Goal: Task Accomplishment & Management: Manage account settings

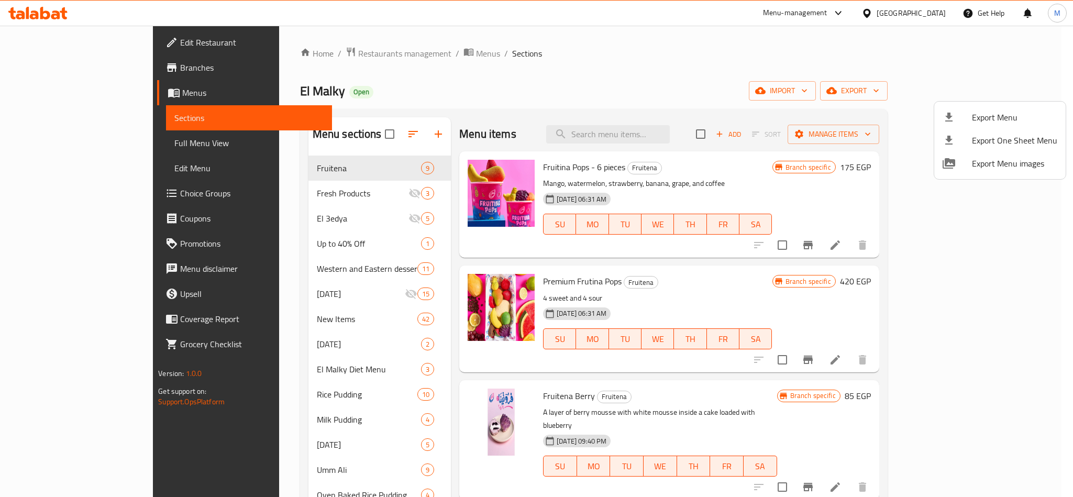
click at [926, 8] on div at bounding box center [536, 248] width 1073 height 497
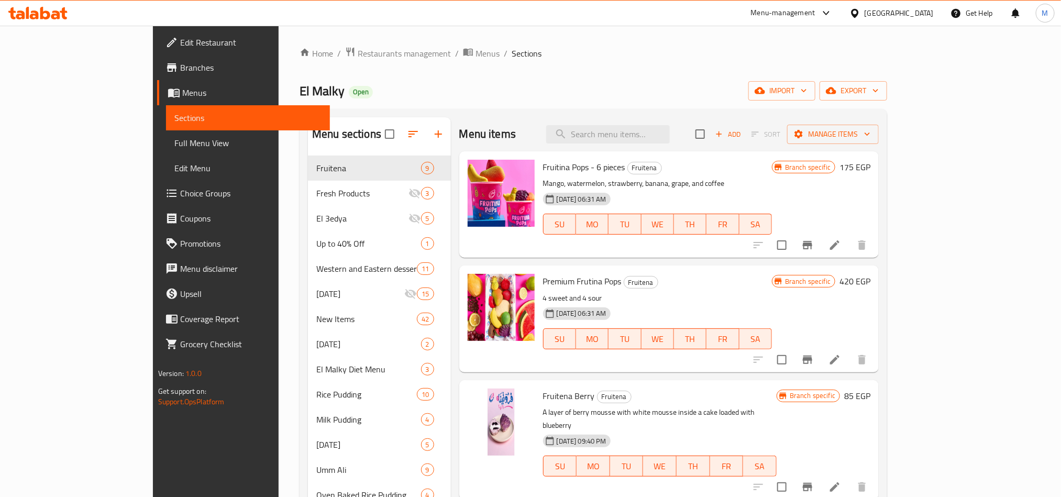
click at [928, 15] on div "[GEOGRAPHIC_DATA]" at bounding box center [899, 13] width 69 height 12
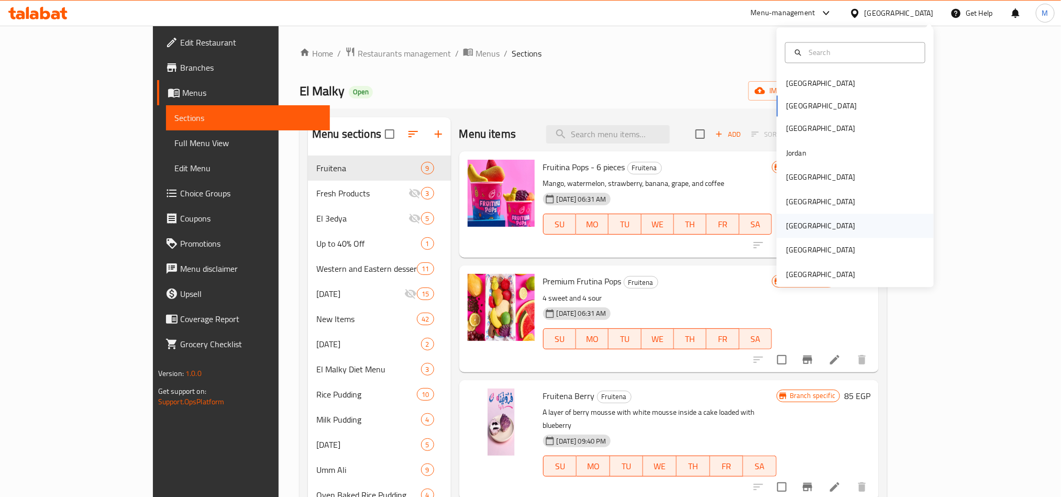
click at [797, 234] on div "[GEOGRAPHIC_DATA]" at bounding box center [821, 226] width 86 height 24
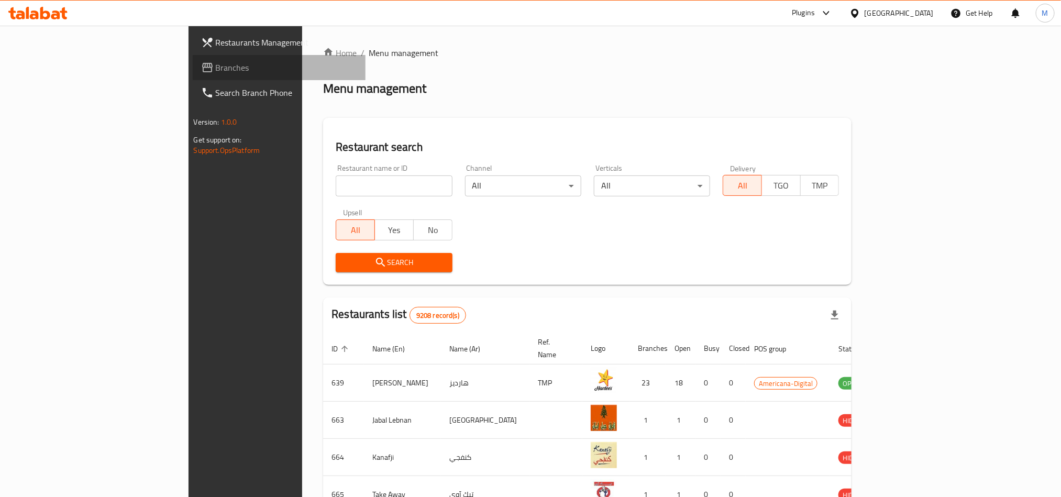
click at [216, 71] on span "Branches" at bounding box center [286, 67] width 141 height 13
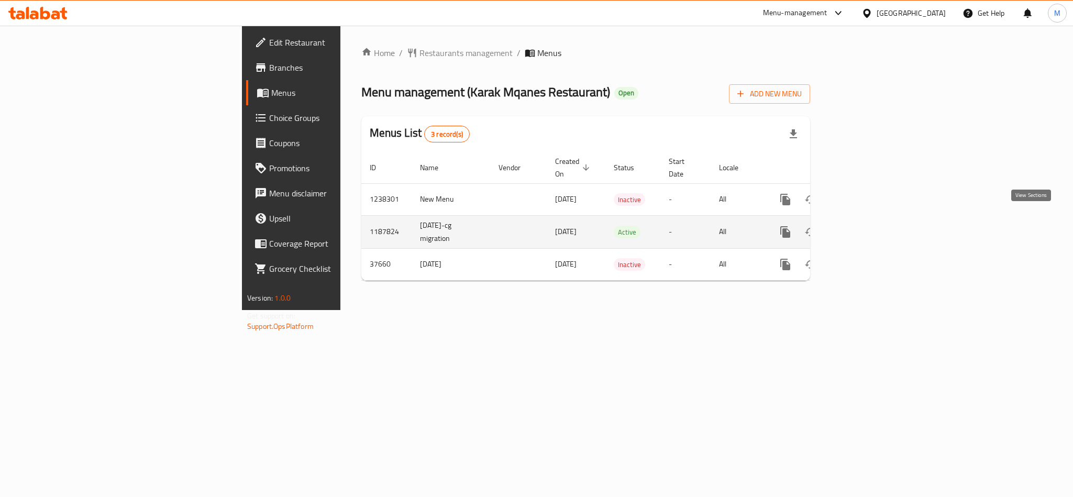
click at [874, 221] on link "enhanced table" at bounding box center [861, 231] width 25 height 25
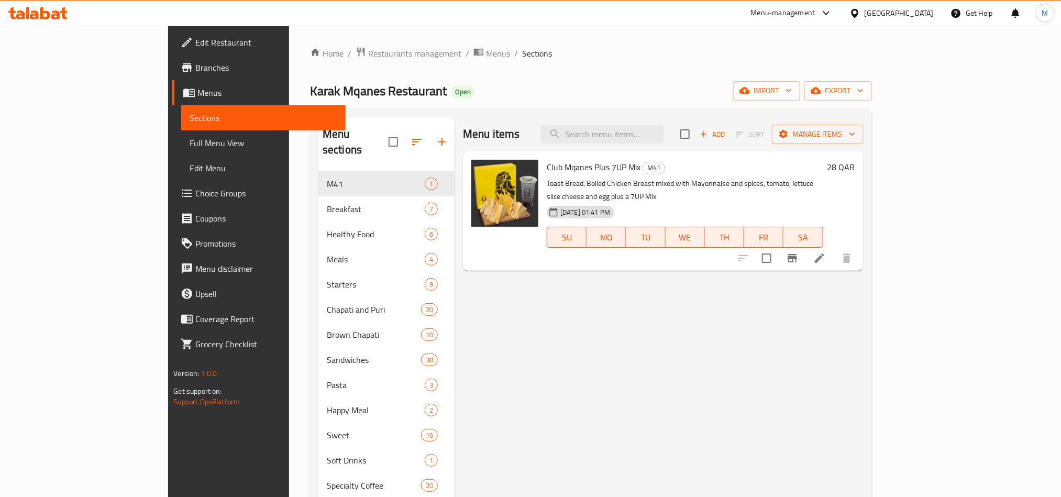
click at [669, 369] on div "Menu items Add Sort Manage items Club Mqanes Plus 7UP Mix M41 Toast Bread, Boil…" at bounding box center [659, 372] width 409 height 511
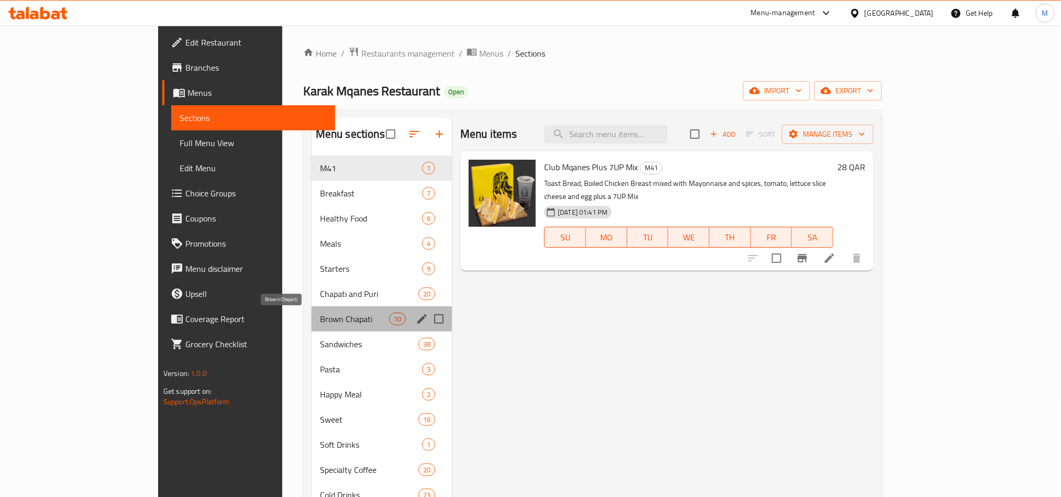
click at [320, 313] on span "Brown Chapati" at bounding box center [354, 319] width 69 height 13
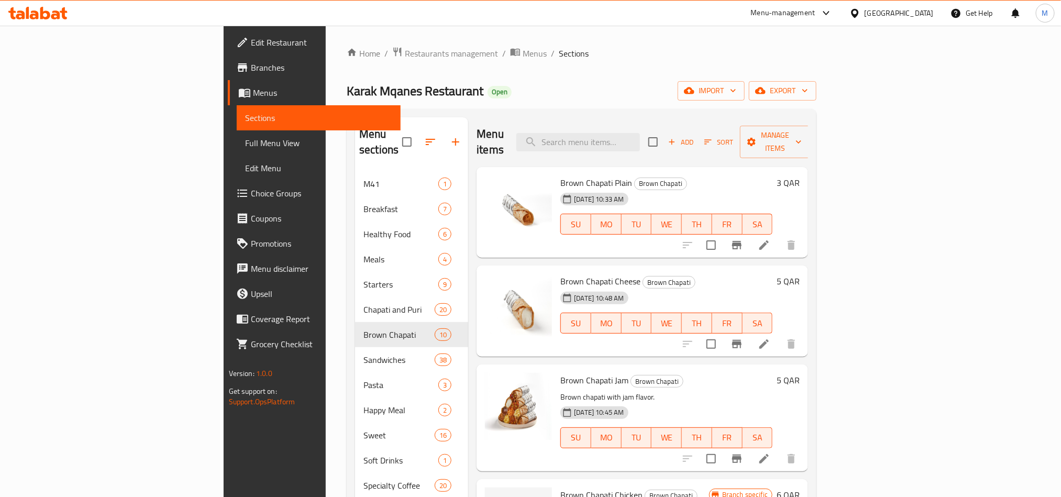
click at [777, 288] on div "16-08-2025 10:48 AM SU MO TU WE TH FR SA" at bounding box center [666, 316] width 221 height 57
click at [660, 373] on h6 "Brown Chapati Jam Brown Chapati" at bounding box center [667, 380] width 212 height 15
click at [688, 124] on div "Menu items Add Sort Manage items" at bounding box center [643, 142] width 332 height 50
click at [640, 133] on input "search" at bounding box center [579, 142] width 124 height 18
paste input "Brown Chapati Liver"
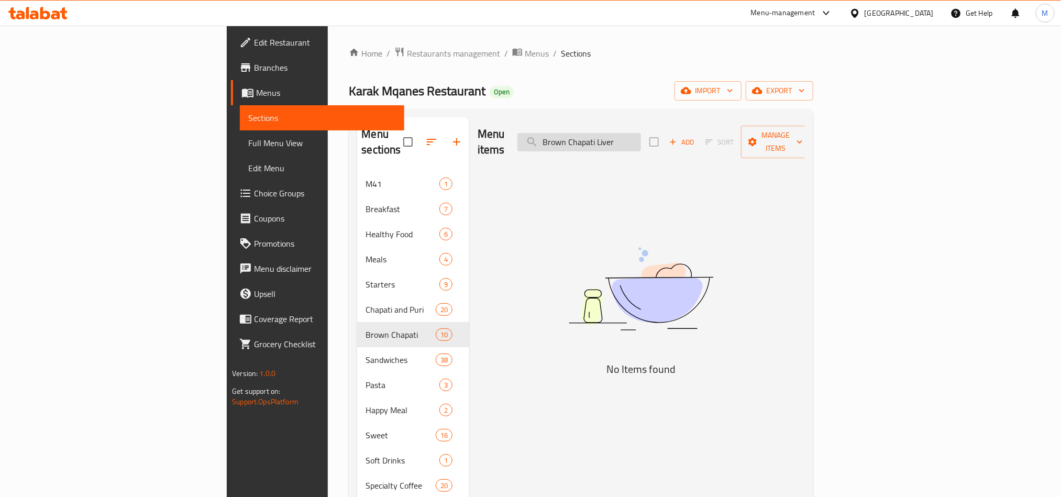
click at [627, 133] on input "Brown Chapati Liver" at bounding box center [580, 142] width 124 height 18
click at [632, 324] on img at bounding box center [641, 288] width 262 height 139
click at [641, 134] on input "Brown Chapati Liver" at bounding box center [580, 142] width 124 height 18
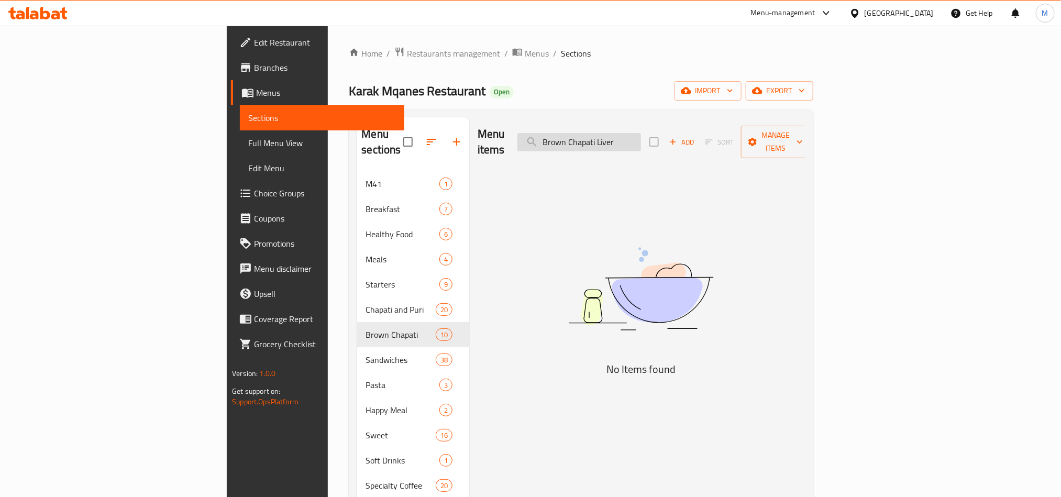
paste input "Nutella"
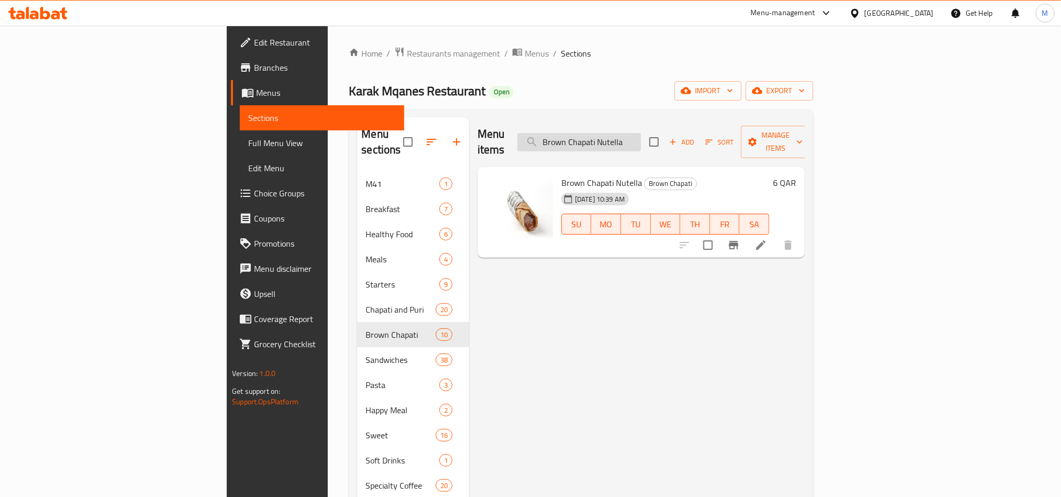
click at [641, 137] on input "Brown Chapati Nutella" at bounding box center [580, 142] width 124 height 18
paste input "Cheese"
type input "Brown Chapati Cheese"
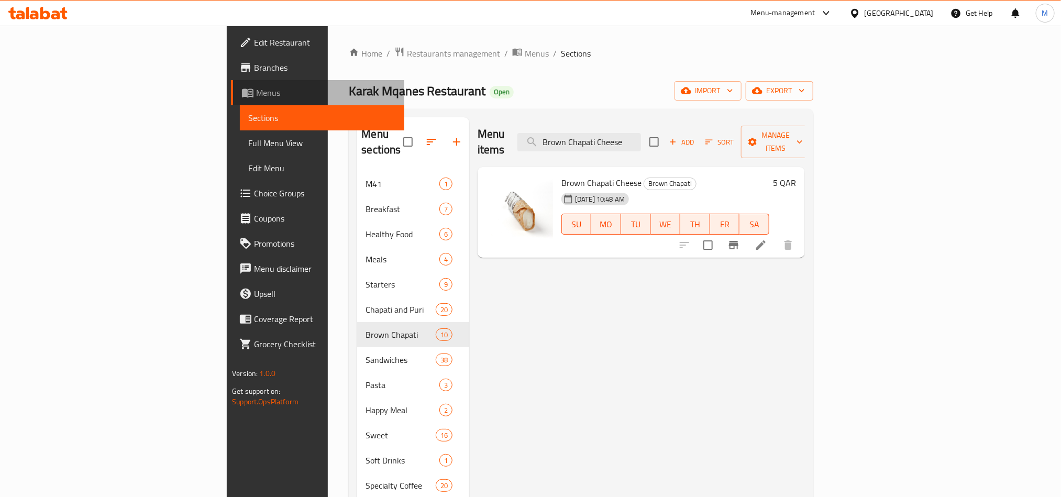
click at [256, 98] on span "Menus" at bounding box center [325, 92] width 139 height 13
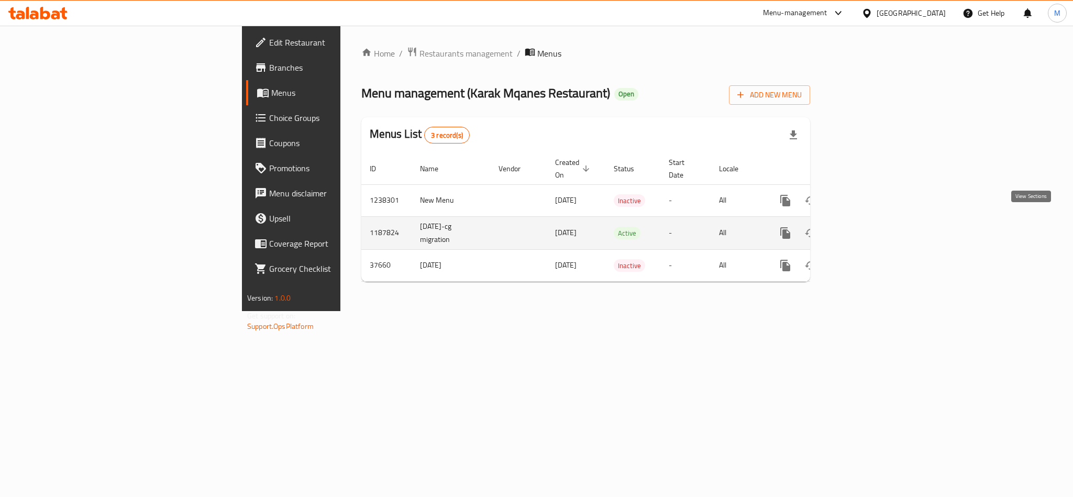
click at [868, 227] on icon "enhanced table" at bounding box center [861, 233] width 13 height 13
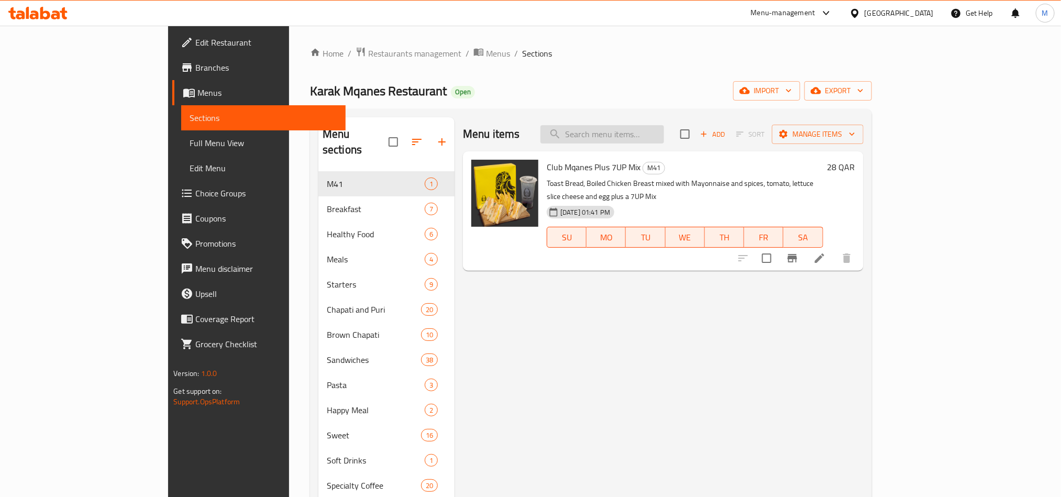
click at [664, 127] on input "search" at bounding box center [603, 134] width 124 height 18
paste input "Brown Chapati Cheese"
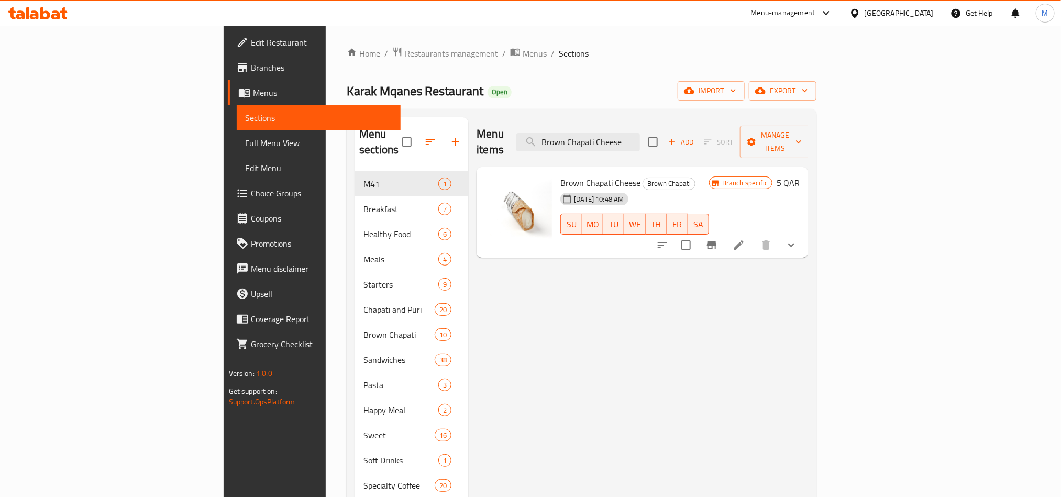
click at [798, 239] on icon "show more" at bounding box center [791, 245] width 13 height 13
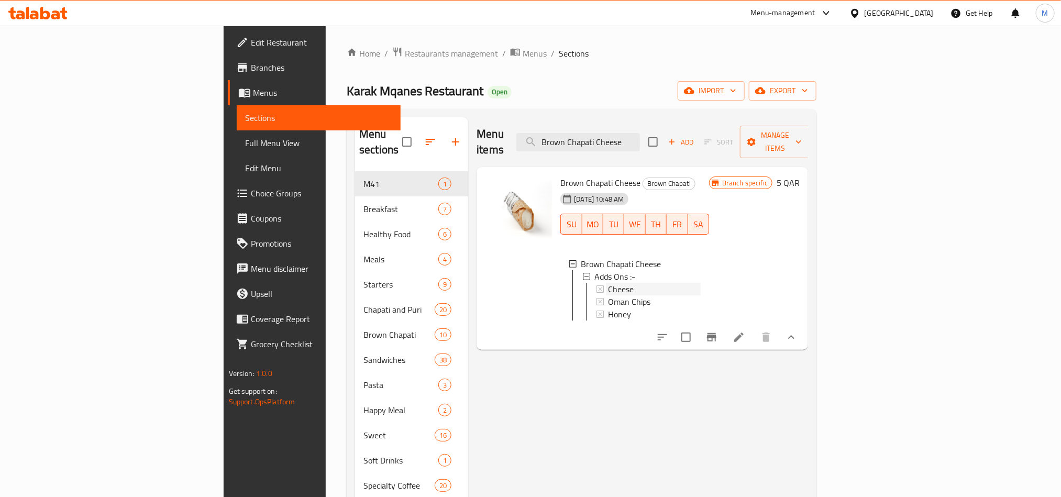
click at [608, 283] on span "Cheese" at bounding box center [621, 289] width 26 height 13
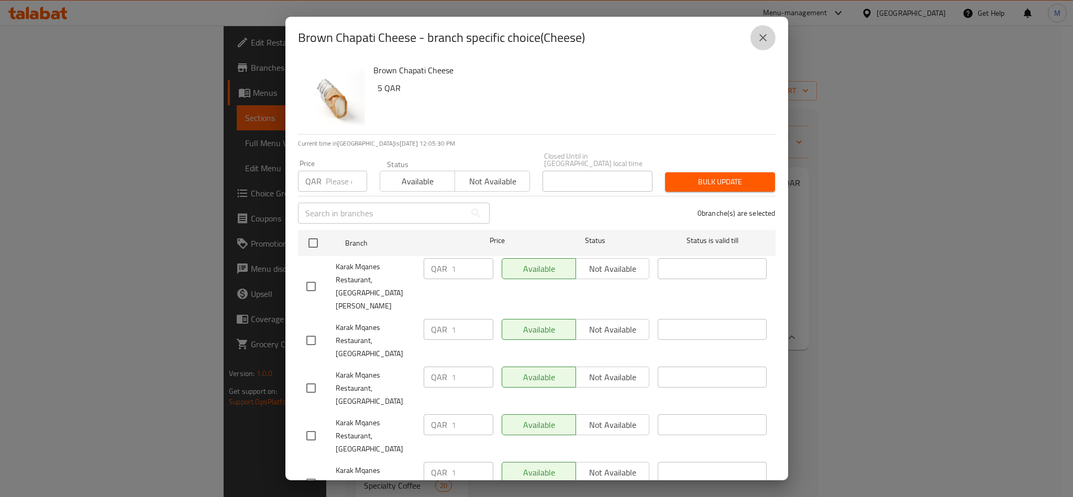
click at [756, 41] on button "close" at bounding box center [763, 37] width 25 height 25
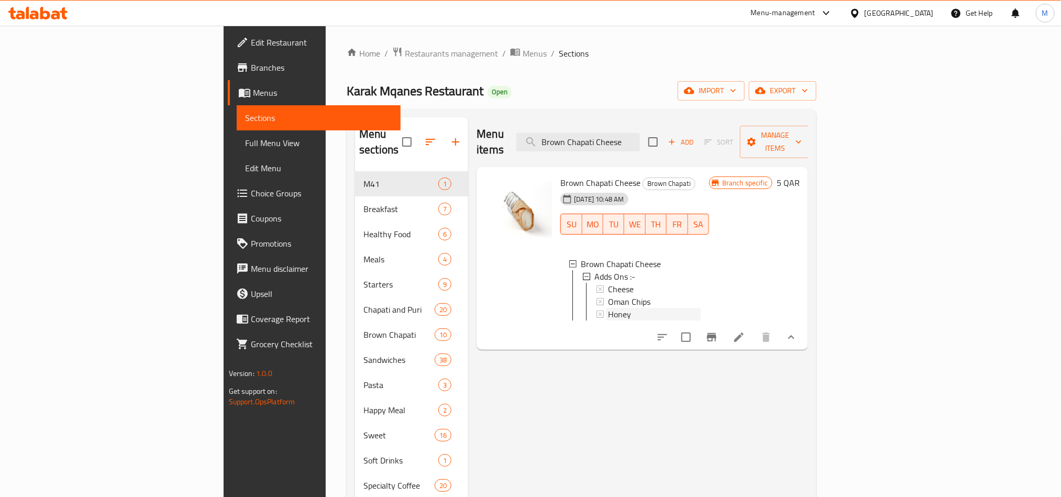
click at [608, 308] on div "Honey" at bounding box center [654, 314] width 93 height 13
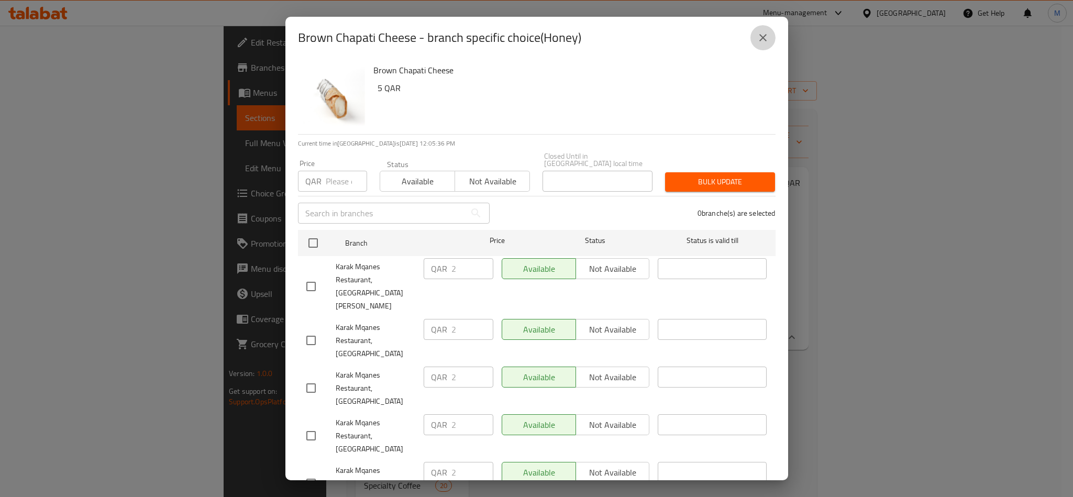
click at [759, 38] on icon "close" at bounding box center [763, 37] width 13 height 13
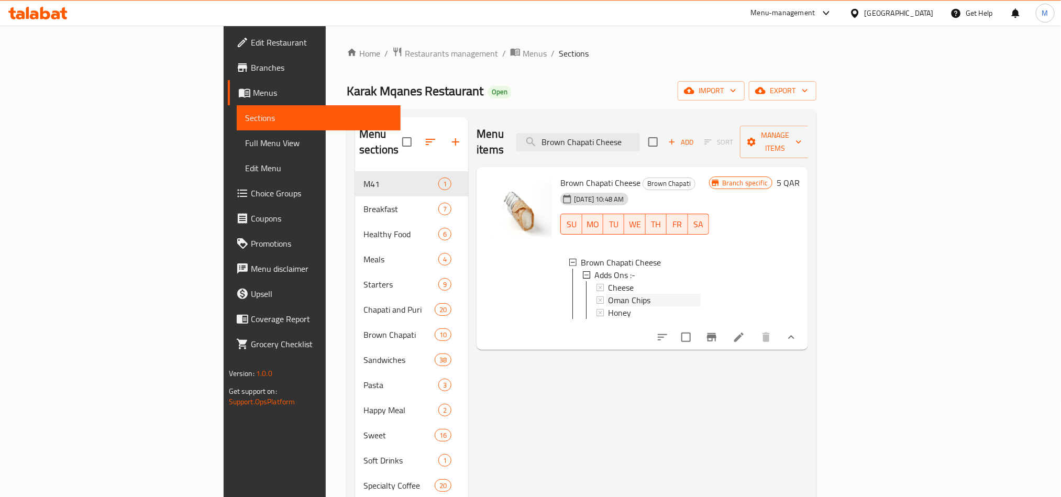
click at [608, 294] on span "Oman Chips" at bounding box center [629, 300] width 42 height 13
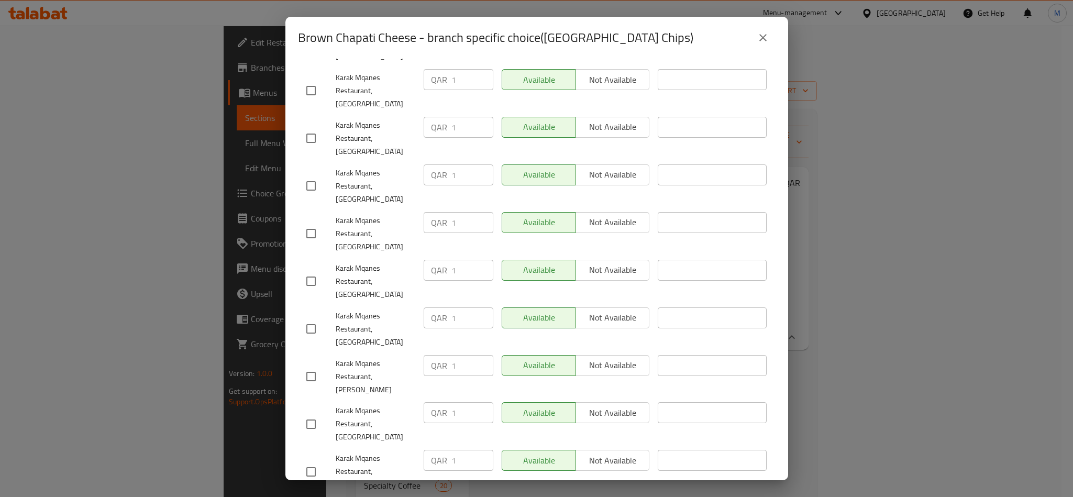
scroll to position [577, 0]
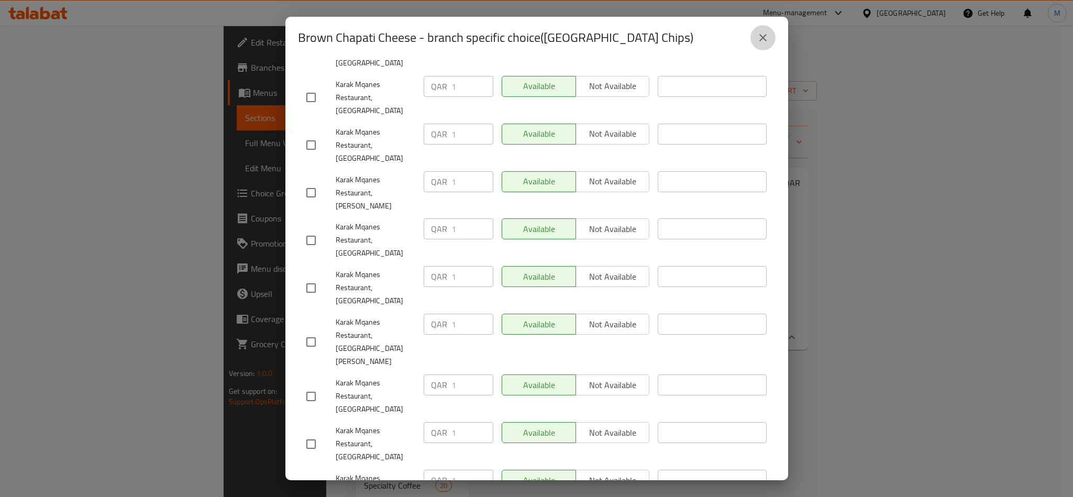
click at [765, 38] on icon "close" at bounding box center [763, 37] width 13 height 13
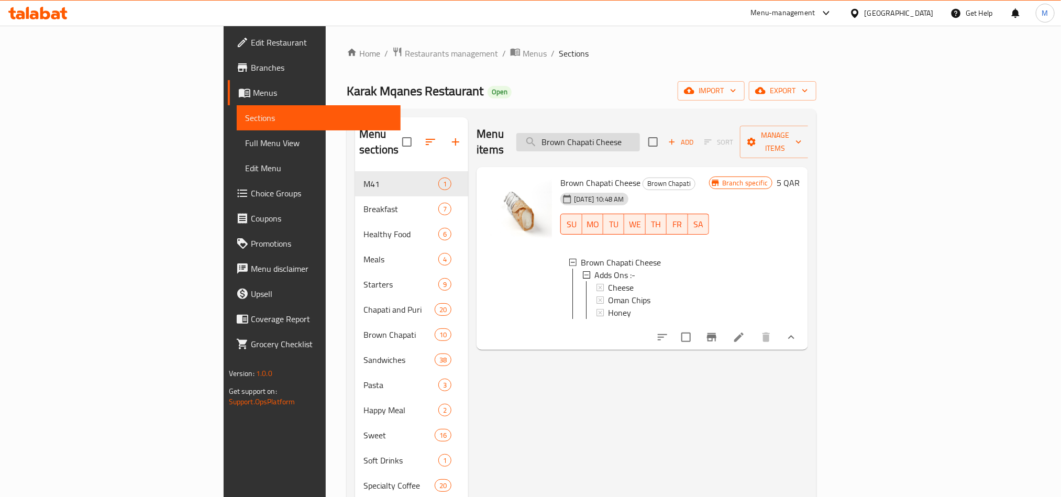
click at [640, 134] on input "Brown Chapati Cheese" at bounding box center [579, 142] width 124 height 18
paste input "Egg"
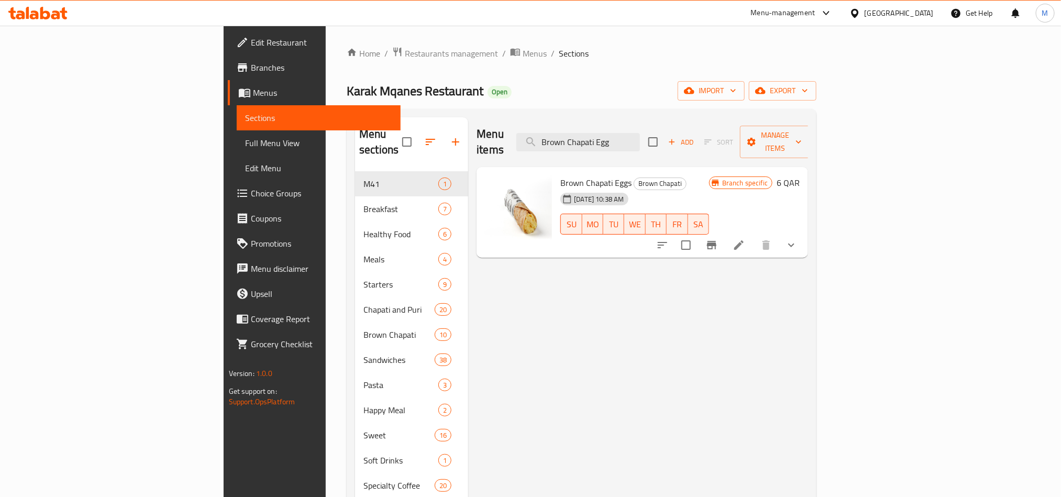
click at [804, 233] on button "show more" at bounding box center [791, 245] width 25 height 25
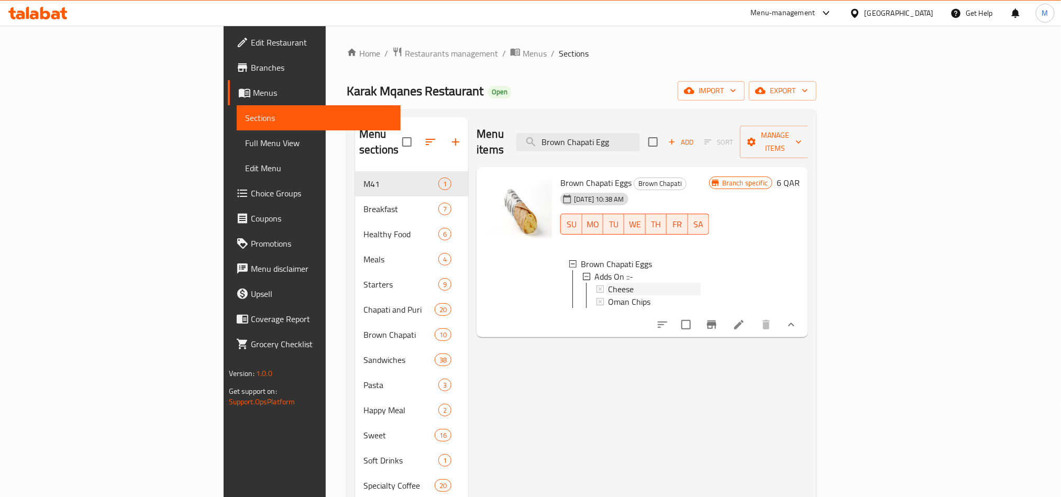
click at [608, 283] on span "Cheese" at bounding box center [621, 289] width 26 height 13
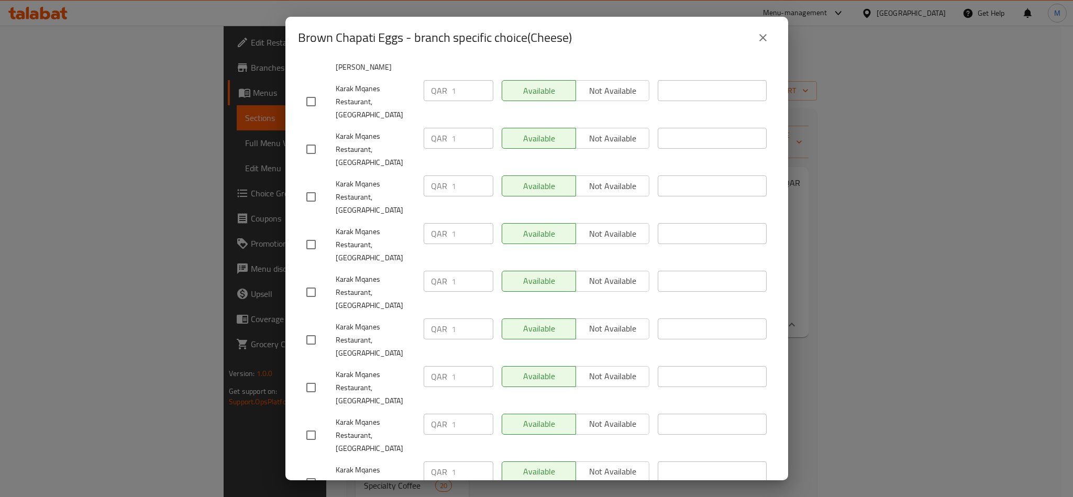
scroll to position [471, 0]
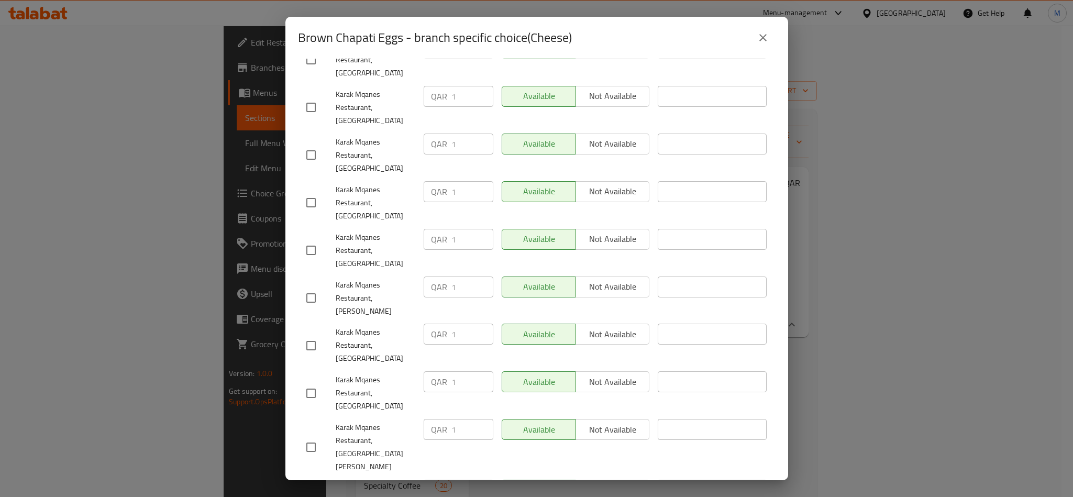
click at [764, 25] on div "Brown Chapati Eggs - branch specific choice(Cheese)" at bounding box center [537, 37] width 478 height 25
drag, startPoint x: 763, startPoint y: 36, endPoint x: 756, endPoint y: 49, distance: 14.5
click at [763, 37] on icon "close" at bounding box center [763, 37] width 13 height 13
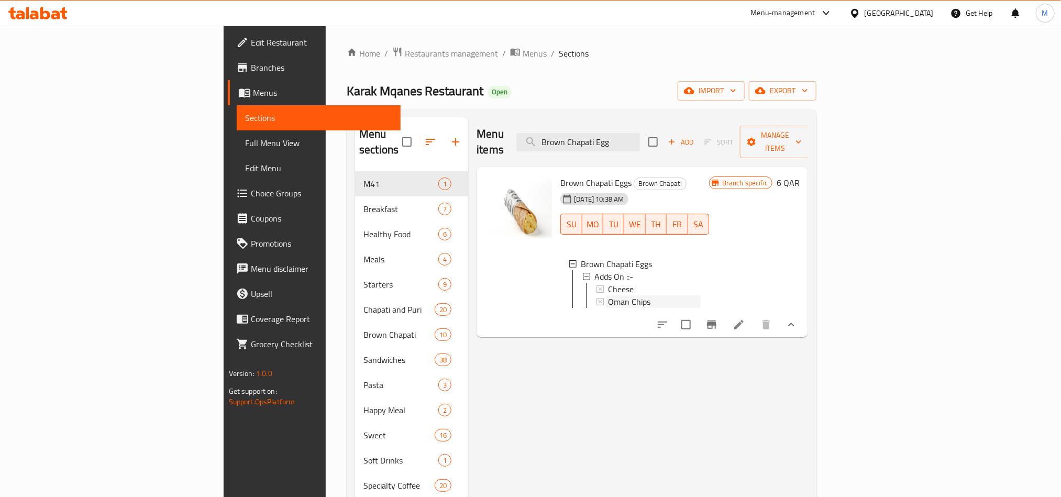
click at [608, 295] on div "Oman Chips" at bounding box center [654, 301] width 93 height 13
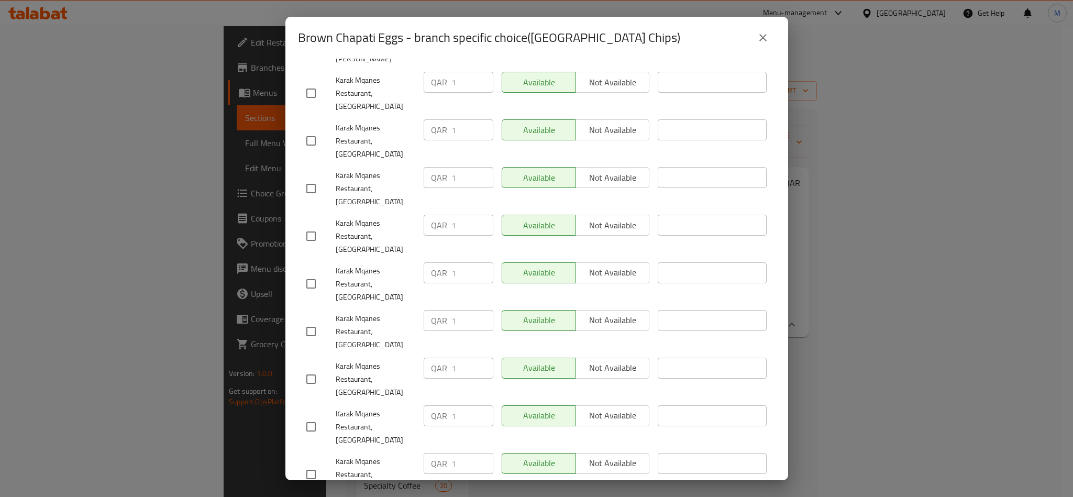
scroll to position [550, 0]
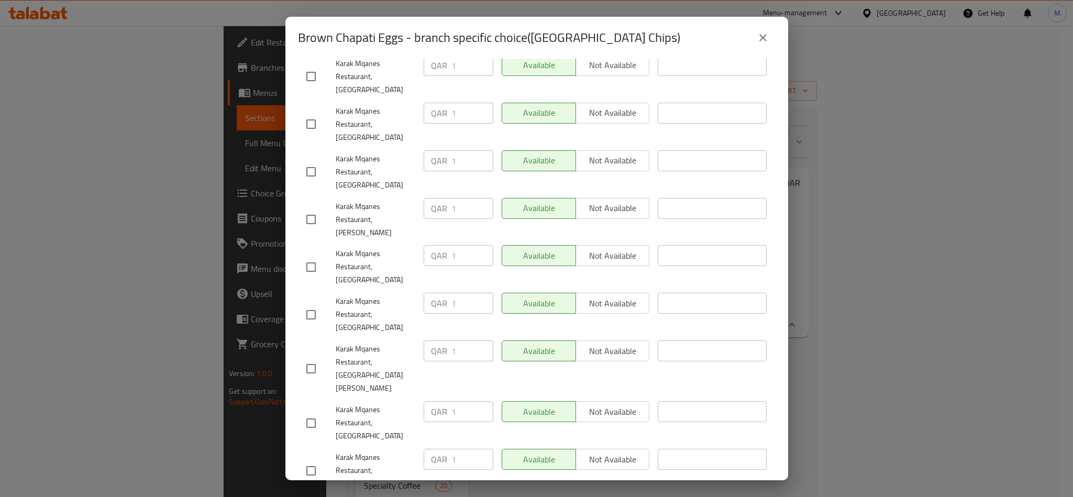
click at [772, 31] on button "close" at bounding box center [763, 37] width 25 height 25
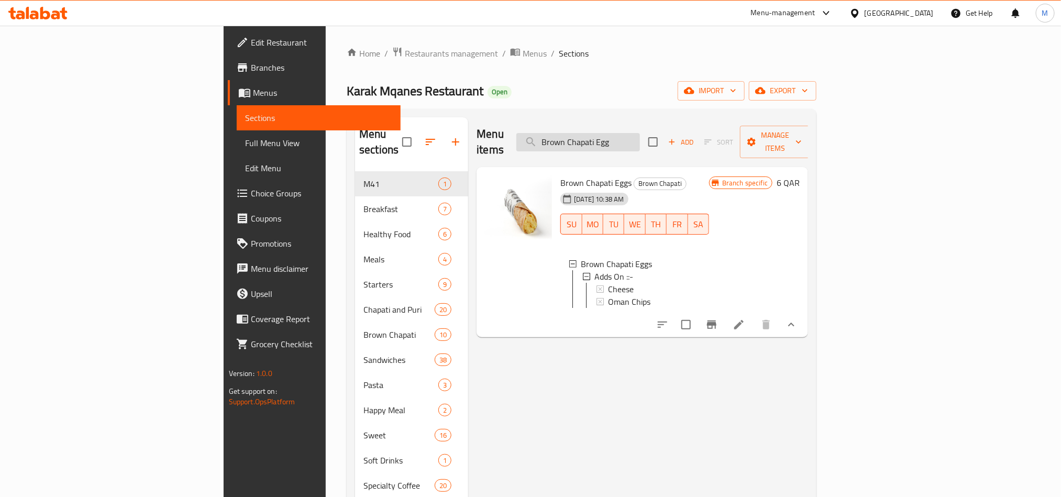
click at [640, 133] on input "Brown Chapati Egg" at bounding box center [579, 142] width 124 height 18
paste input "Keema"
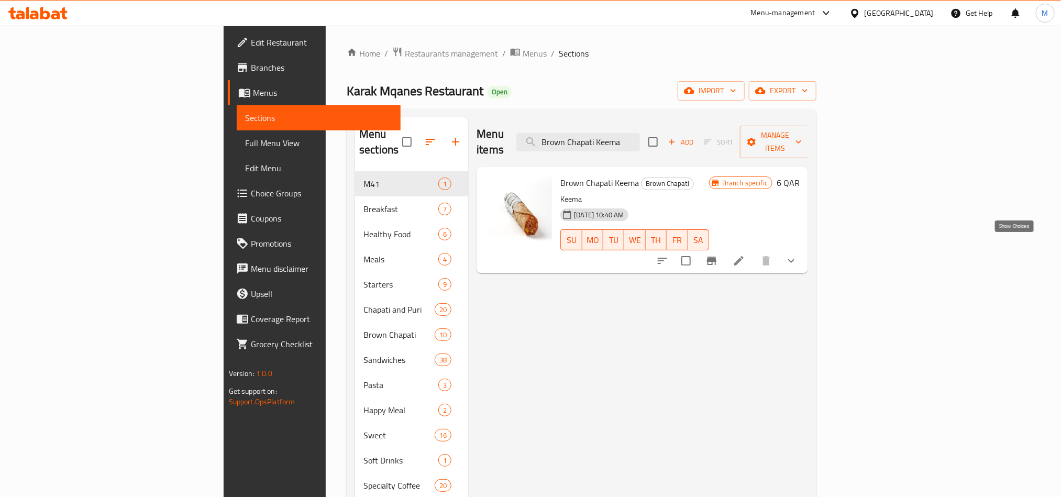
click at [798, 255] on icon "show more" at bounding box center [791, 261] width 13 height 13
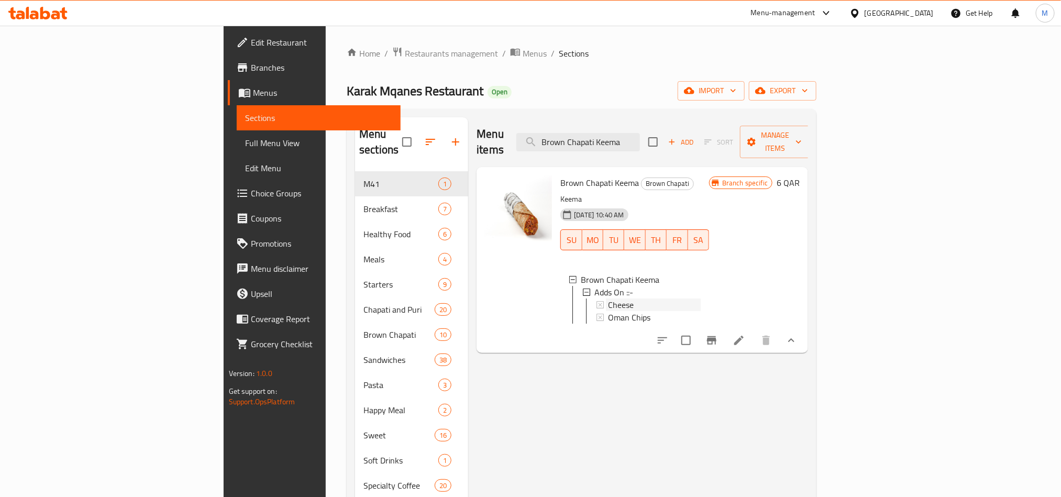
click at [608, 299] on div "Cheese" at bounding box center [654, 305] width 93 height 13
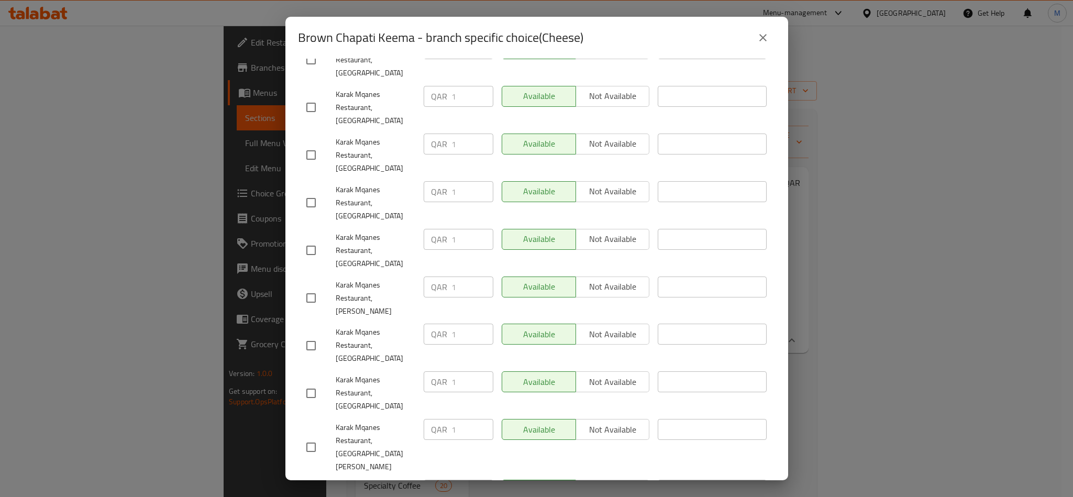
scroll to position [577, 0]
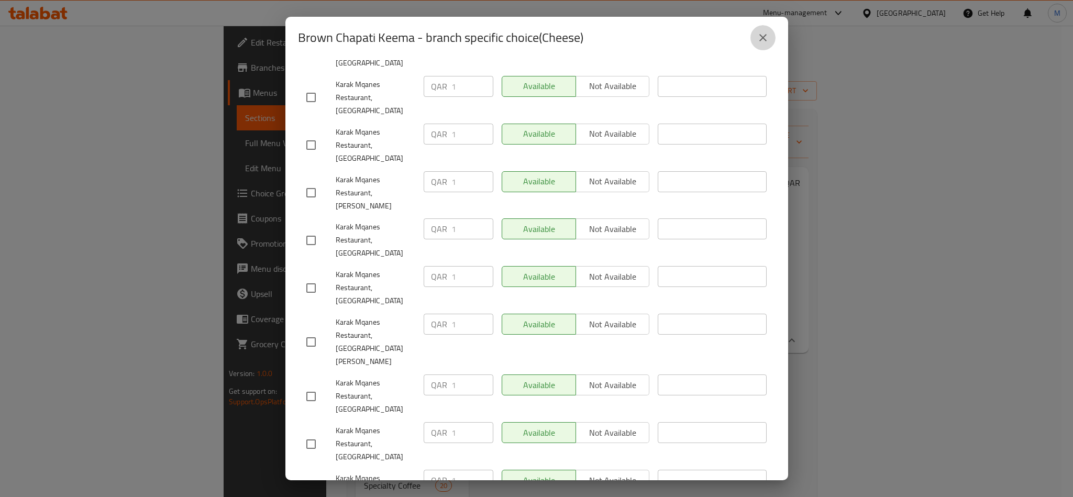
click at [765, 31] on icon "close" at bounding box center [763, 37] width 13 height 13
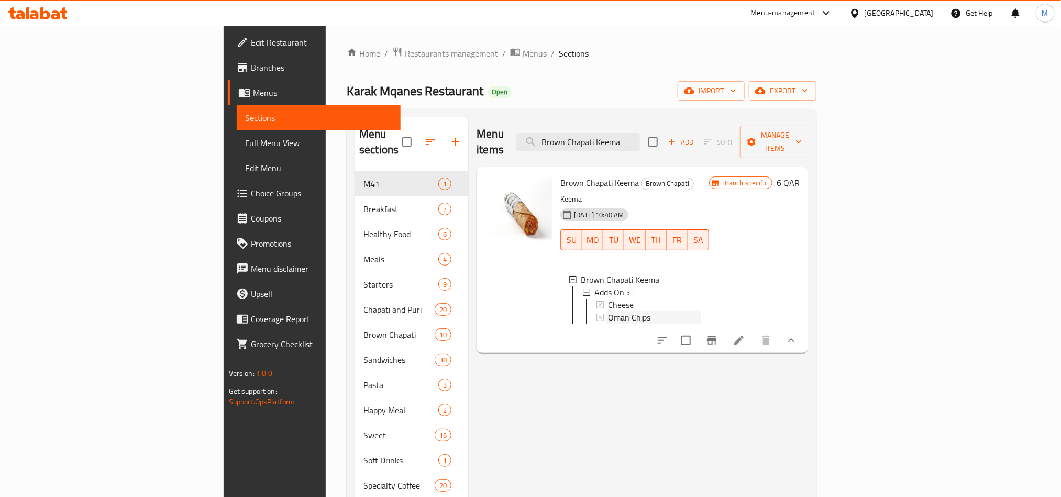
click at [608, 311] on span "Oman Chips" at bounding box center [629, 317] width 42 height 13
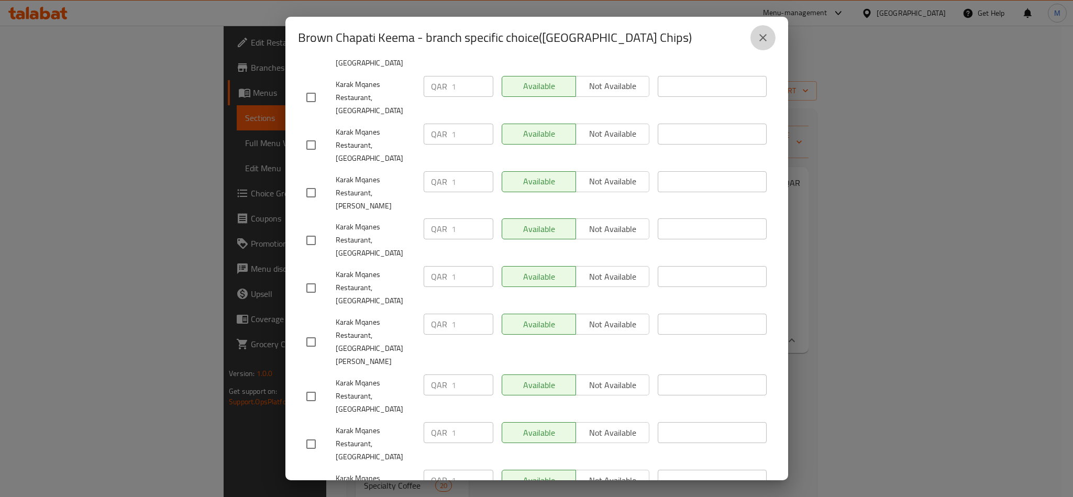
click at [773, 31] on button "close" at bounding box center [763, 37] width 25 height 25
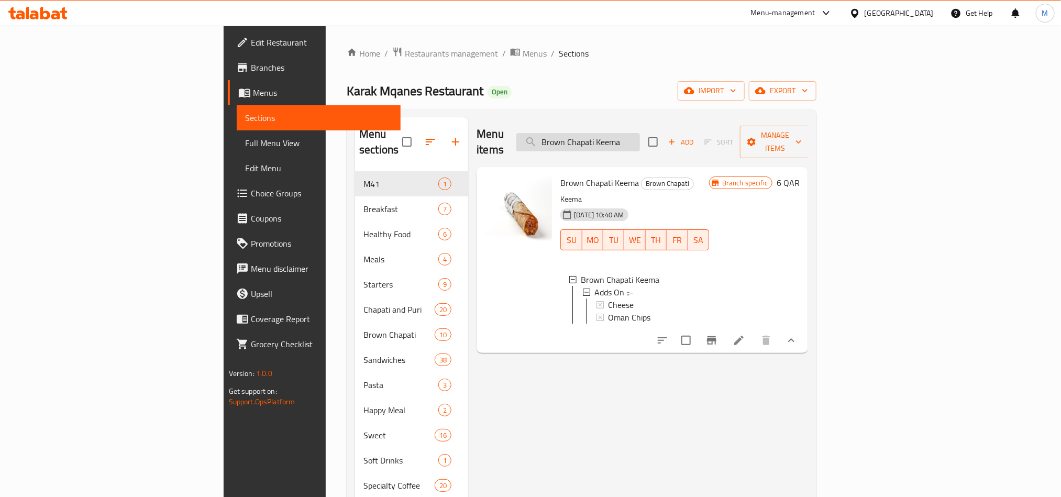
click at [640, 140] on input "Brown Chapati Keema" at bounding box center [579, 142] width 124 height 18
paste input "Liver"
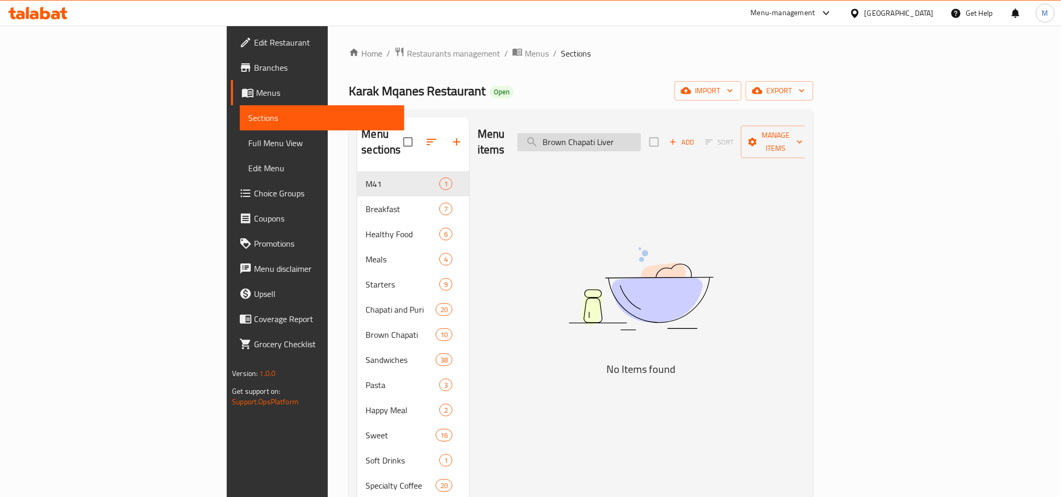
click at [629, 133] on input "Brown Chapati Liver" at bounding box center [580, 142] width 124 height 18
click at [641, 139] on input "Brown Chapati Liver" at bounding box center [580, 142] width 124 height 18
paste input "Nutella"
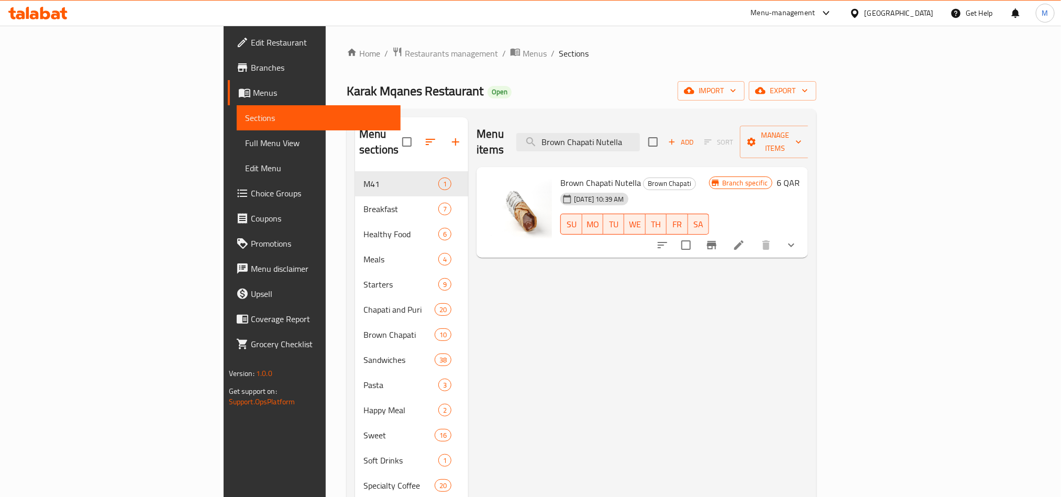
click at [798, 239] on icon "show more" at bounding box center [791, 245] width 13 height 13
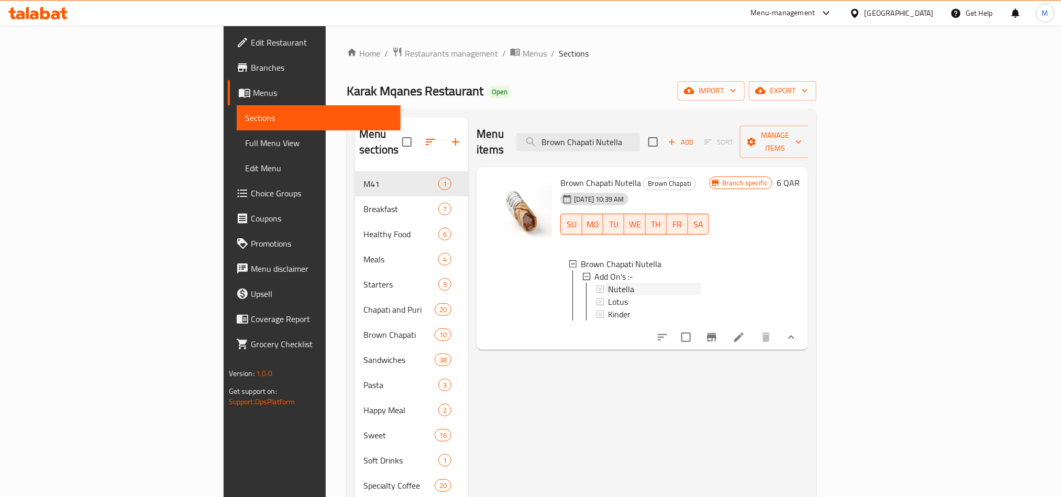
click at [618, 283] on div "Nutella" at bounding box center [654, 289] width 93 height 13
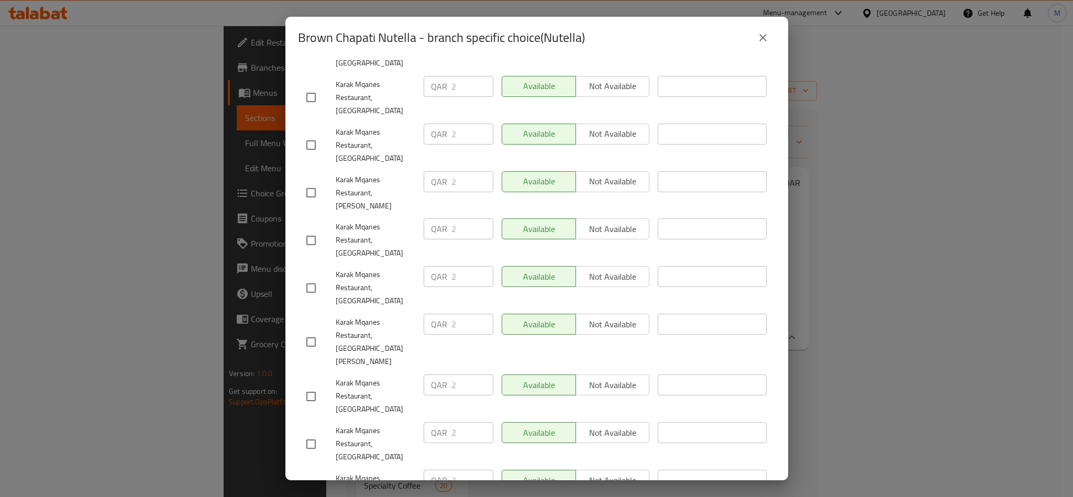
click at [767, 42] on icon "close" at bounding box center [763, 37] width 13 height 13
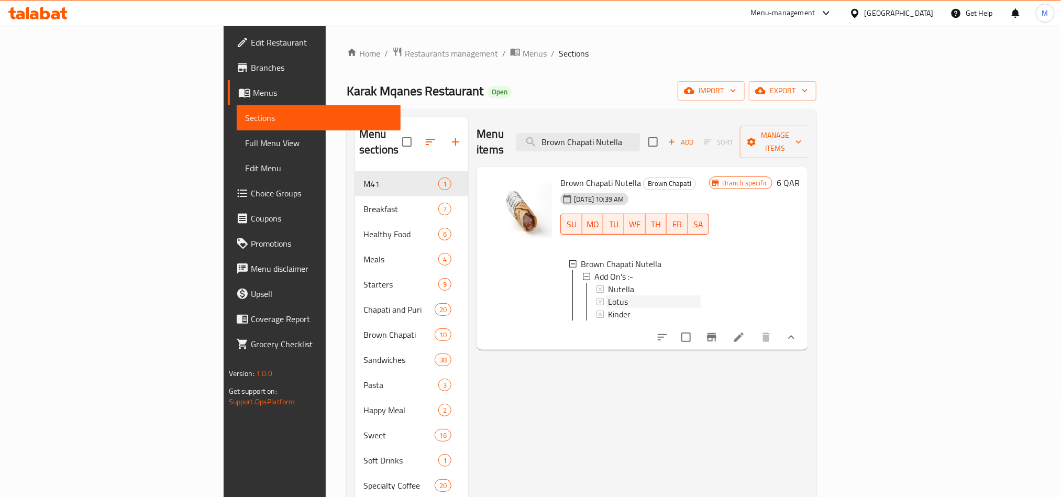
click at [608, 295] on div "Lotus" at bounding box center [654, 301] width 93 height 13
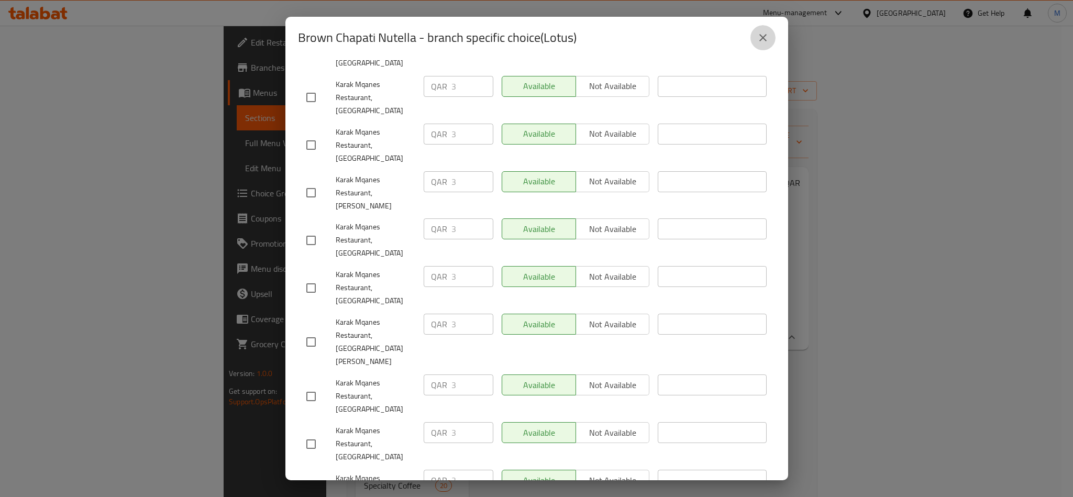
click at [773, 38] on button "close" at bounding box center [763, 37] width 25 height 25
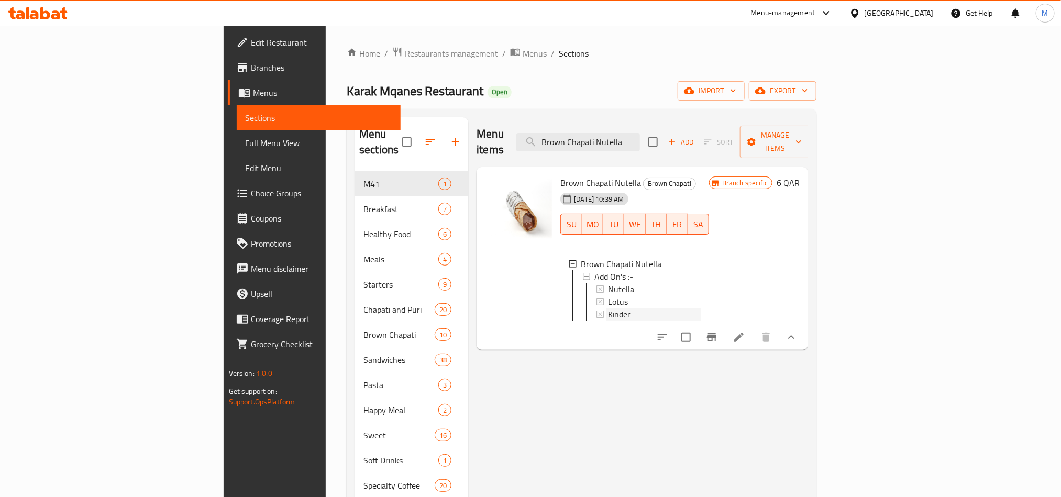
click at [608, 308] on div "Kinder" at bounding box center [654, 314] width 93 height 13
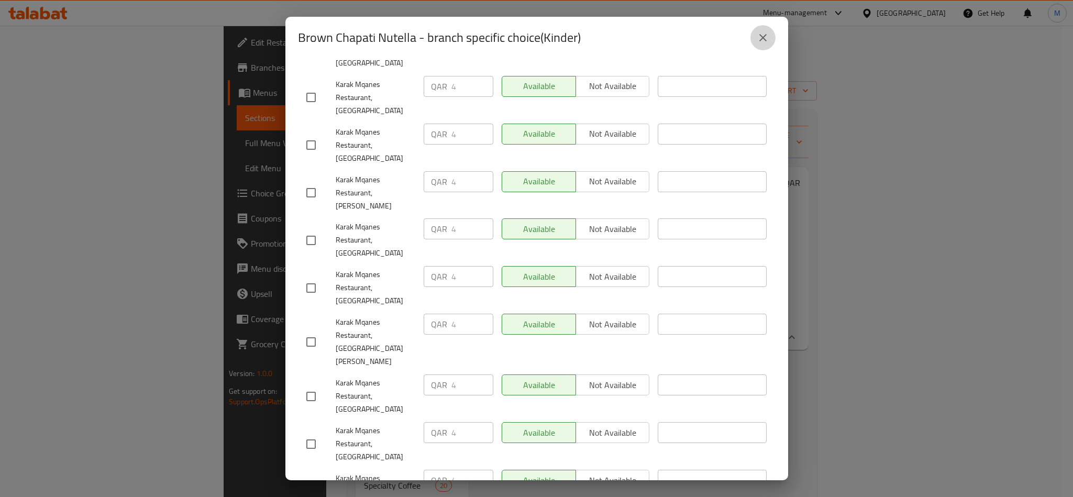
click at [762, 41] on icon "close" at bounding box center [763, 37] width 13 height 13
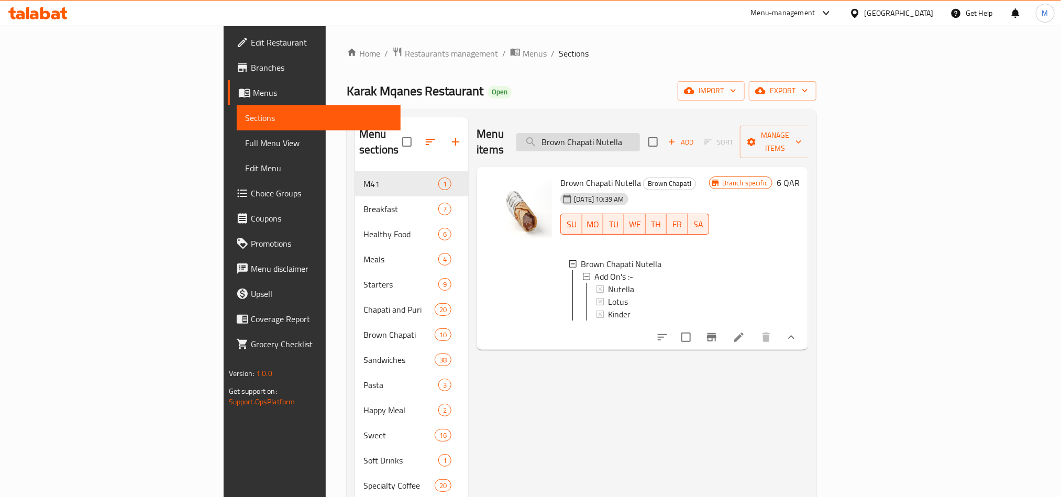
click at [640, 134] on input "Brown Chapati Nutella" at bounding box center [579, 142] width 124 height 18
paste input "Shakshuk"
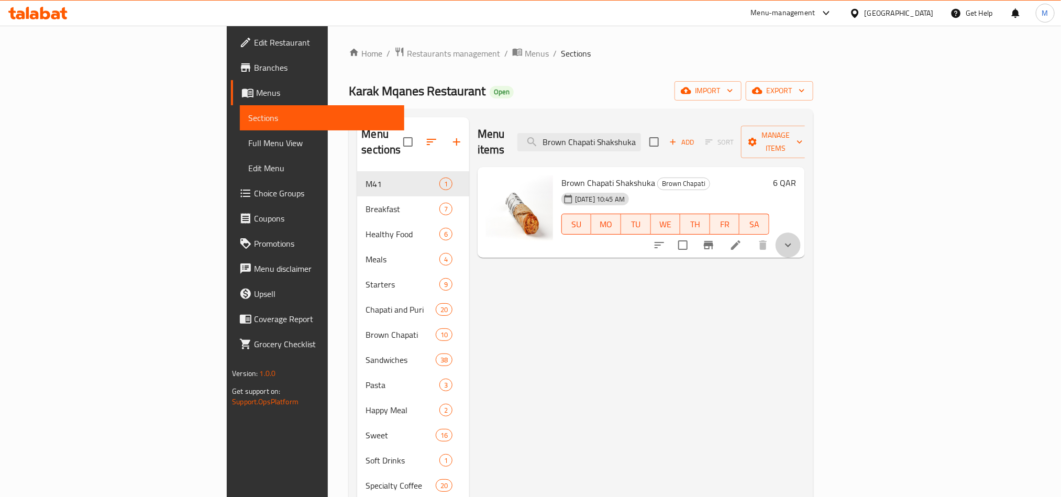
click at [801, 233] on button "show more" at bounding box center [788, 245] width 25 height 25
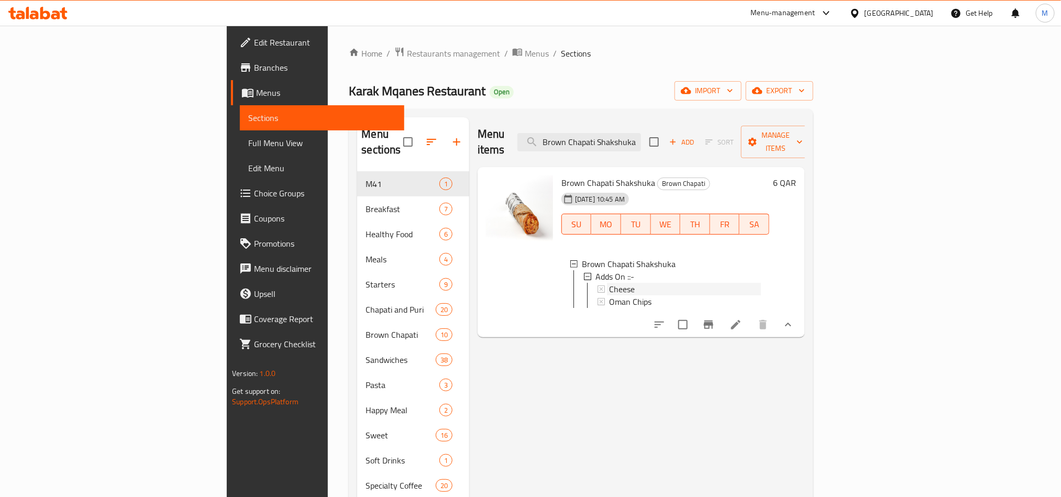
click at [609, 283] on span "Cheese" at bounding box center [622, 289] width 26 height 13
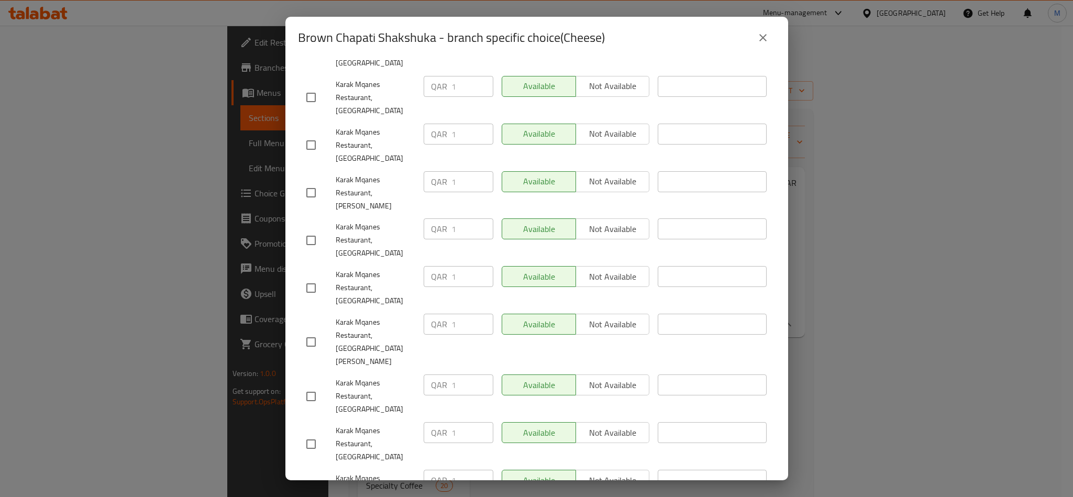
click at [764, 28] on button "close" at bounding box center [763, 37] width 25 height 25
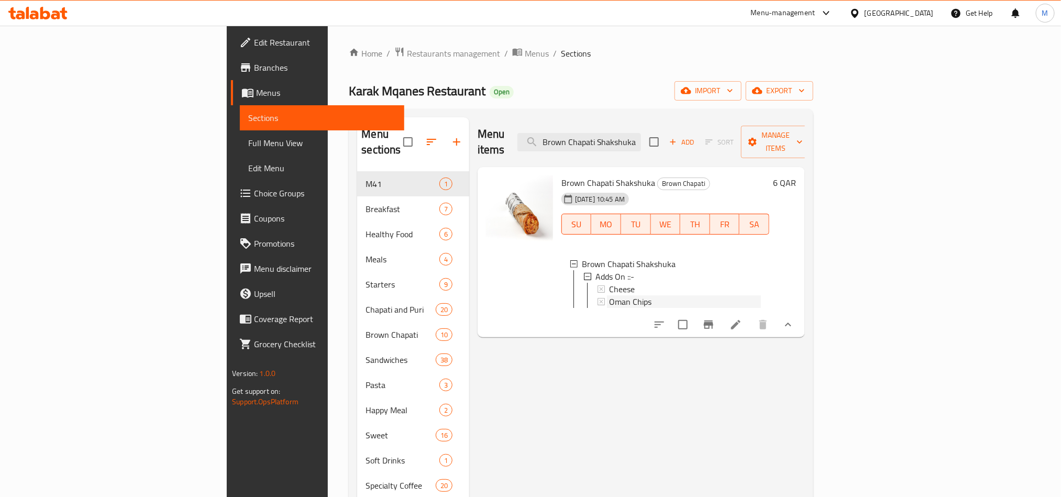
click at [609, 295] on span "Oman Chips" at bounding box center [630, 301] width 42 height 13
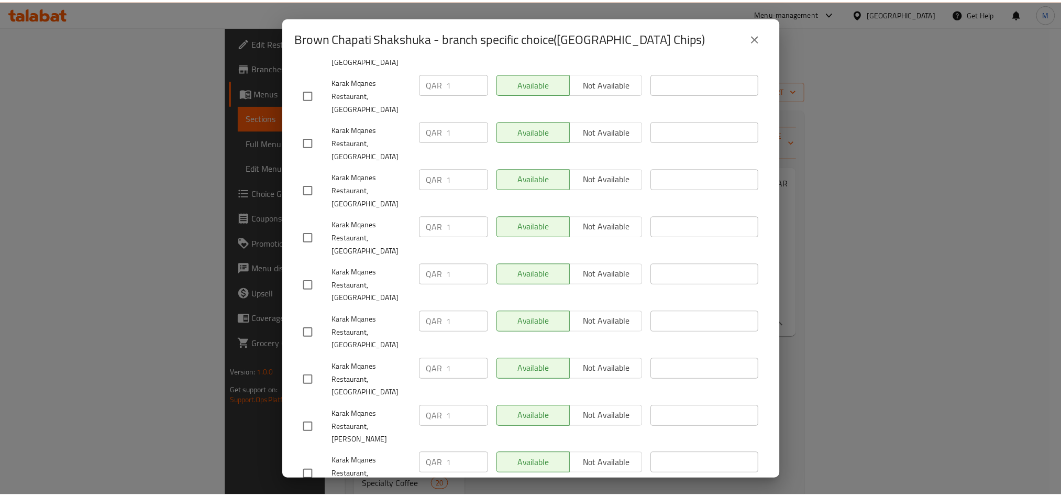
scroll to position [105, 0]
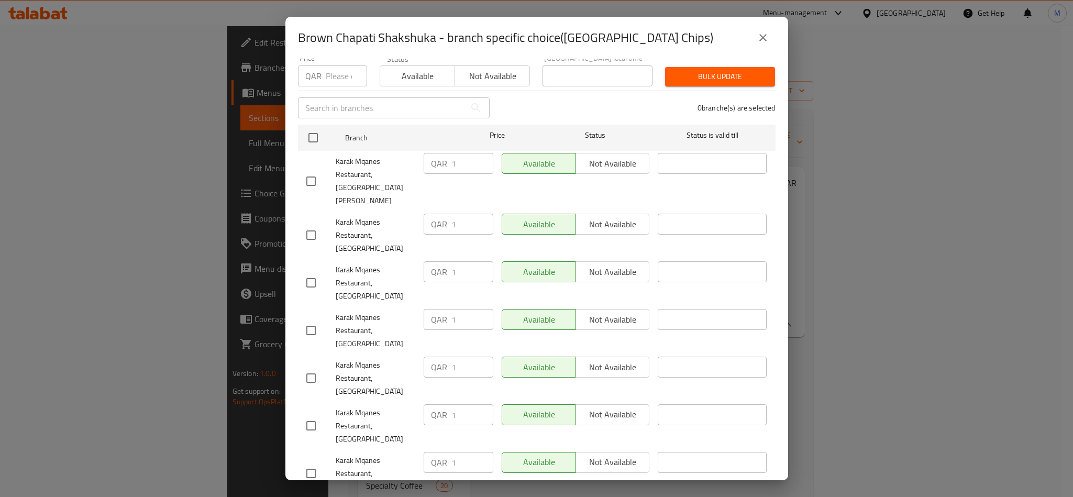
click at [757, 32] on icon "close" at bounding box center [763, 37] width 13 height 13
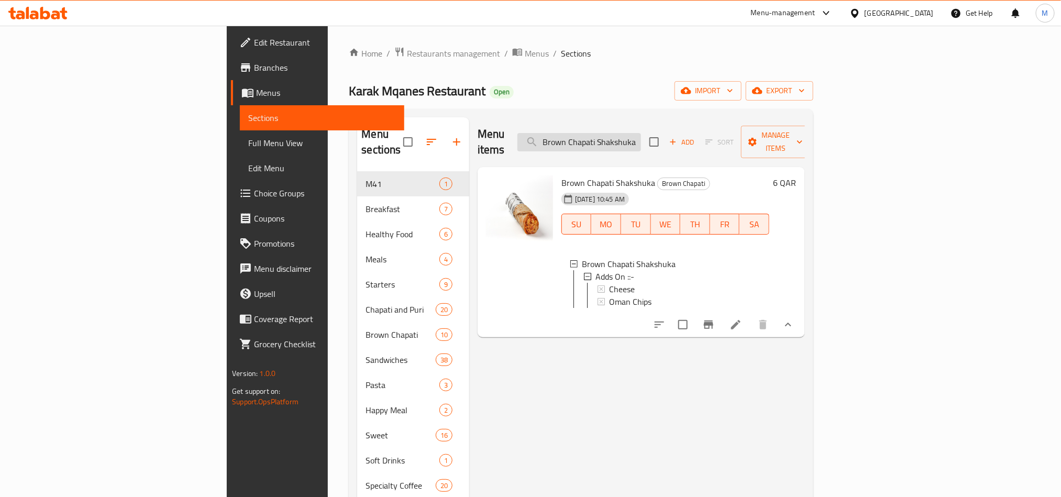
click at [641, 133] on input "Brown Chapati Shakshuka" at bounding box center [580, 142] width 124 height 18
paste input "with Chicken"
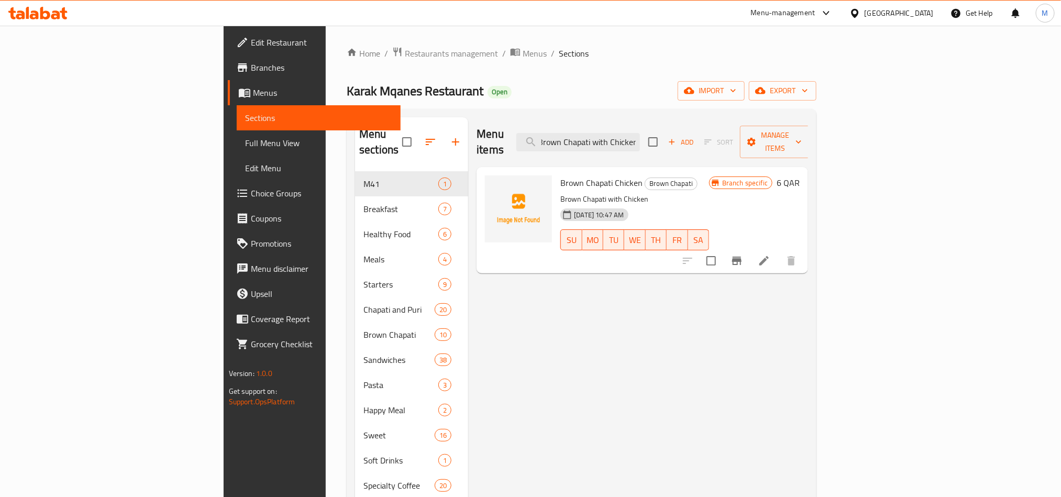
scroll to position [0, 0]
click at [561, 175] on span "Brown Chapati Chicken" at bounding box center [602, 183] width 82 height 16
copy h6 "Brown Chapati Chicken"
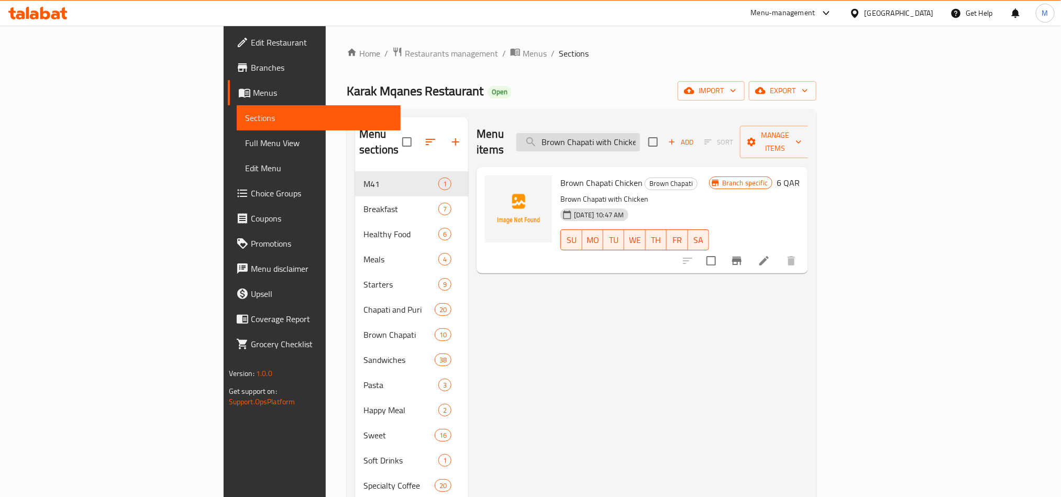
click at [640, 133] on input "Brown Chapati with Chicken" at bounding box center [579, 142] width 124 height 18
paste input "Liver"
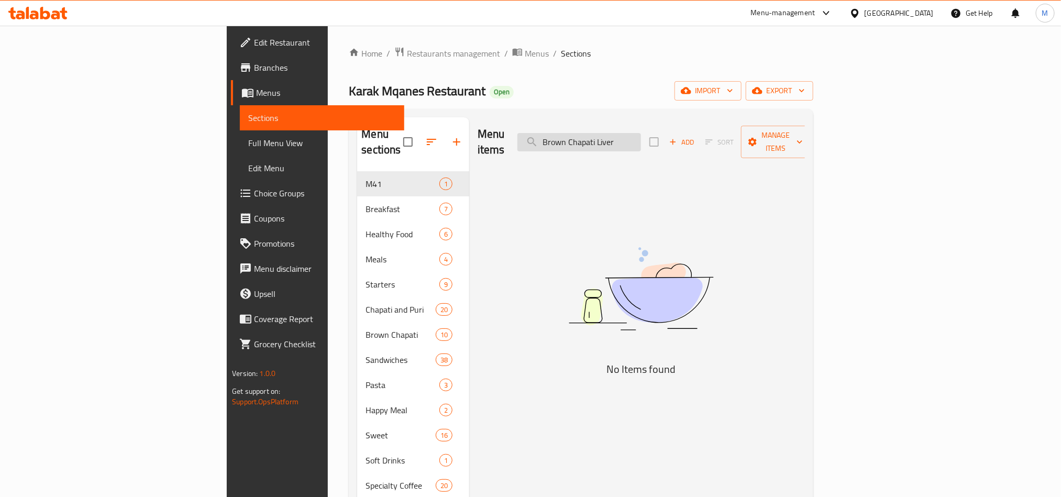
click at [629, 133] on input "Brown Chapati Liver" at bounding box center [580, 142] width 124 height 18
click at [641, 133] on input "Brown Chapati Liver" at bounding box center [580, 142] width 124 height 18
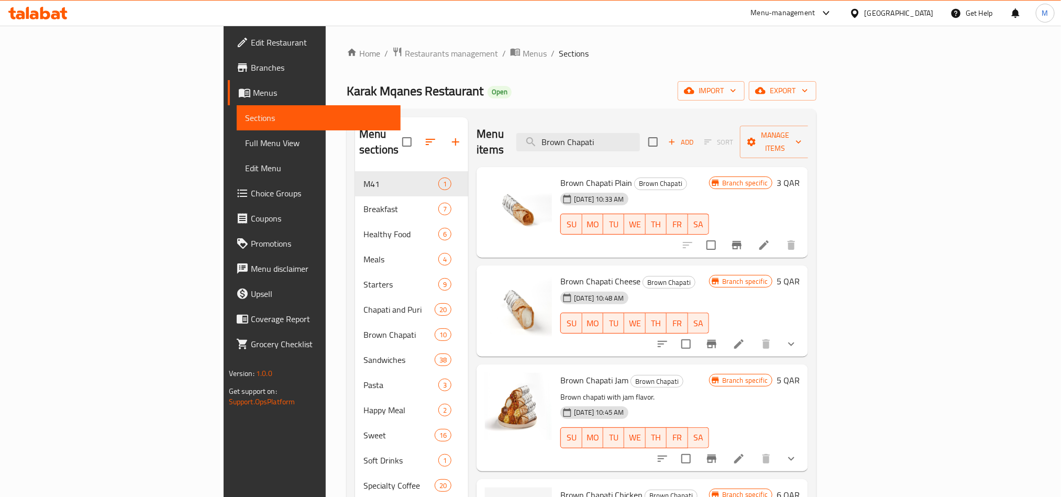
type input "Brown Chapati"
click at [251, 68] on span "Branches" at bounding box center [321, 67] width 141 height 13
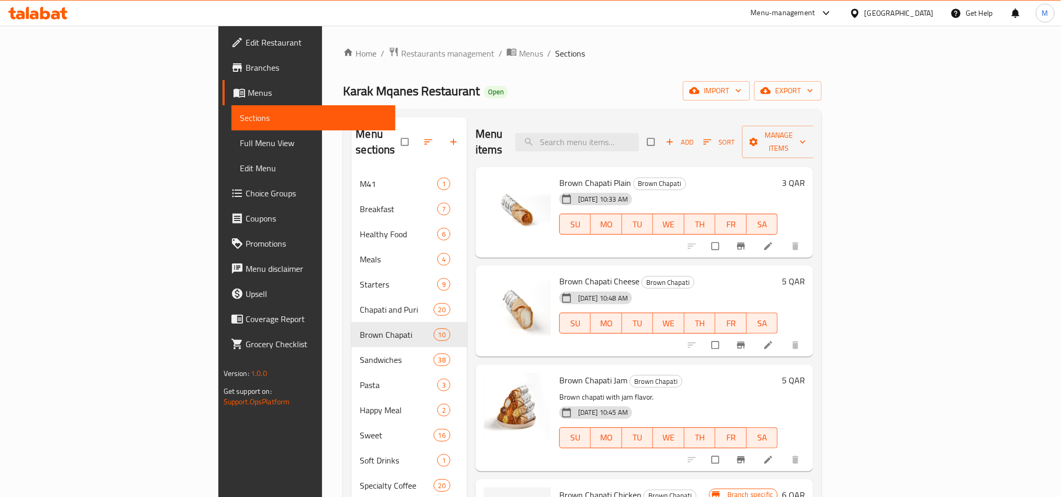
click at [246, 192] on span "Choice Groups" at bounding box center [316, 193] width 141 height 13
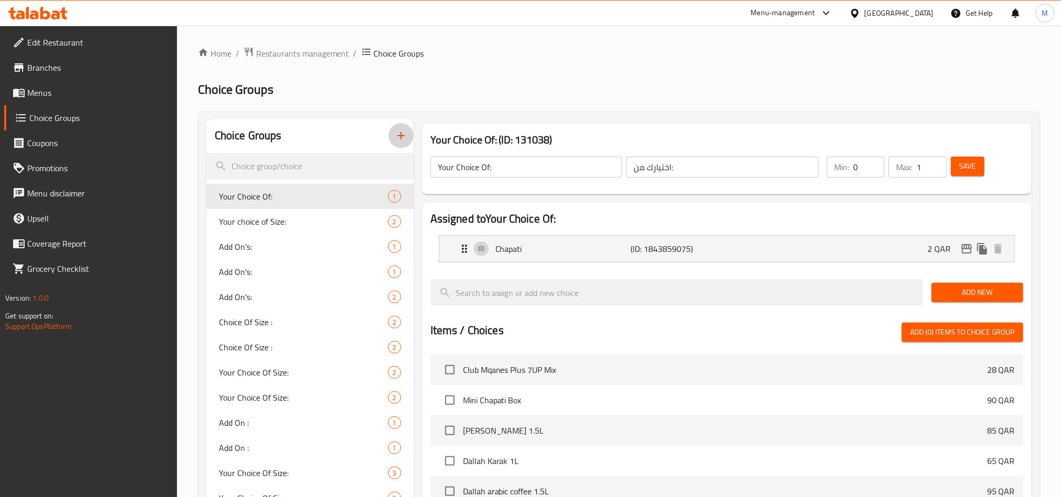
click at [413, 131] on button "button" at bounding box center [401, 135] width 25 height 25
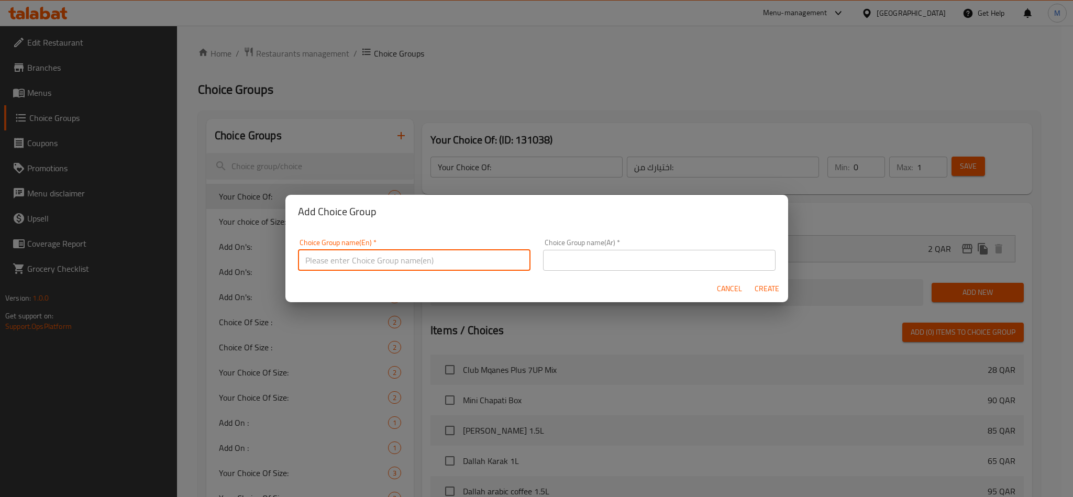
click at [363, 264] on input "text" at bounding box center [414, 260] width 233 height 21
type input "a"
type input "Adds Ons"
click at [592, 263] on input "text" at bounding box center [659, 260] width 233 height 21
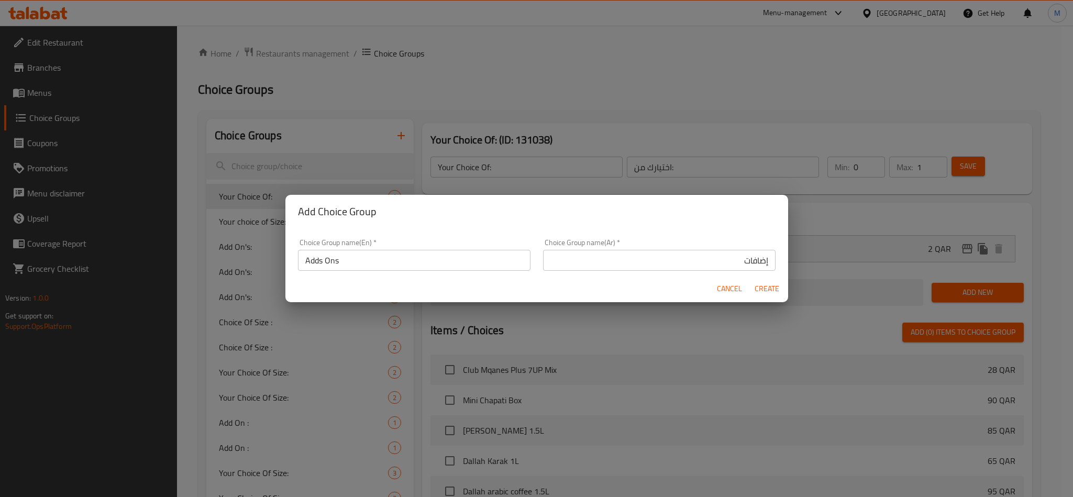
click at [571, 218] on h2 "Add Choice Group" at bounding box center [537, 211] width 478 height 17
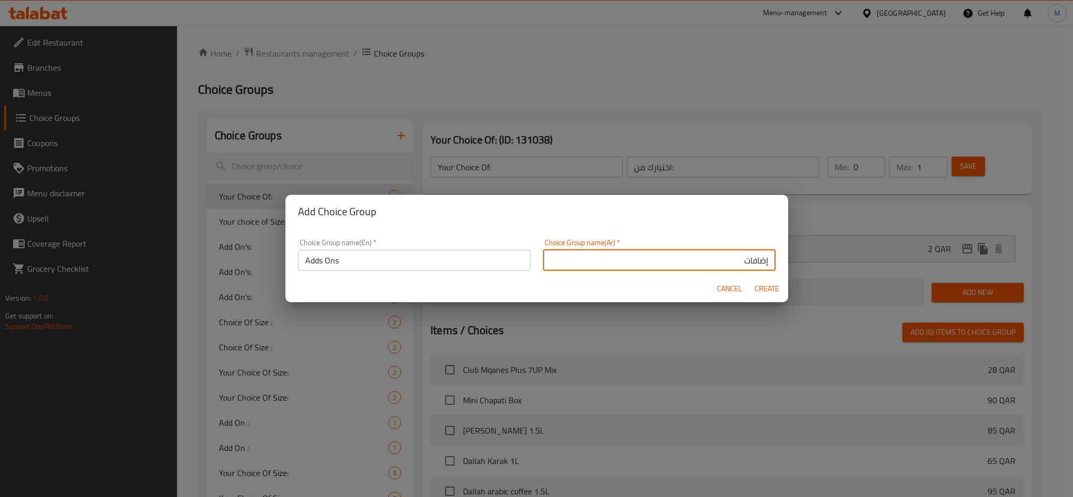
click at [660, 261] on input "إضافات" at bounding box center [659, 260] width 233 height 21
type input "إضافات :-"
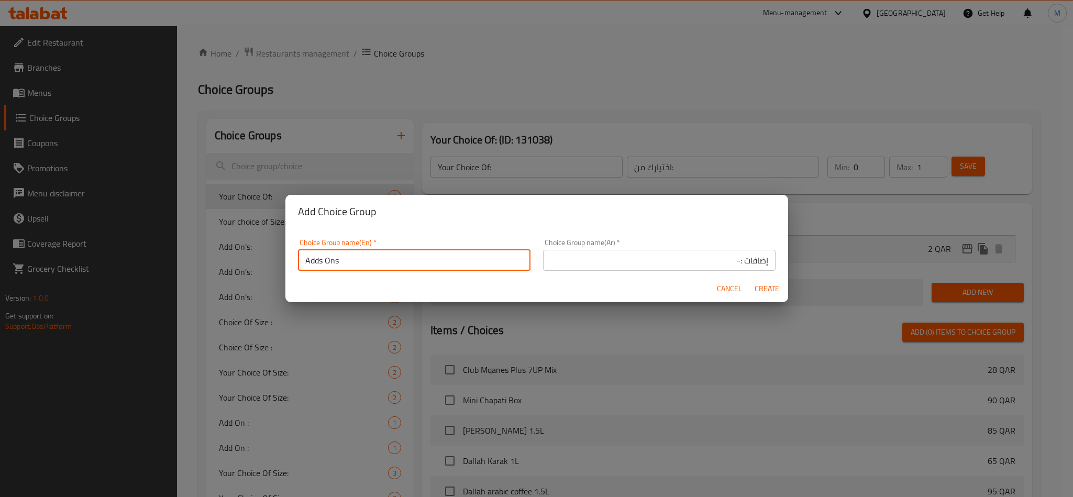
click at [408, 261] on input "Adds Ons" at bounding box center [414, 260] width 233 height 21
type input "Adds Ons :-"
click at [780, 288] on button "Create" at bounding box center [768, 288] width 34 height 19
type input "Adds Ons :-"
type input "إضافات :-"
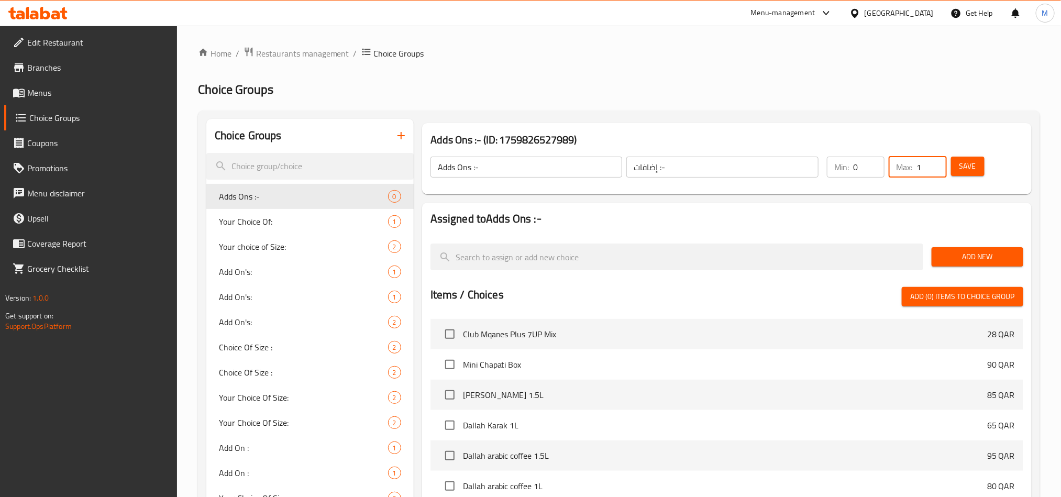
type input "1"
click at [934, 162] on input "1" at bounding box center [932, 167] width 30 height 21
click at [962, 167] on span "Save" at bounding box center [968, 166] width 17 height 13
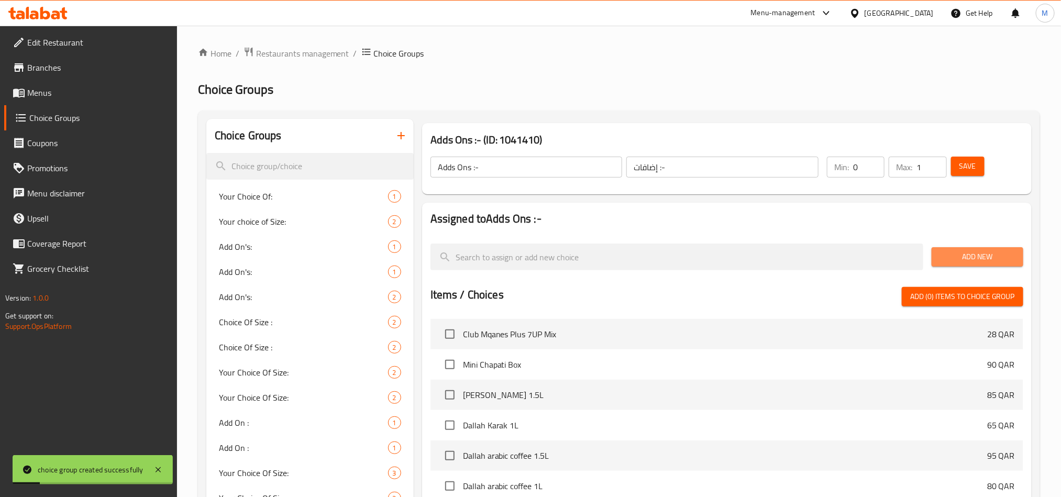
click at [989, 255] on span "Add New" at bounding box center [977, 256] width 75 height 13
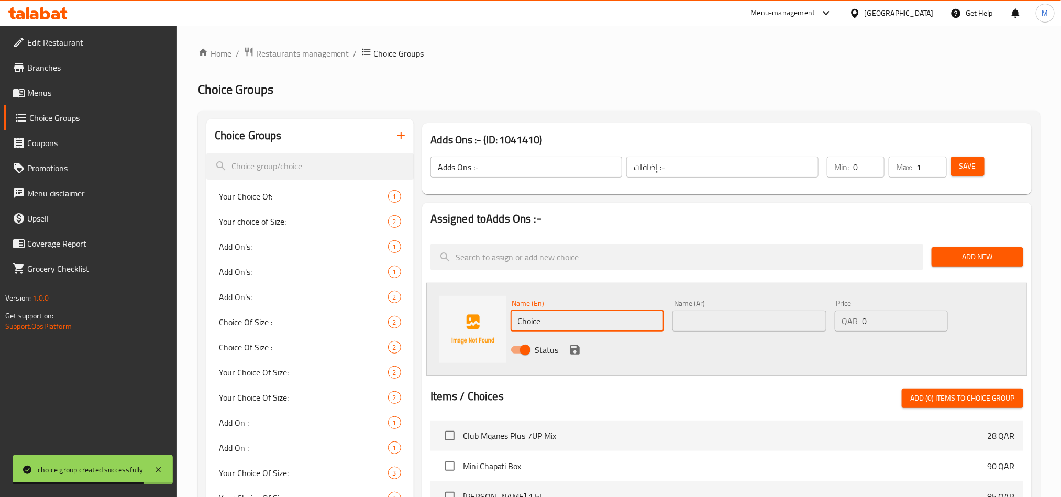
click at [551, 322] on input "Choice" at bounding box center [588, 321] width 154 height 21
paste input "ees"
type input "Cheese"
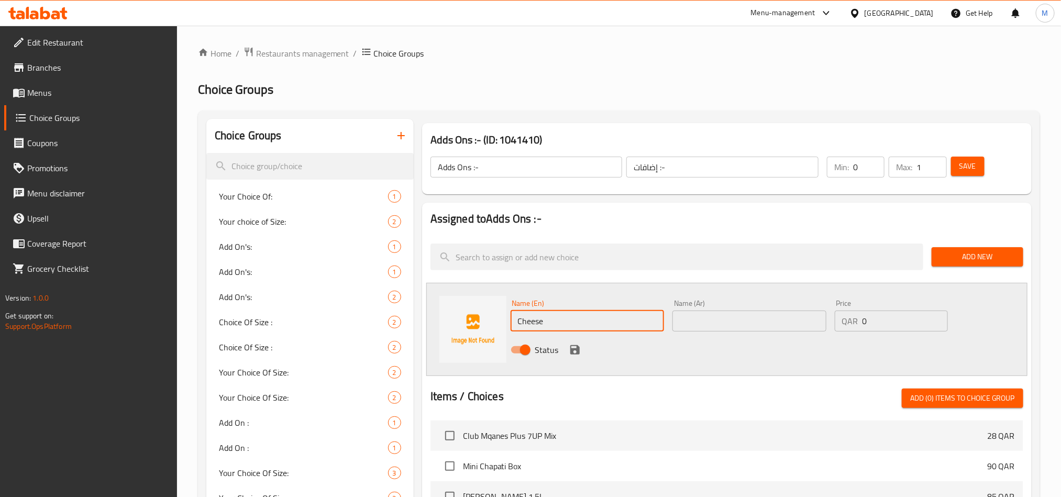
click at [661, 439] on span "Club Mqanes Plus 7UP Mix" at bounding box center [725, 436] width 524 height 13
click at [742, 334] on div "Name (Ar) Name (Ar)" at bounding box center [749, 315] width 162 height 40
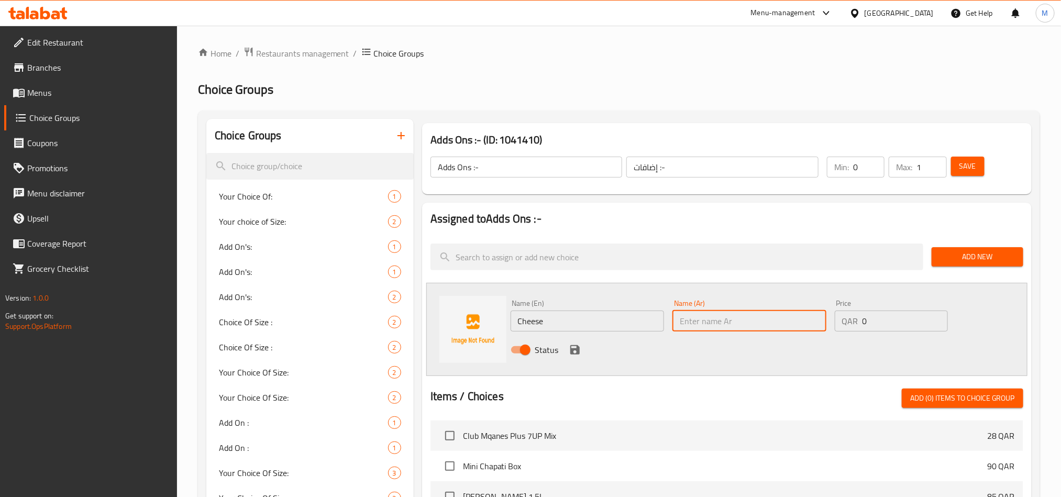
click at [738, 330] on input "text" at bounding box center [750, 321] width 154 height 21
paste input "جبن"
type input "جبن"
click at [577, 353] on icon "save" at bounding box center [574, 349] width 9 height 9
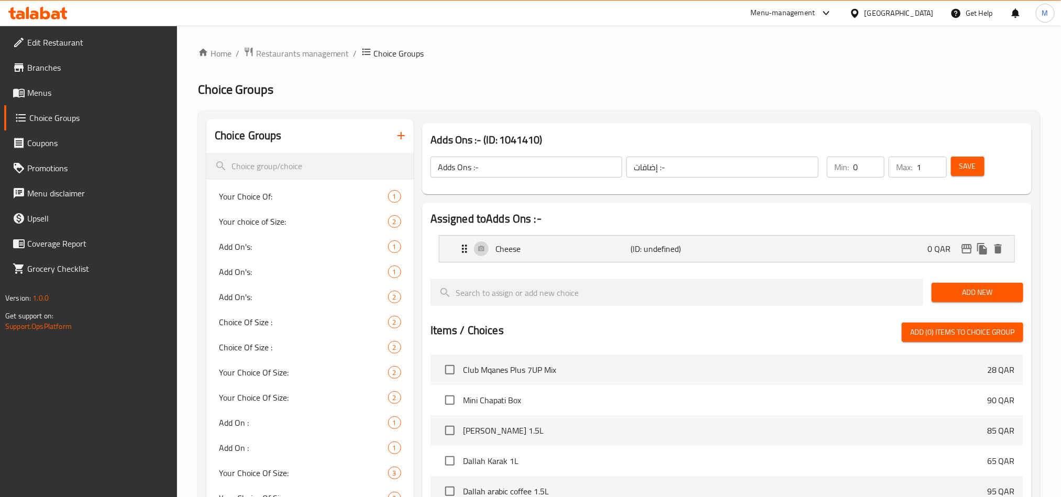
click at [974, 291] on span "Add New" at bounding box center [977, 292] width 75 height 13
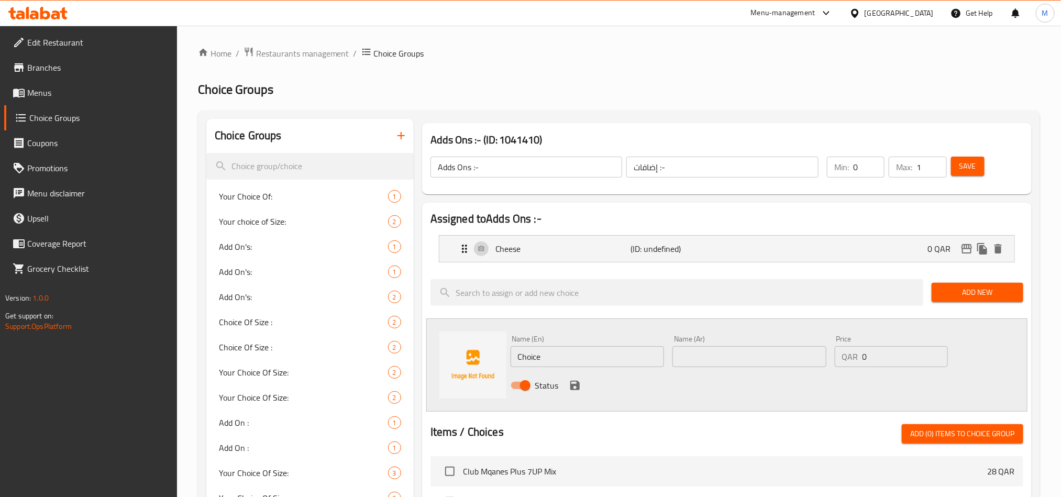
click at [588, 350] on input "Choice" at bounding box center [588, 356] width 154 height 21
paste input "Oman Chips"
type input "Oman Chips"
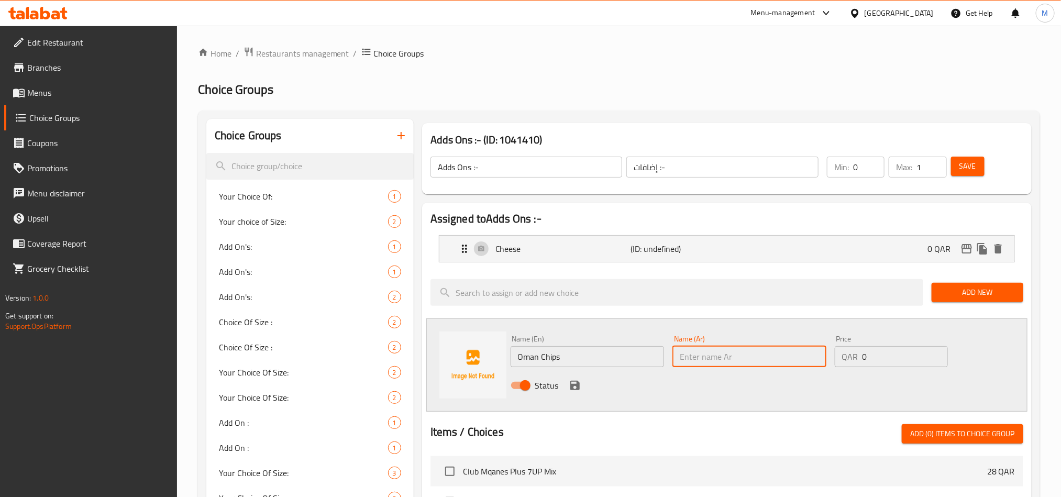
click at [745, 357] on input "text" at bounding box center [750, 356] width 154 height 21
paste input "رقائق عمان"
click at [748, 258] on div "Cheese (ID: undefined) 0 QAR" at bounding box center [730, 249] width 544 height 26
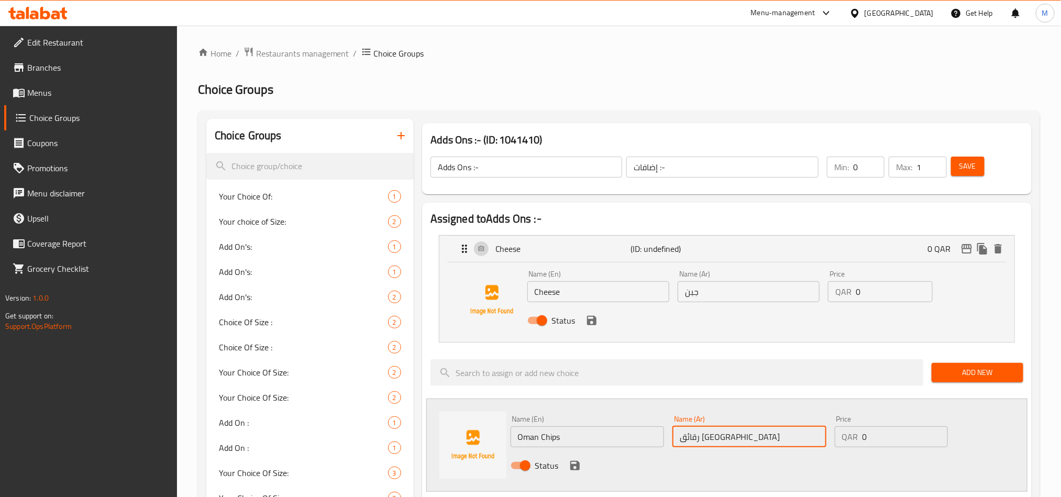
type input "رقائق عمان"
click at [876, 294] on input "0" at bounding box center [894, 291] width 76 height 21
type input "1"
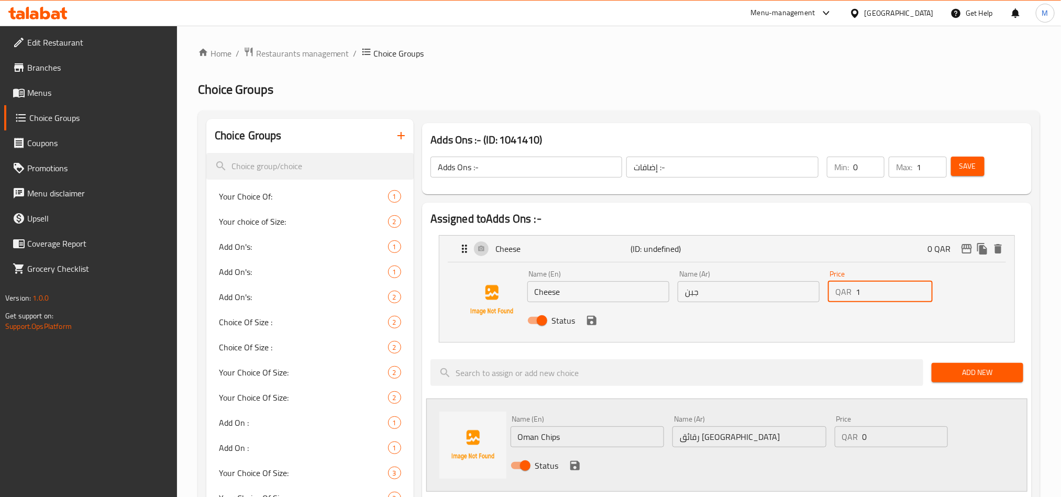
click at [871, 440] on input "0" at bounding box center [905, 436] width 85 height 21
type input "1"
click at [569, 468] on icon "save" at bounding box center [575, 465] width 13 height 13
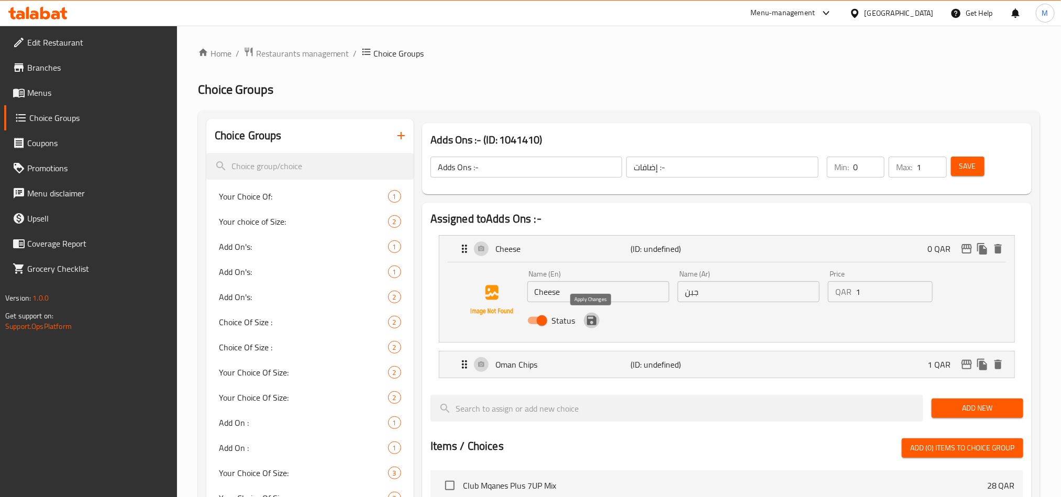
click at [597, 321] on icon "save" at bounding box center [592, 320] width 13 height 13
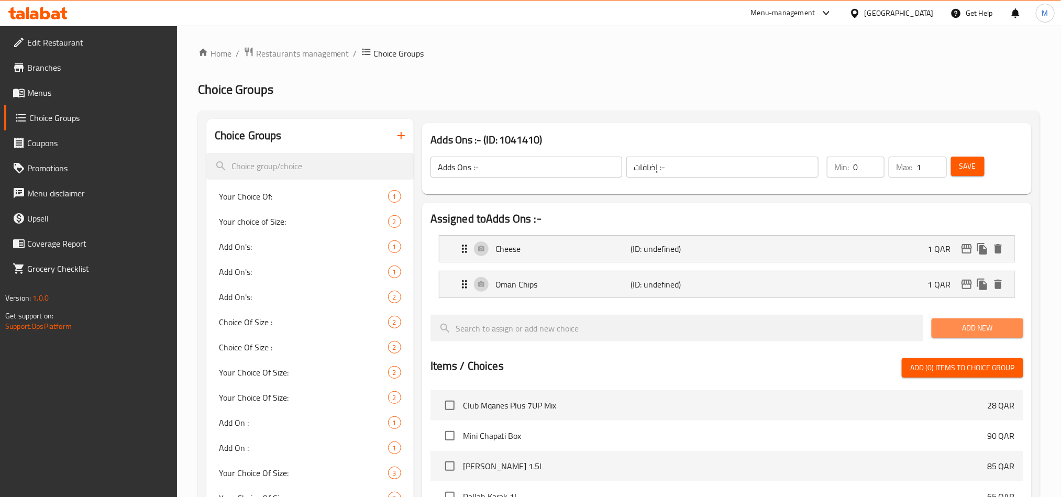
click at [973, 323] on span "Add New" at bounding box center [977, 328] width 75 height 13
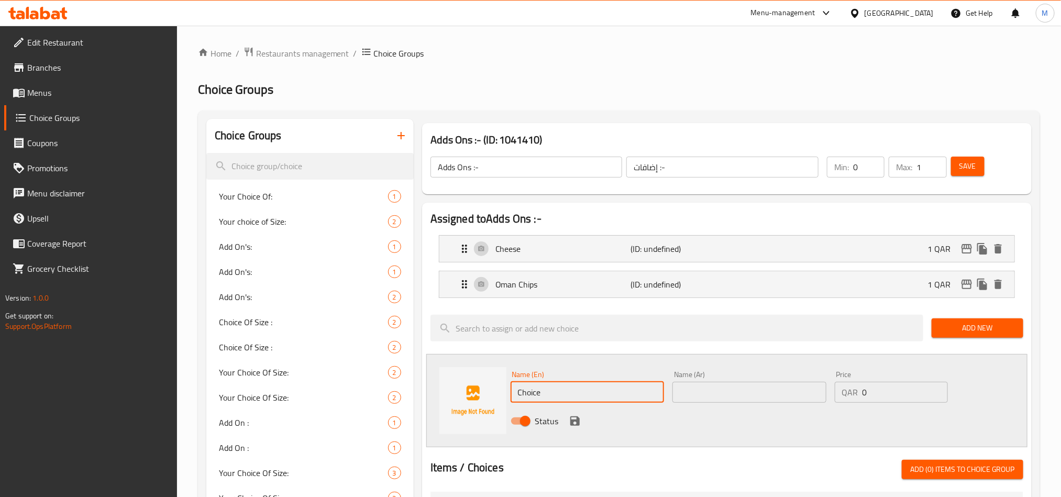
click at [547, 392] on input "Choice" at bounding box center [588, 392] width 154 height 21
paste input "Honey"
type input "Honey"
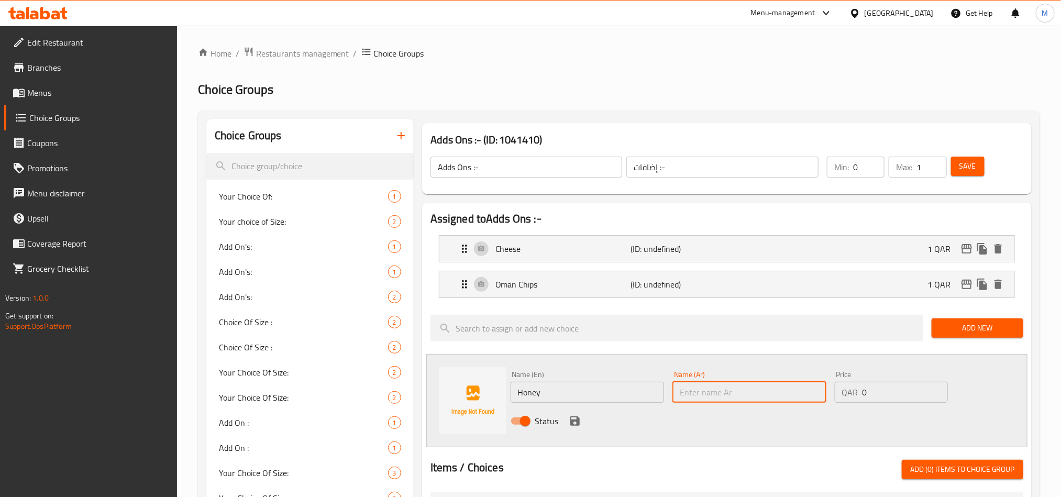
click at [745, 400] on input "text" at bounding box center [750, 392] width 154 height 21
paste input "عسل"
type input "عسل"
click at [899, 394] on input "0" at bounding box center [905, 392] width 85 height 21
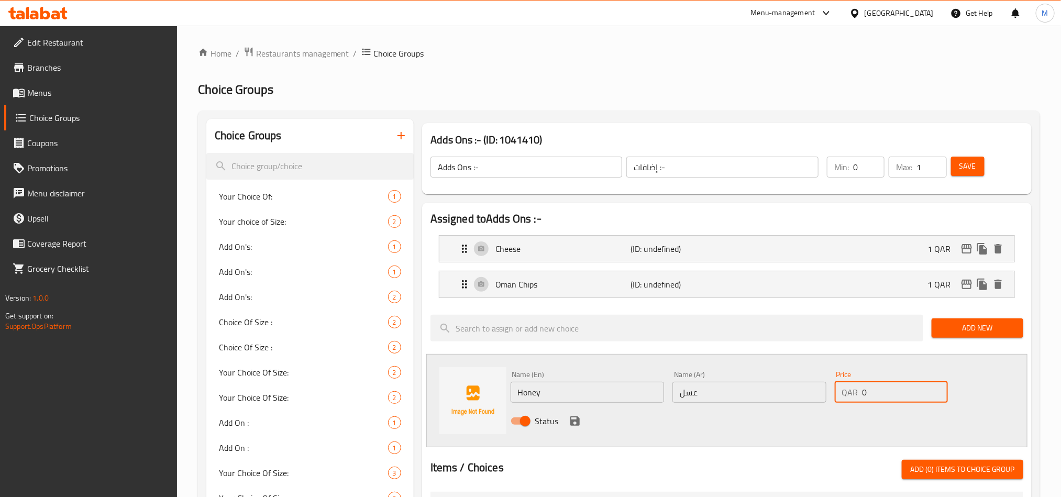
click at [899, 394] on input "0" at bounding box center [905, 392] width 85 height 21
type input "2"
drag, startPoint x: 630, startPoint y: 432, endPoint x: 622, endPoint y: 433, distance: 7.9
click at [629, 433] on div "Status" at bounding box center [750, 421] width 487 height 28
click at [581, 416] on div "Status" at bounding box center [750, 421] width 487 height 28
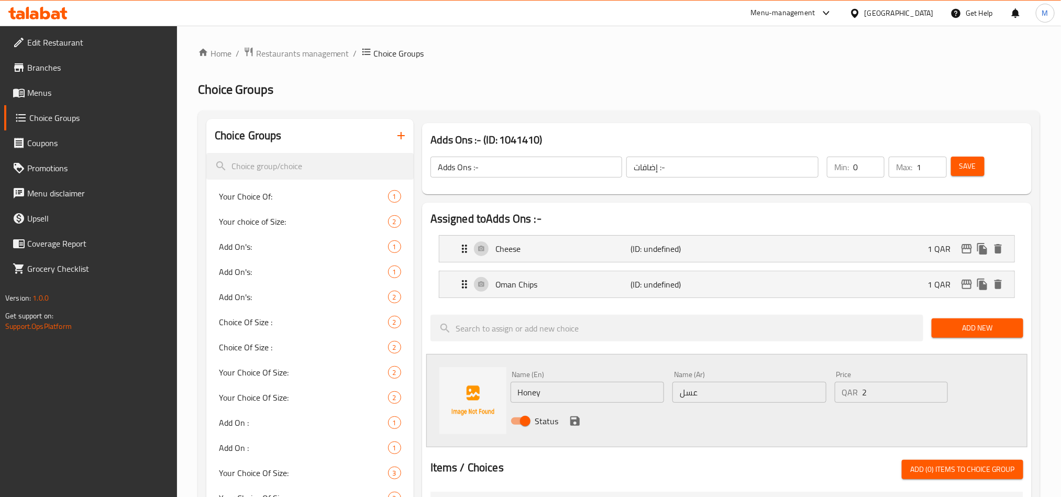
click at [574, 413] on div "Status" at bounding box center [750, 421] width 487 height 28
click at [575, 426] on icon "save" at bounding box center [574, 420] width 9 height 9
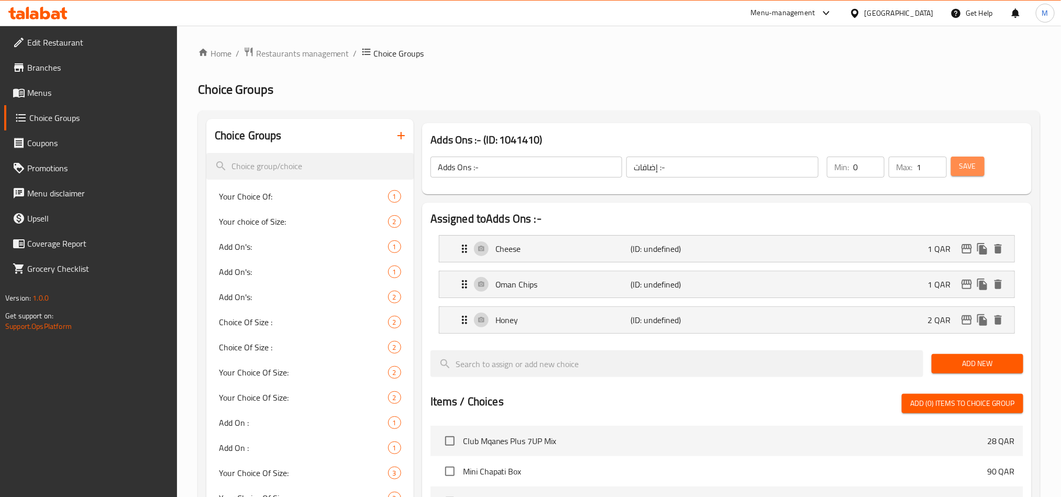
click at [974, 170] on span "Save" at bounding box center [968, 166] width 17 height 13
drag, startPoint x: 965, startPoint y: 165, endPoint x: 943, endPoint y: 165, distance: 22.0
click at [965, 165] on span "Save" at bounding box center [968, 166] width 17 height 13
click at [976, 171] on button "Save" at bounding box center [968, 166] width 34 height 19
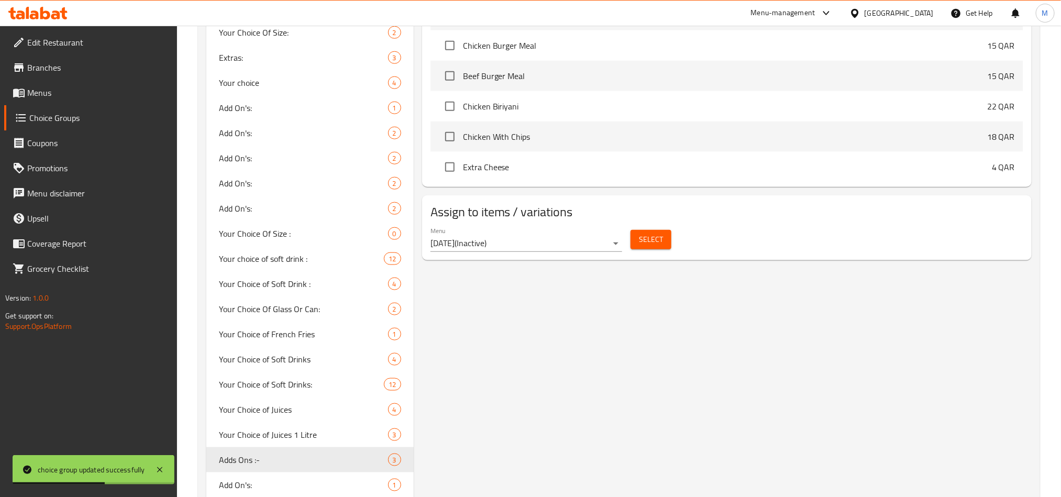
scroll to position [536, 0]
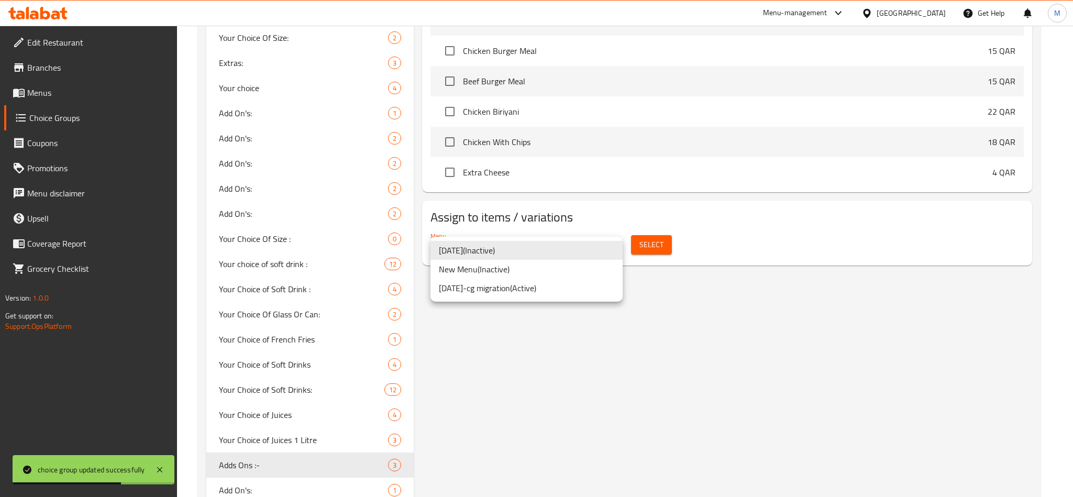
click at [516, 290] on li "16/05/2019-cg migration ( Active )" at bounding box center [527, 288] width 192 height 19
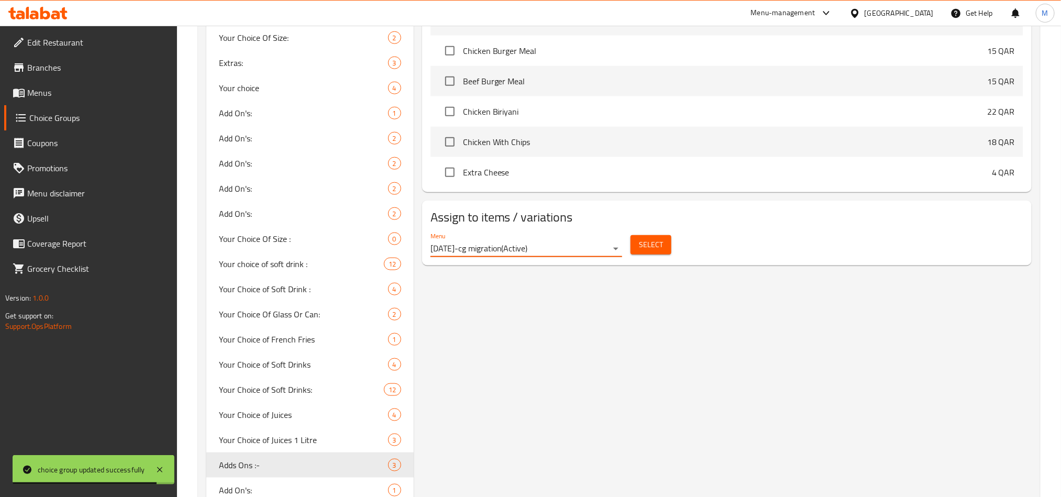
click at [652, 247] on span "Select" at bounding box center [651, 244] width 24 height 13
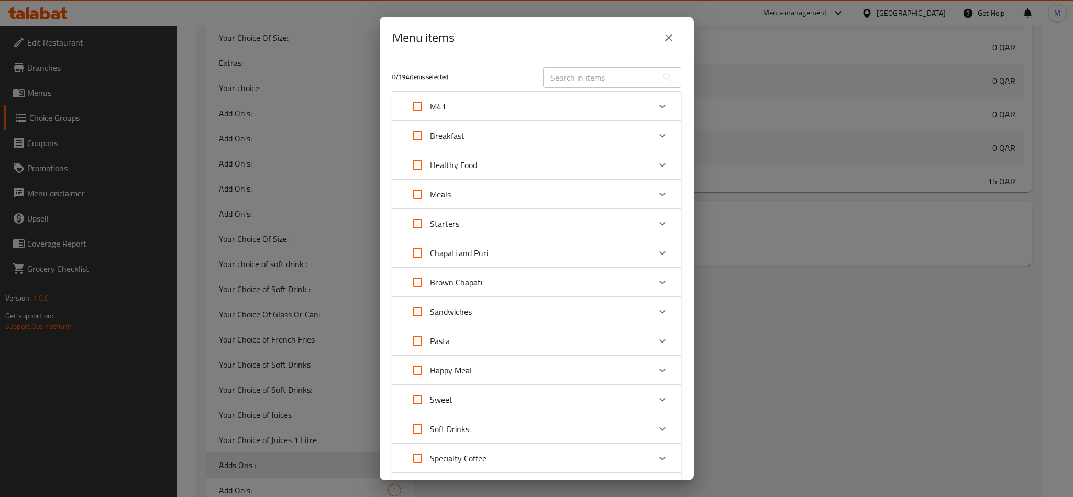
click at [556, 79] on input "text" at bounding box center [600, 77] width 114 height 21
paste input "Brown Chapati Cheese"
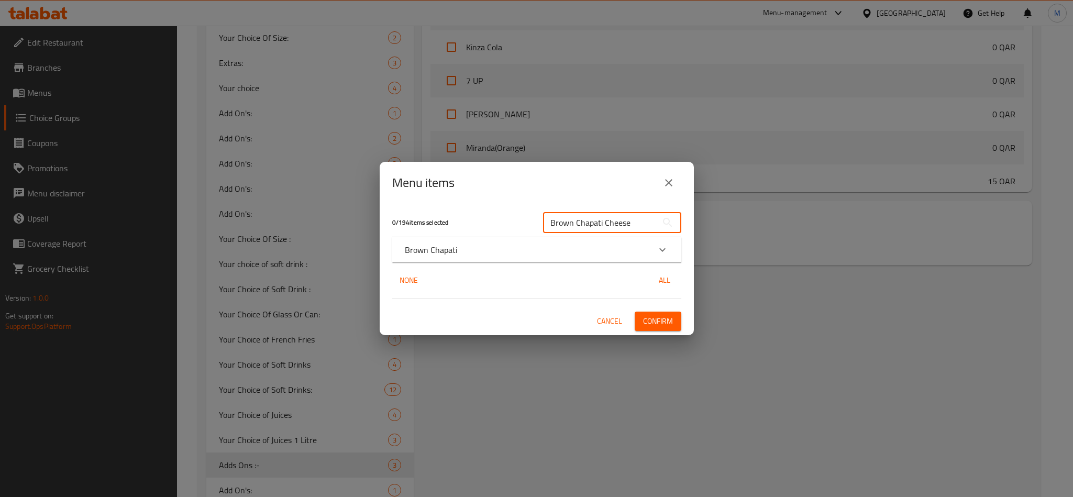
type input "Brown Chapati Cheese"
click at [629, 248] on div "Brown Chapati" at bounding box center [527, 250] width 245 height 13
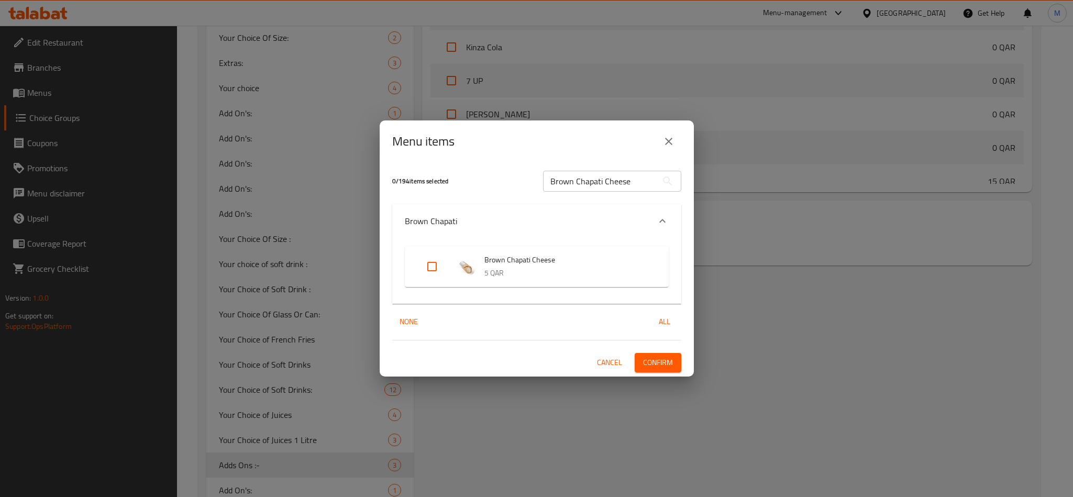
click at [436, 266] on input "Expand" at bounding box center [432, 266] width 25 height 25
checkbox input "true"
click at [668, 364] on span "Confirm" at bounding box center [658, 362] width 30 height 13
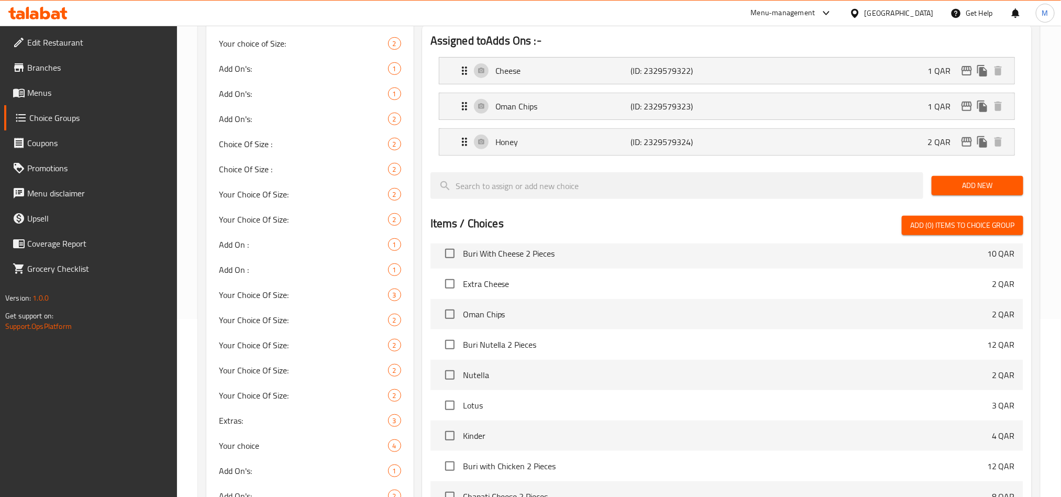
scroll to position [0, 0]
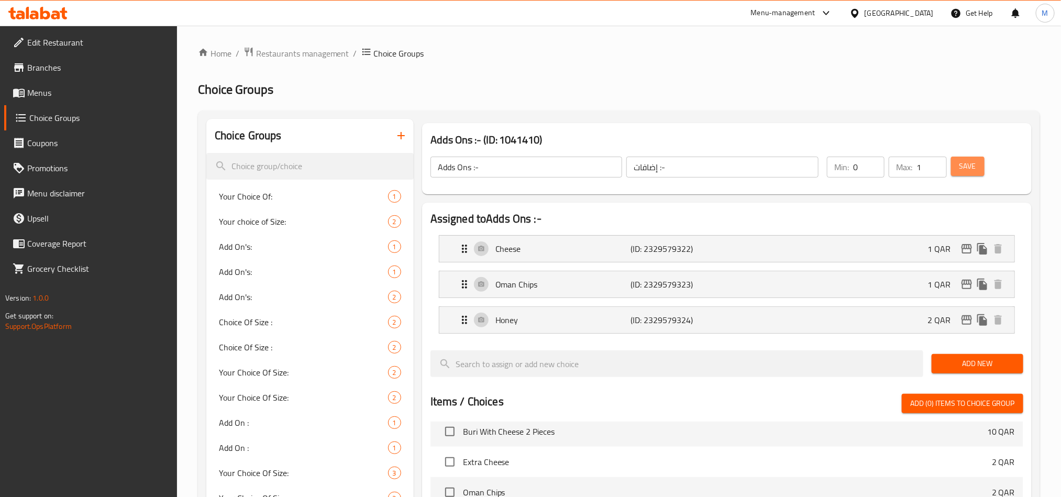
click at [980, 171] on button "Save" at bounding box center [968, 166] width 34 height 19
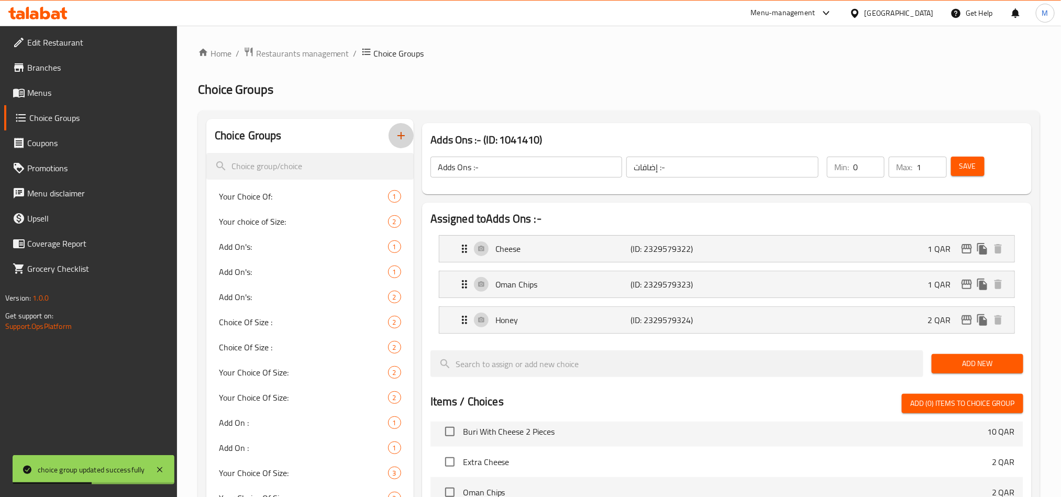
click at [412, 130] on button "button" at bounding box center [401, 135] width 25 height 25
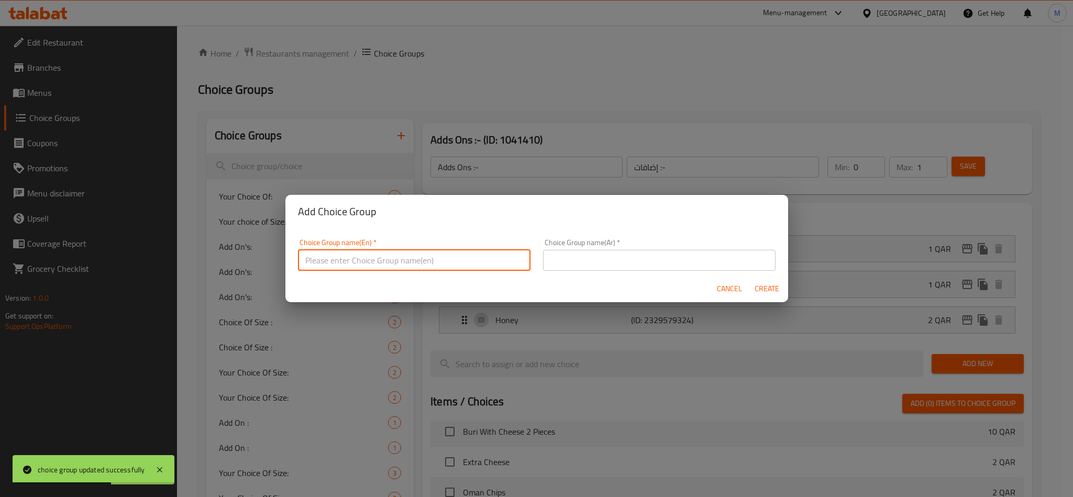
click at [368, 266] on input "text" at bounding box center [414, 260] width 233 height 21
type input "ش"
type input "Adds On ::-"
click at [605, 266] on input "text" at bounding box center [659, 260] width 233 height 21
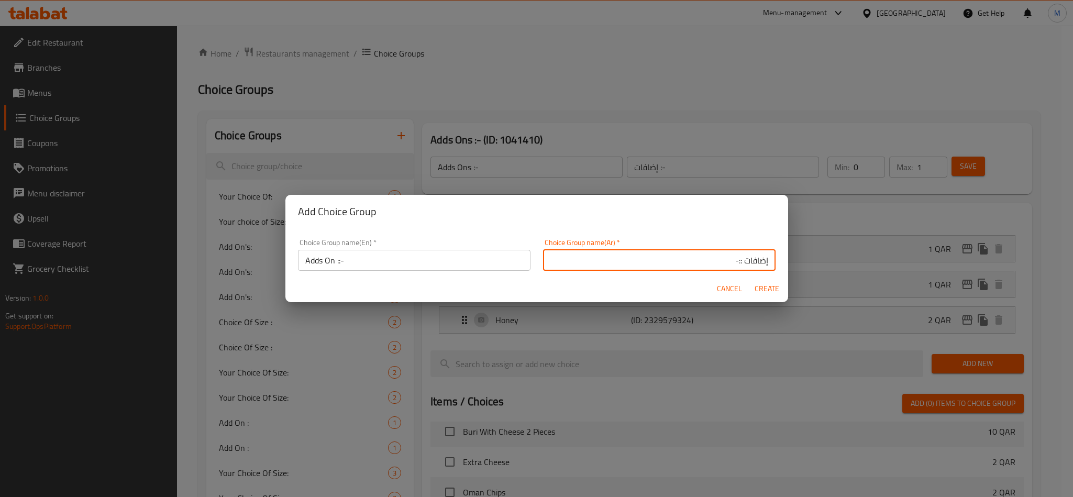
type input "إضافات ::-"
click at [768, 284] on span "Create" at bounding box center [767, 288] width 25 height 13
type input "Adds On ::-"
type input "إضافات ::-"
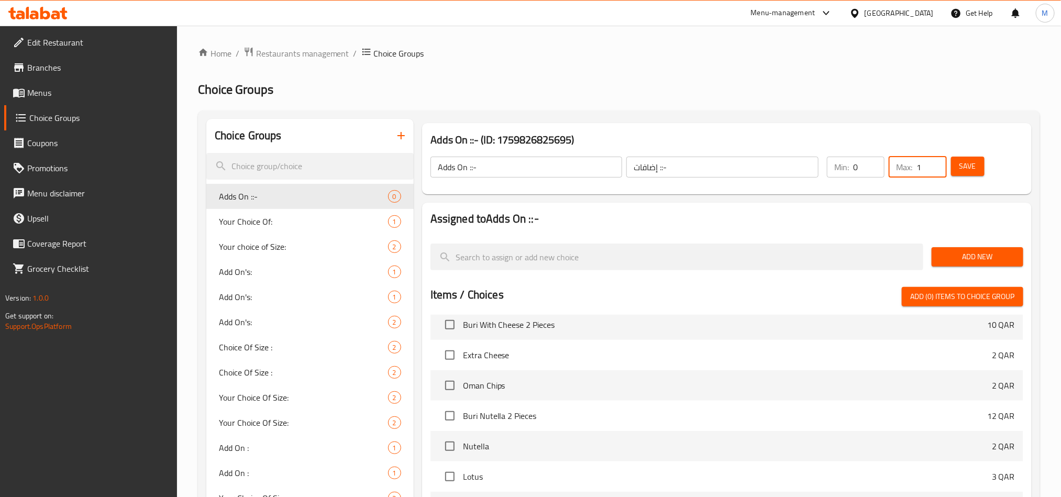
type input "1"
click at [938, 162] on input "1" at bounding box center [932, 167] width 30 height 21
click at [967, 167] on span "Save" at bounding box center [968, 166] width 17 height 13
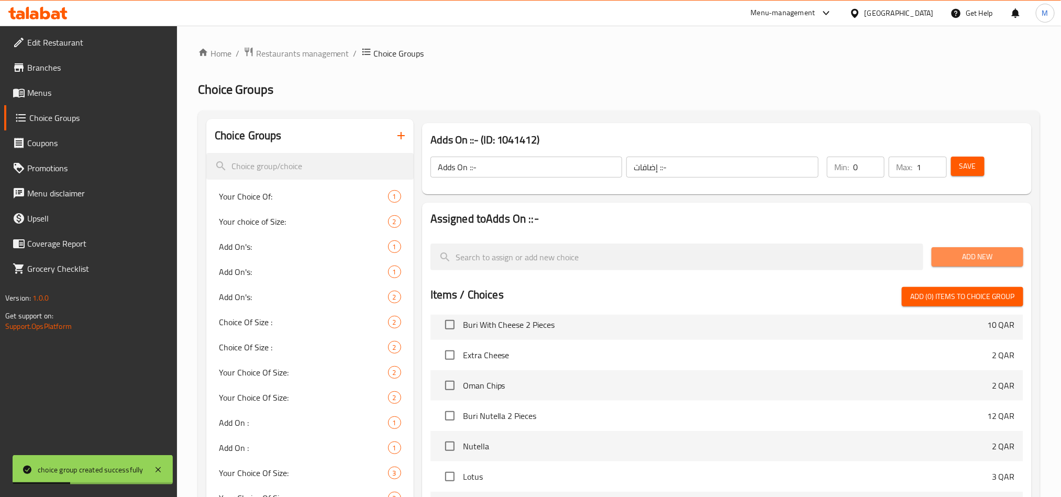
click at [970, 257] on span "Add New" at bounding box center [977, 256] width 75 height 13
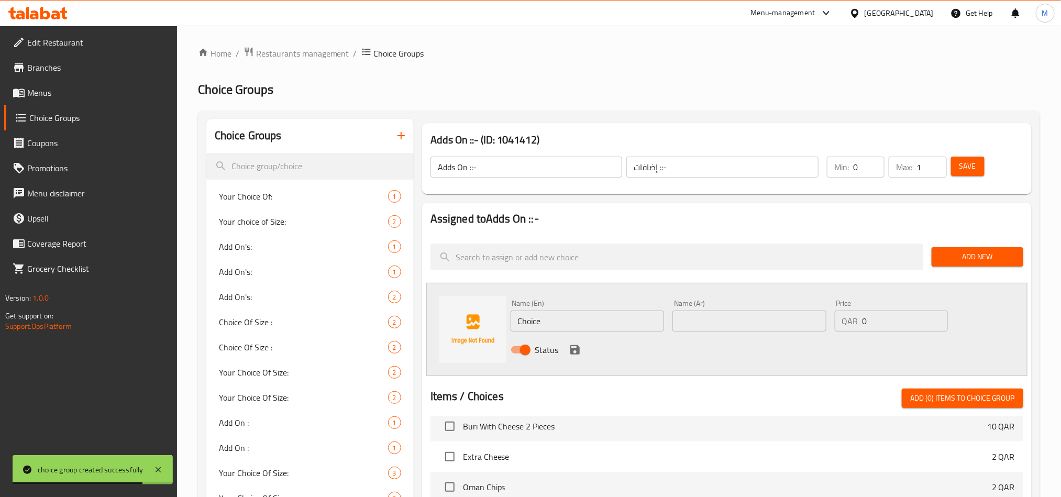
click at [566, 314] on input "Choice" at bounding box center [588, 321] width 154 height 21
paste input "Cheese"
type input "ChoiceCheese"
click at [717, 327] on input "text" at bounding box center [750, 321] width 154 height 21
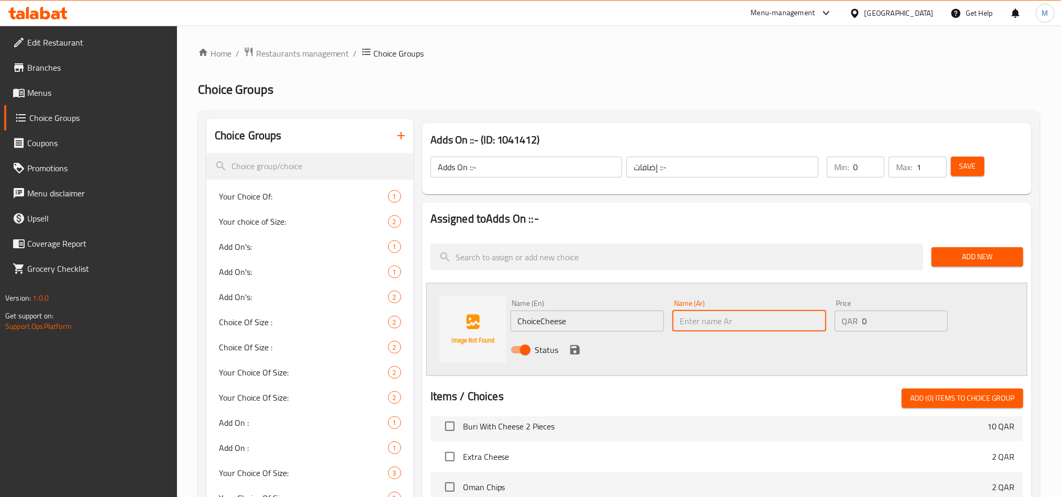
paste input "إضافة جبنة"
type input "إضافة جبنة"
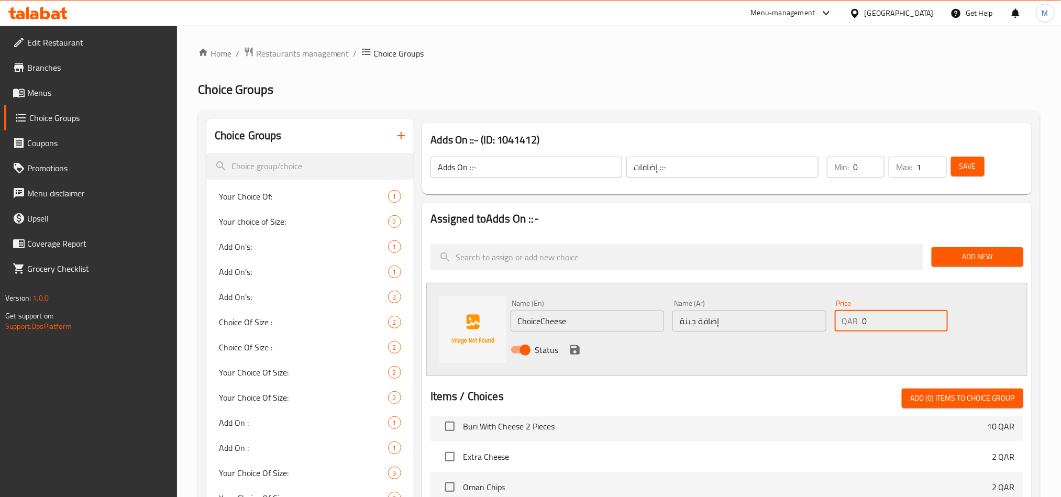
click at [893, 318] on input "0" at bounding box center [905, 321] width 85 height 21
type input "1"
click at [575, 348] on icon "save" at bounding box center [575, 350] width 13 height 13
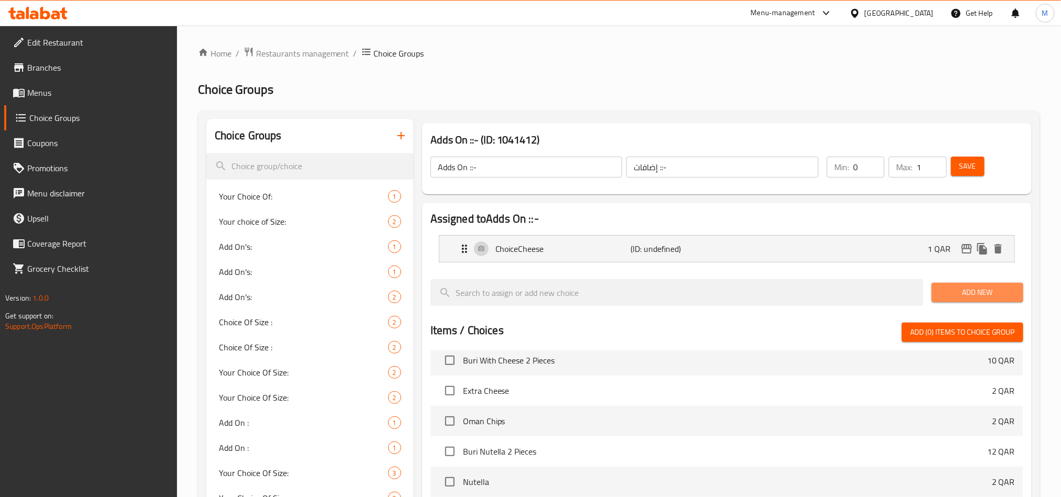
click at [993, 299] on span "Add New" at bounding box center [977, 292] width 75 height 13
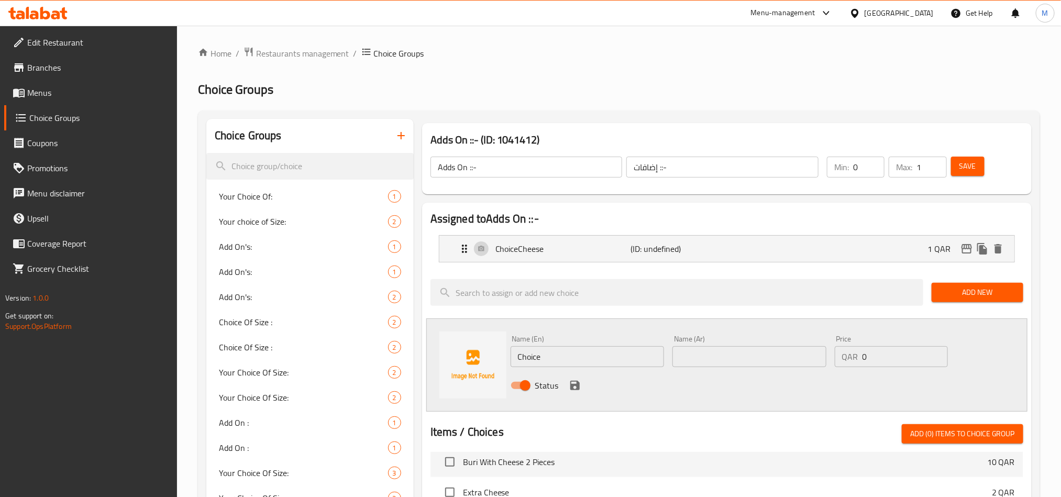
click at [567, 369] on div "Name (En) Choice Name (En)" at bounding box center [588, 351] width 162 height 40
click at [562, 360] on input "Choice" at bounding box center [588, 356] width 154 height 21
paste input "Oman Chips"
type input "Oman Chips"
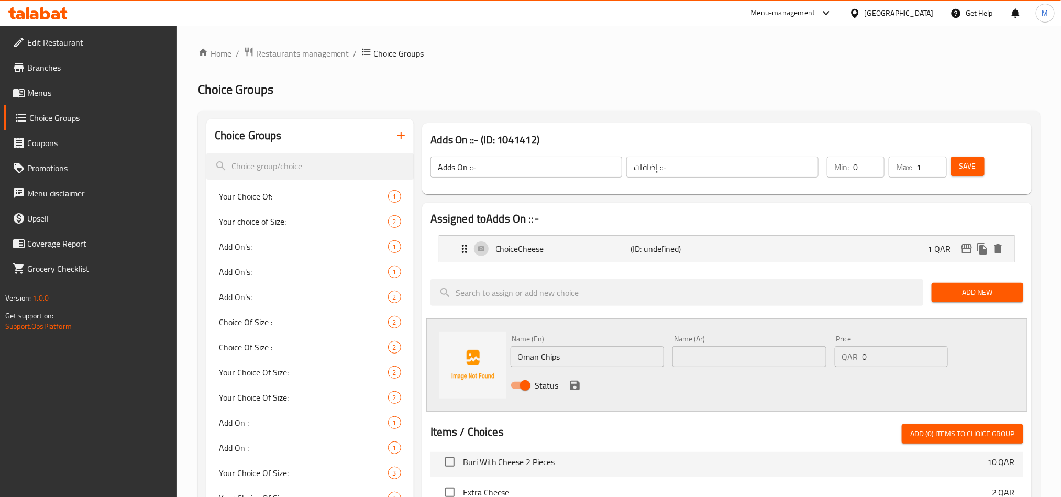
click at [713, 346] on div "Name (Ar) Name (Ar)" at bounding box center [750, 351] width 154 height 32
click at [713, 357] on input "text" at bounding box center [750, 356] width 154 height 21
paste input "رقائق عمان"
type input "رقائق عمان"
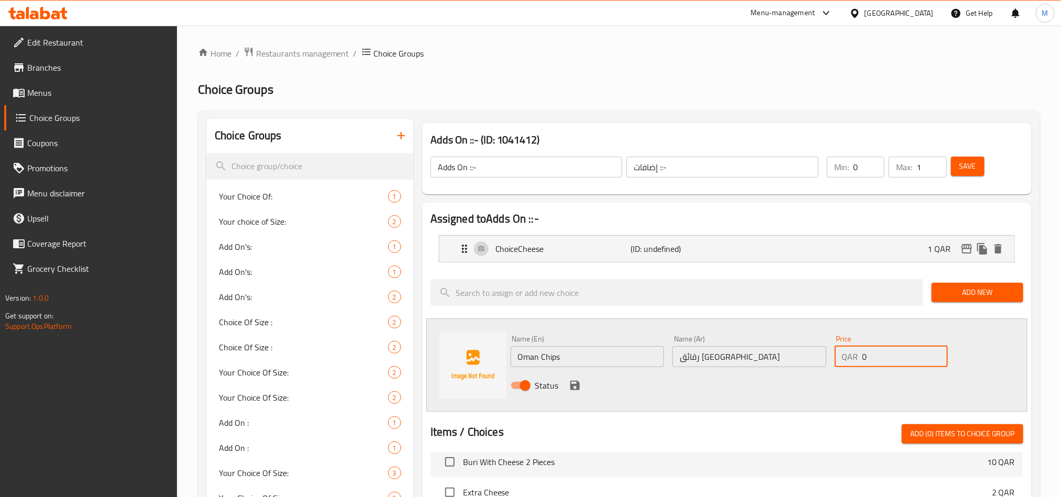
click at [904, 360] on input "0" at bounding box center [905, 356] width 85 height 21
paste input "1"
type input "1"
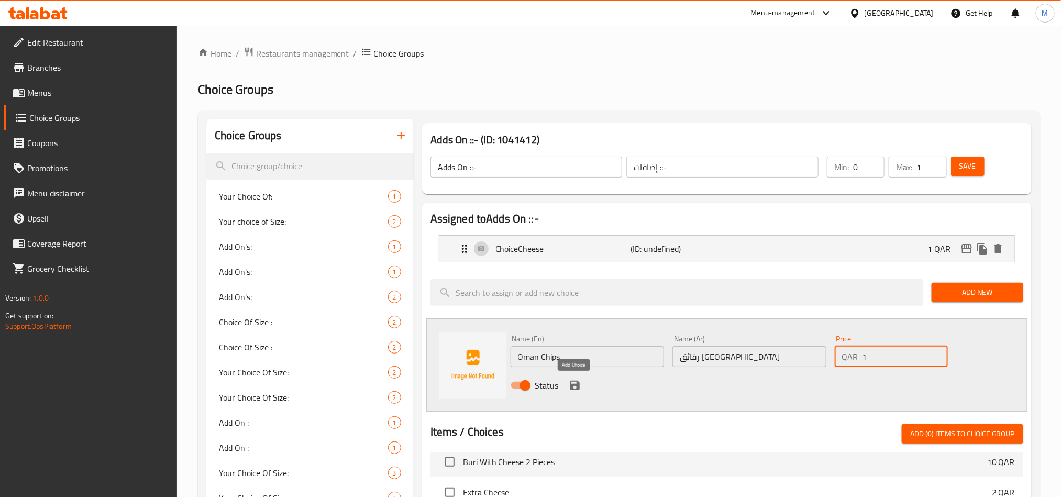
click at [574, 383] on icon "save" at bounding box center [575, 385] width 13 height 13
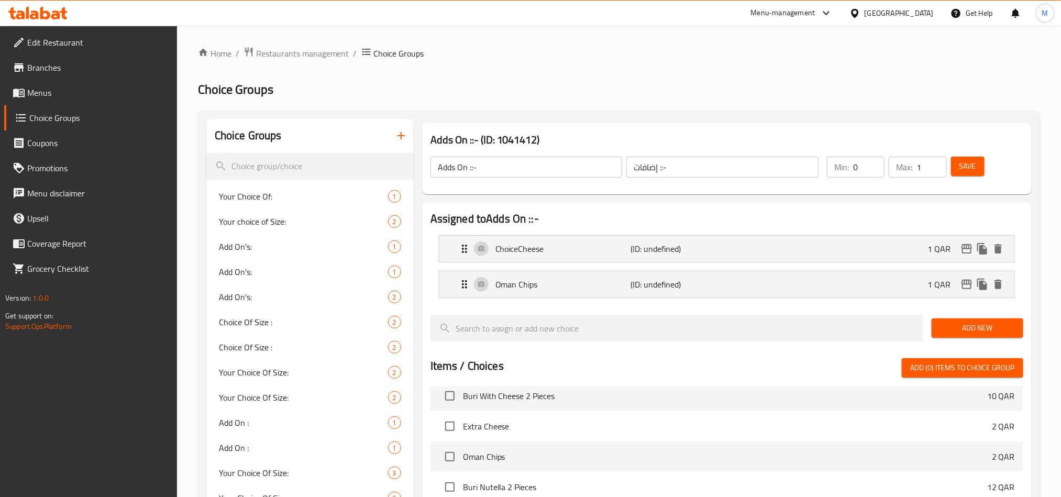
click at [967, 171] on span "Save" at bounding box center [968, 166] width 17 height 13
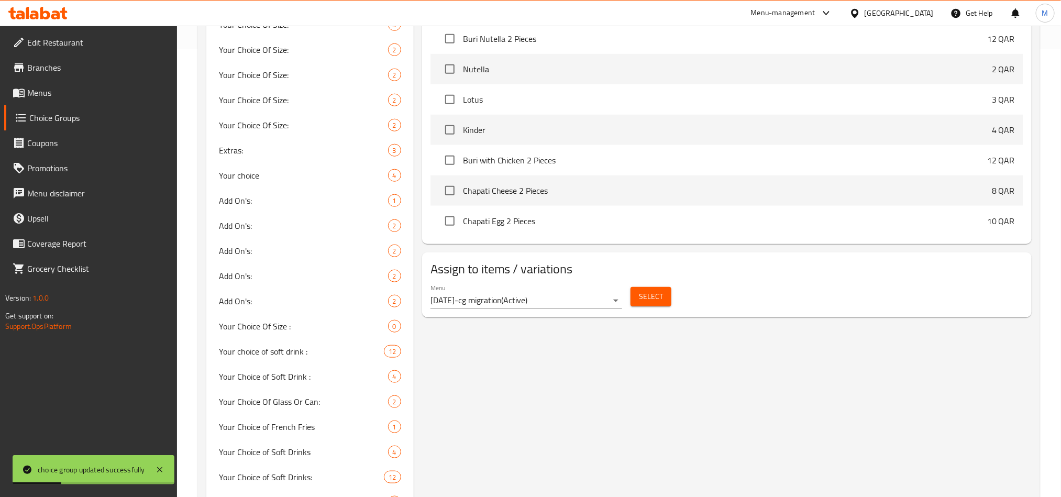
scroll to position [471, 0]
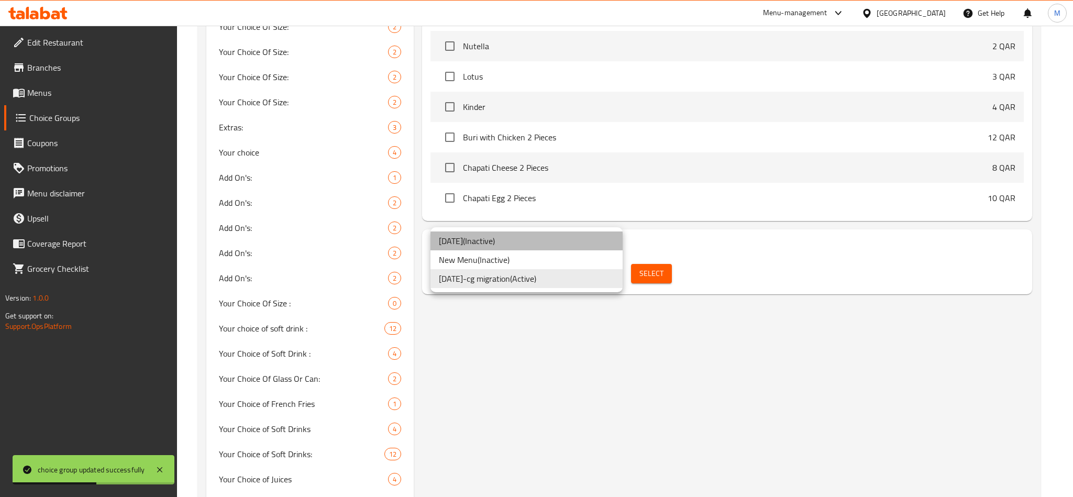
click at [513, 239] on li "16/05/2019 ( Inactive )" at bounding box center [527, 241] width 192 height 19
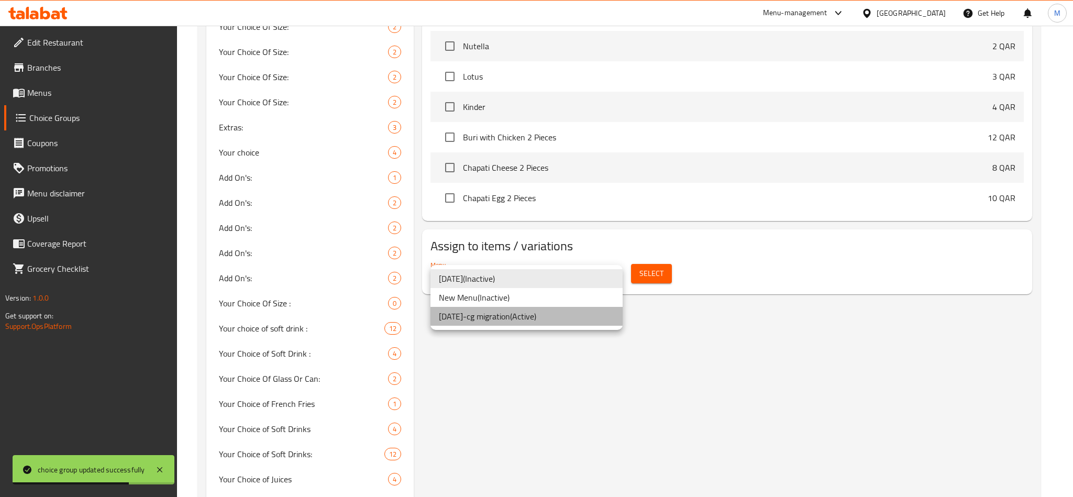
click at [537, 322] on li "16/05/2019-cg migration ( Active )" at bounding box center [527, 316] width 192 height 19
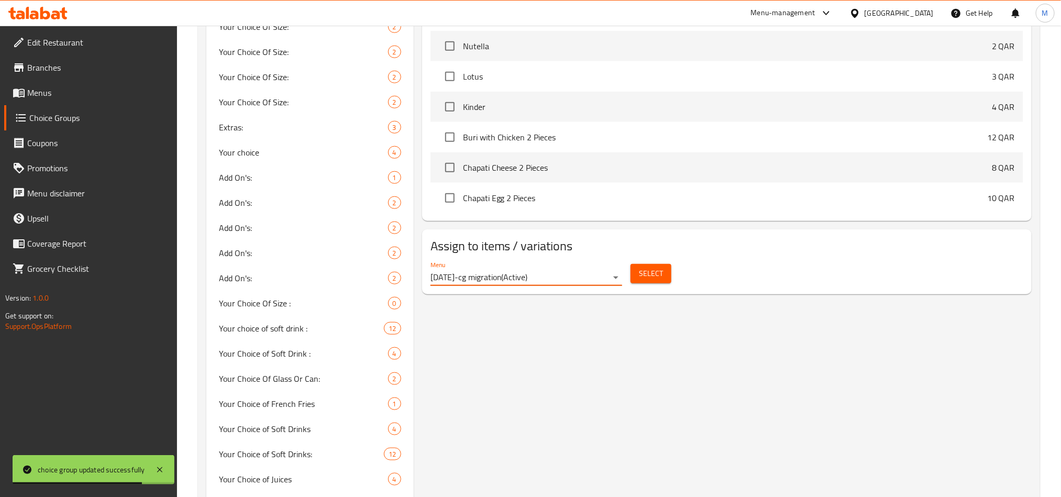
click at [640, 272] on span "Select" at bounding box center [651, 273] width 24 height 13
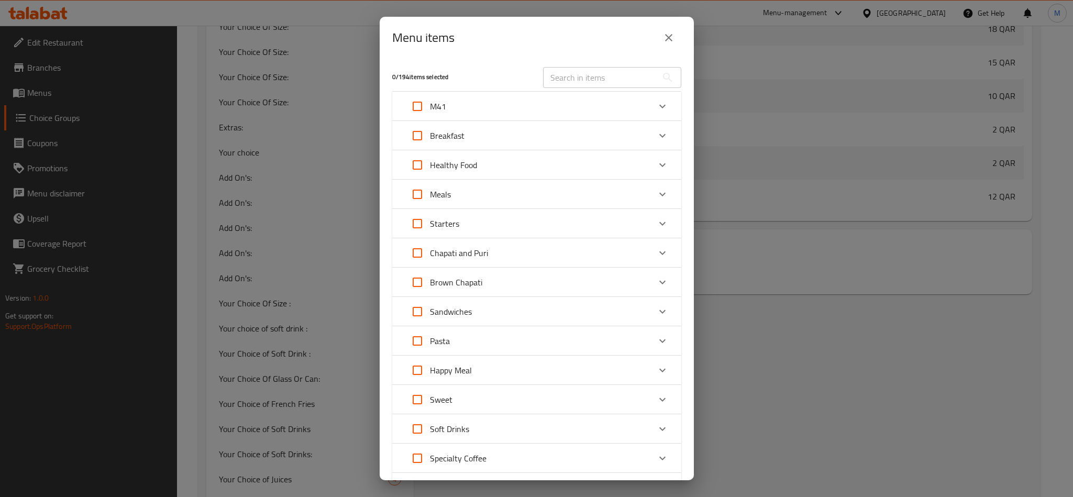
drag, startPoint x: 595, startPoint y: 64, endPoint x: 594, endPoint y: 80, distance: 15.7
click at [595, 72] on div "​" at bounding box center [612, 78] width 151 height 34
click at [594, 80] on input "text" at bounding box center [600, 77] width 114 height 21
paste input "Brown Chapati Egg"
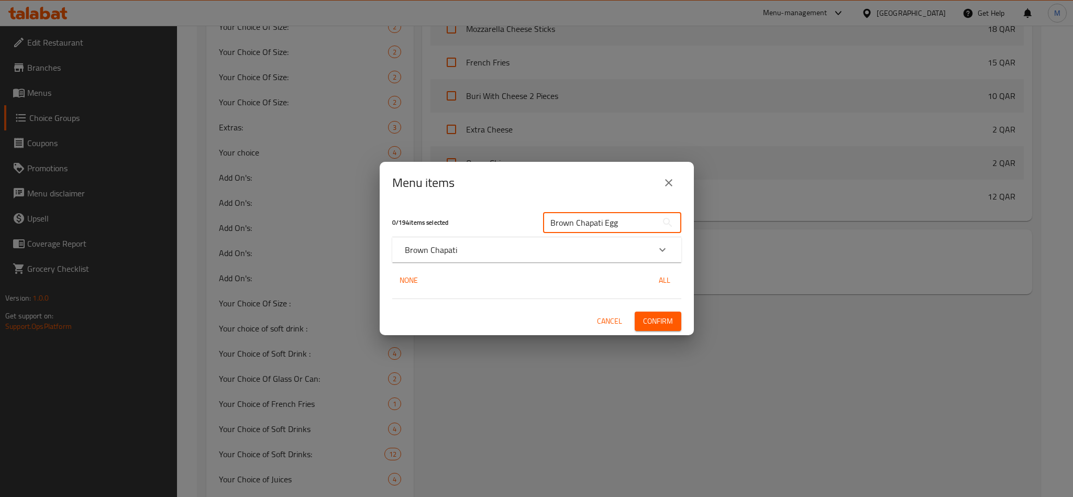
type input "Brown Chapati Egg"
click at [465, 244] on div "Brown Chapati" at bounding box center [527, 250] width 245 height 13
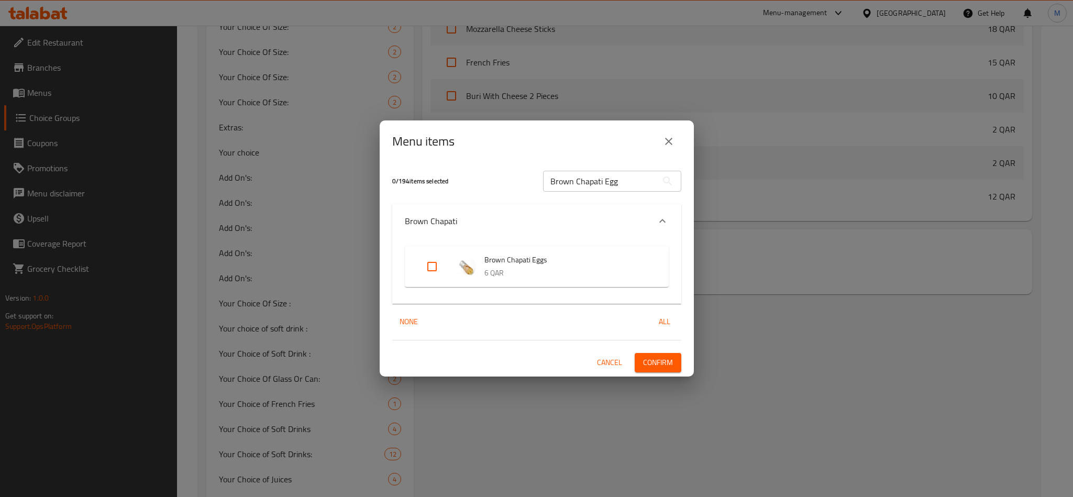
click at [435, 269] on input "Expand" at bounding box center [432, 266] width 25 height 25
checkbox input "true"
click at [679, 370] on button "Confirm" at bounding box center [658, 362] width 47 height 19
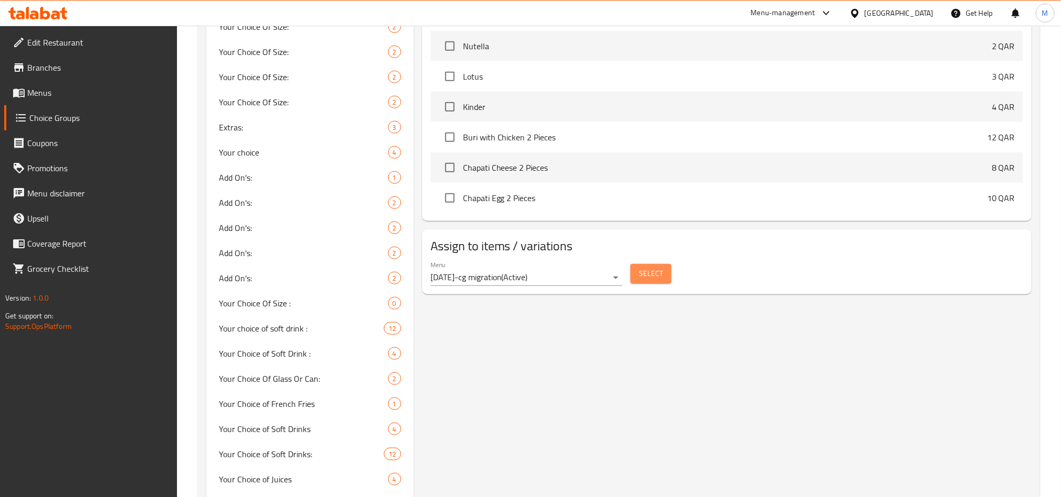
click at [652, 269] on span "Select" at bounding box center [651, 273] width 24 height 13
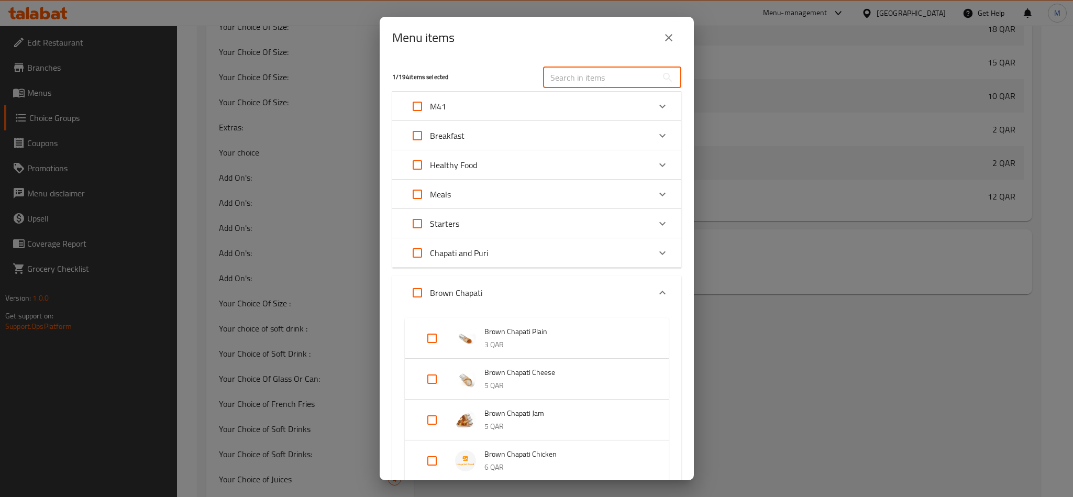
click at [574, 83] on input "text" at bounding box center [600, 77] width 114 height 21
paste input "Brown Chapati Egg"
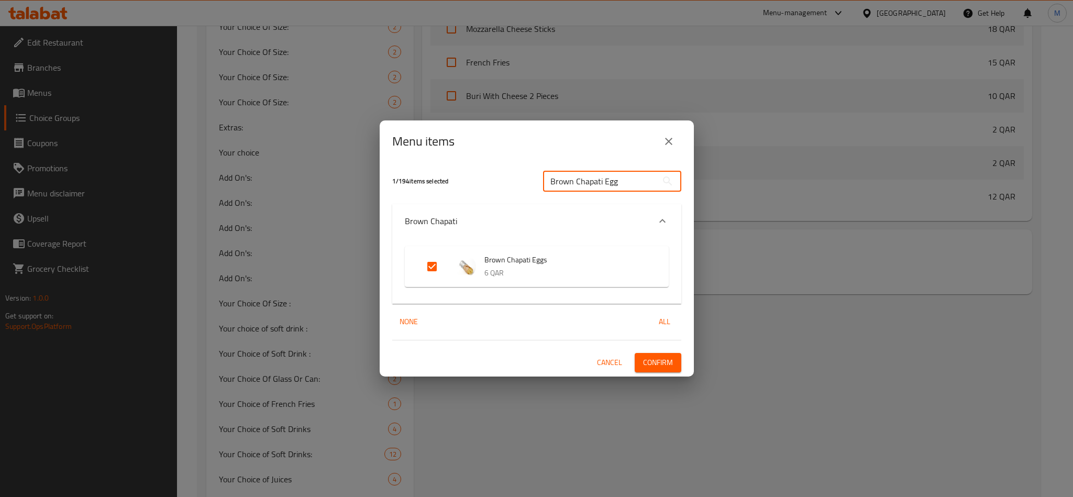
type input "Brown Chapati Egg"
drag, startPoint x: 657, startPoint y: 358, endPoint x: 667, endPoint y: 375, distance: 18.8
click at [657, 359] on span "Confirm" at bounding box center [658, 362] width 30 height 13
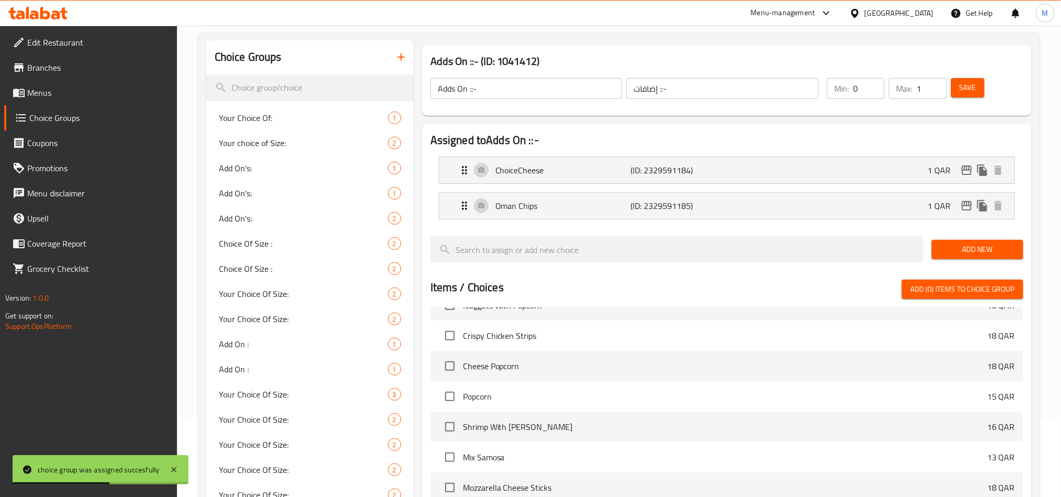
scroll to position [1179, 0]
click at [597, 174] on p "ChoiceCheese" at bounding box center [563, 170] width 135 height 13
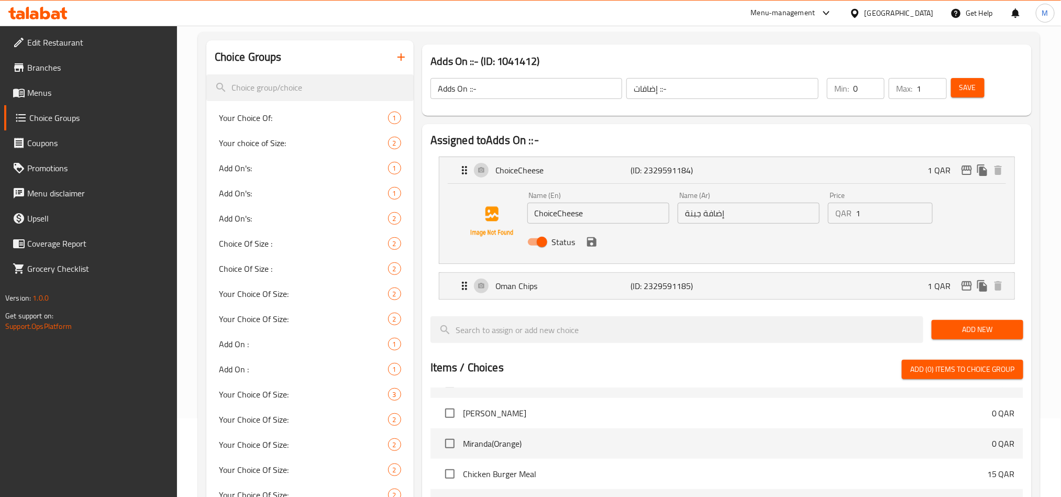
click at [546, 211] on input "ChoiceCheese" at bounding box center [599, 213] width 142 height 21
click at [585, 215] on input "ChoiceCheese" at bounding box center [599, 213] width 142 height 21
click at [555, 212] on input "ChoiceCheese" at bounding box center [599, 213] width 142 height 21
click at [590, 247] on icon "save" at bounding box center [592, 242] width 13 height 13
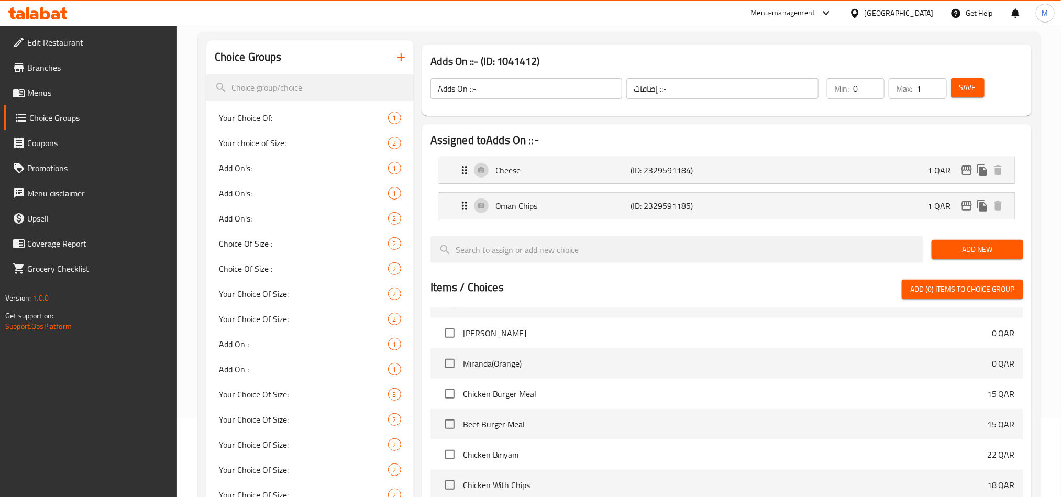
type input "Cheese"
drag, startPoint x: 973, startPoint y: 90, endPoint x: 872, endPoint y: 217, distance: 162.2
click at [973, 90] on span "Save" at bounding box center [968, 87] width 17 height 13
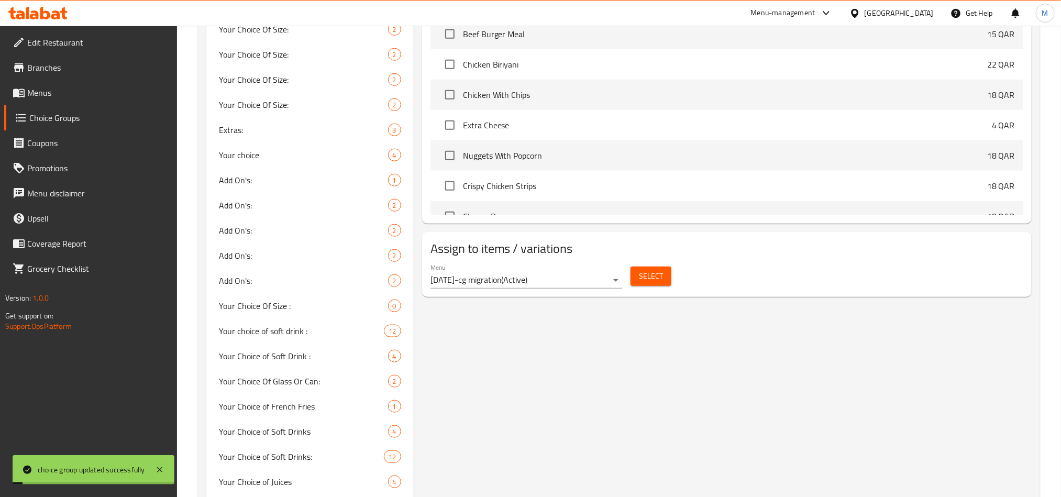
scroll to position [471, 0]
click at [654, 281] on button "Select" at bounding box center [651, 273] width 41 height 19
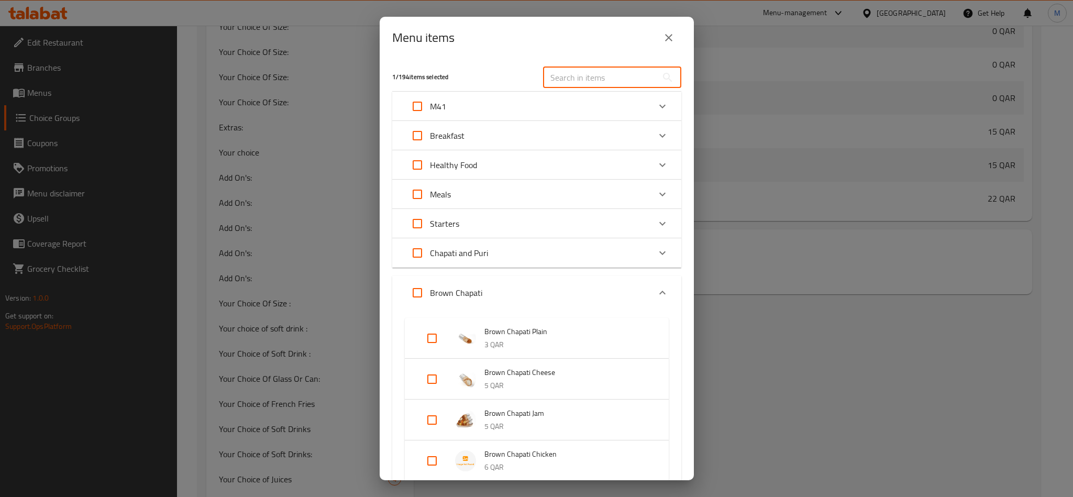
click at [624, 85] on input "text" at bounding box center [600, 77] width 114 height 21
paste input "Brown Chapati Egg"
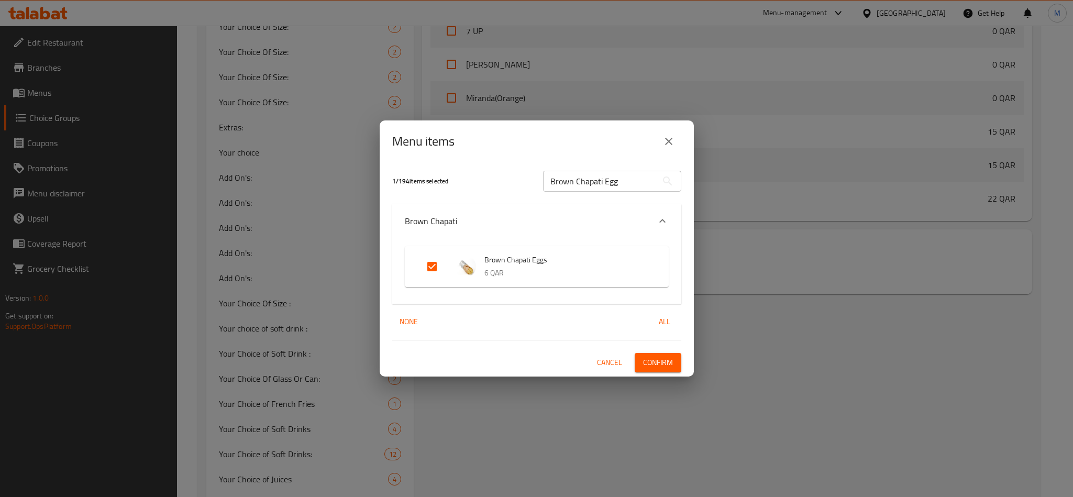
click at [618, 183] on input "Brown Chapati Egg" at bounding box center [600, 181] width 114 height 21
paste input "Keema"
type input "Brown Chapati Keema"
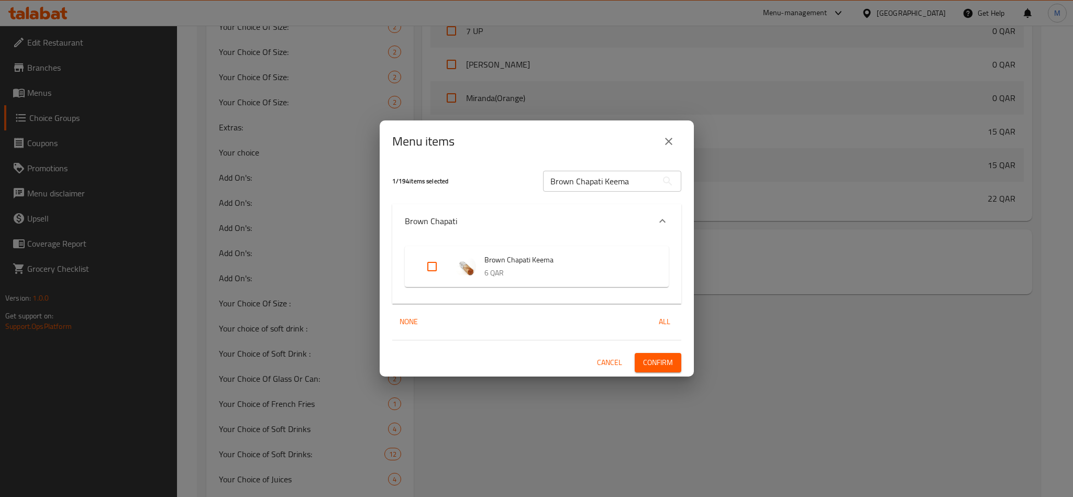
click at [440, 263] on input "Expand" at bounding box center [432, 266] width 25 height 25
checkbox input "true"
click at [591, 184] on input "Brown Chapati Keema" at bounding box center [600, 181] width 114 height 21
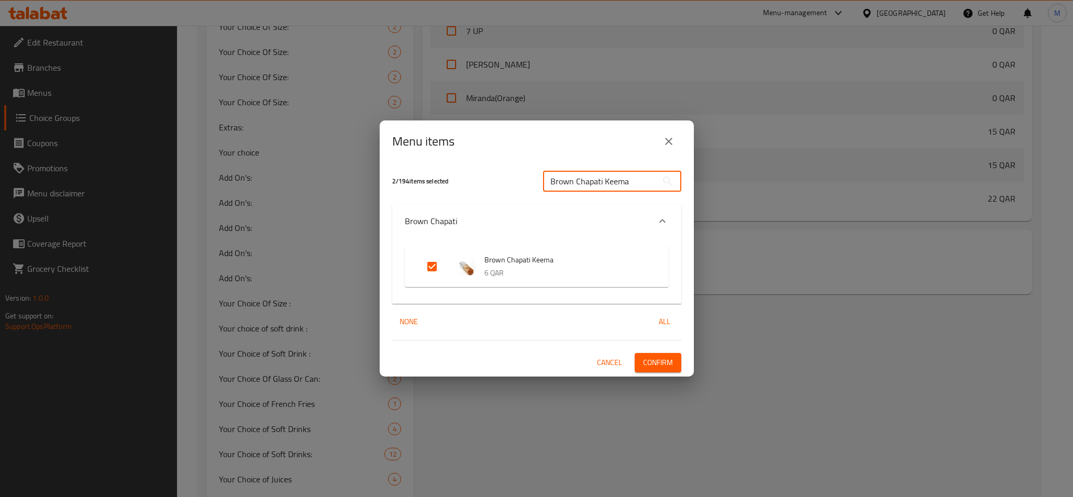
paste input "Shakshuk"
type input "Brown Chapati Shakshuka"
click at [432, 269] on input "Expand" at bounding box center [432, 266] width 25 height 25
checkbox input "true"
click at [664, 363] on span "Confirm" at bounding box center [658, 362] width 30 height 13
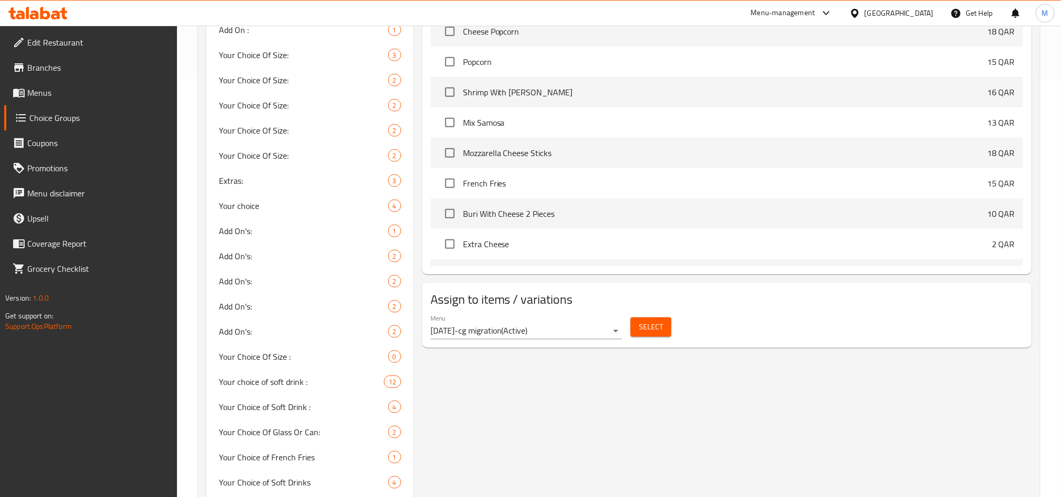
scroll to position [550, 0]
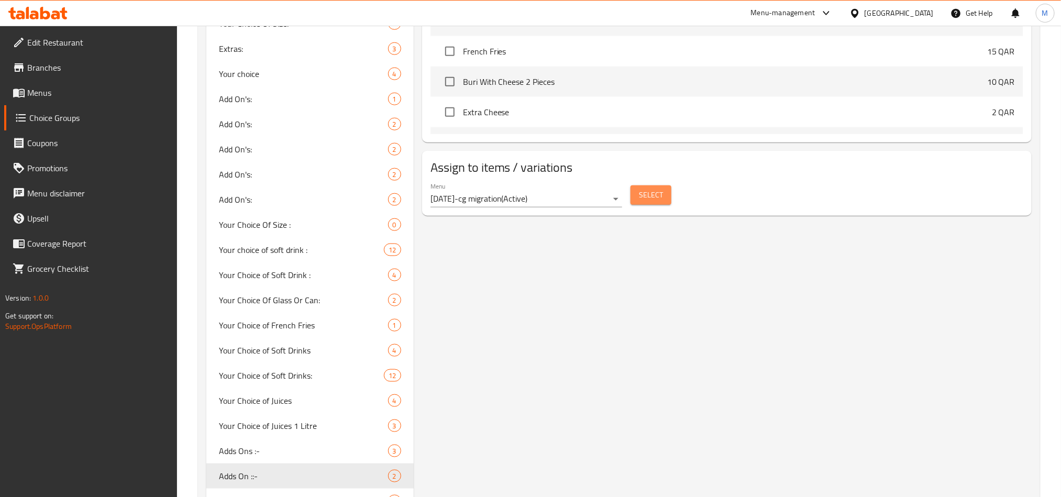
click at [650, 193] on span "Select" at bounding box center [651, 195] width 24 height 13
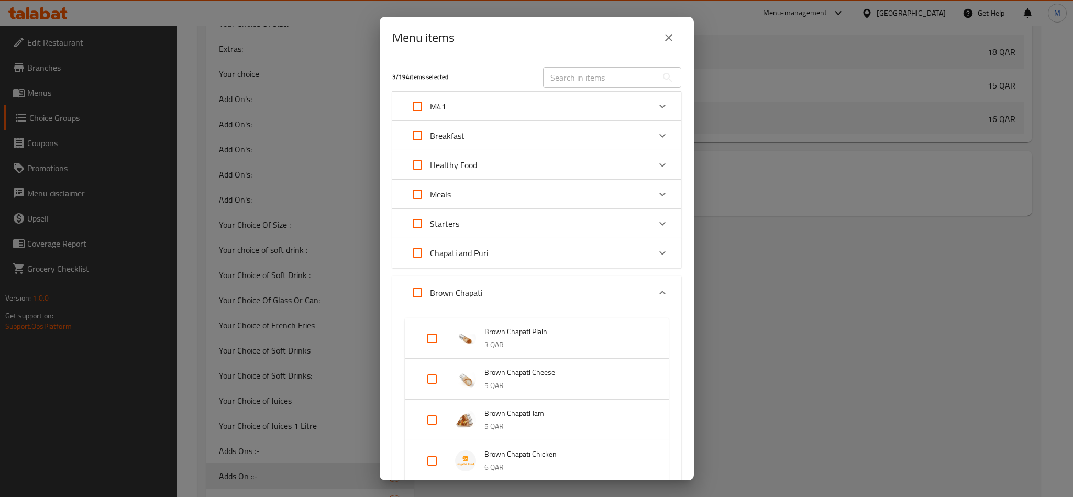
click at [583, 79] on input "text" at bounding box center [600, 77] width 114 height 21
paste input "Brown Chapati Shakshuka"
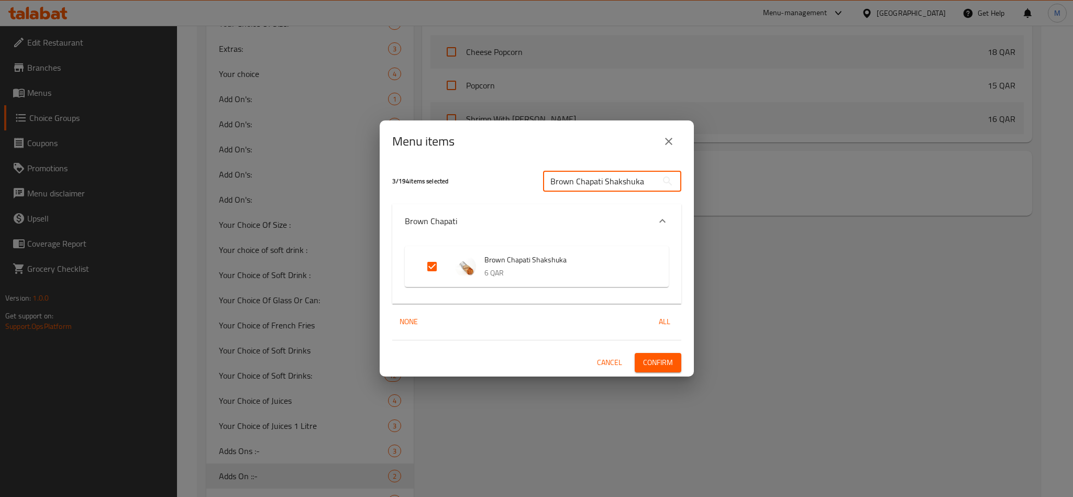
type input "Brown Chapati Shakshuka"
click at [670, 364] on span "Confirm" at bounding box center [658, 362] width 30 height 13
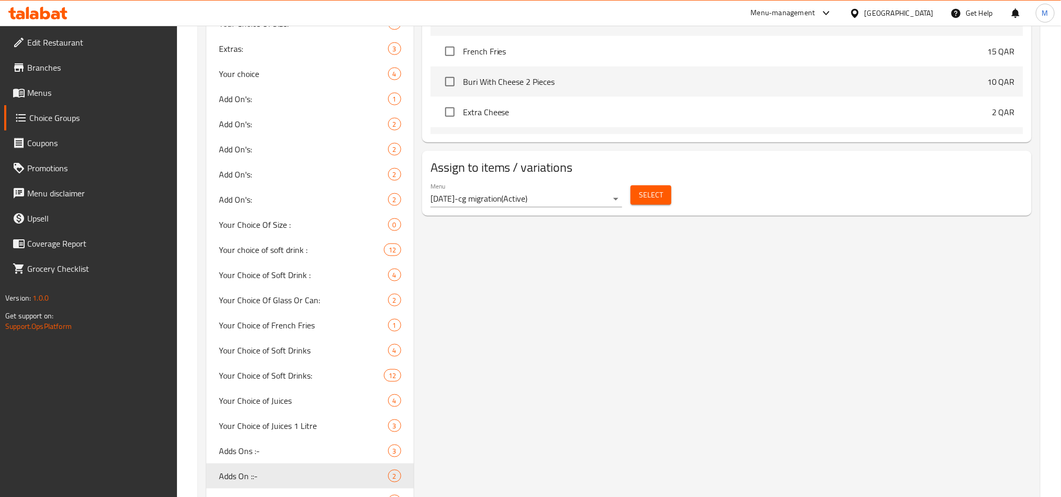
click at [690, 355] on div "Adds On ::- (ID: 1041412) Adds On ::- ​ إضافات ::- ​ Min: 0 ​ Max: 1 ​ Save Ass…" at bounding box center [725, 182] width 622 height 1226
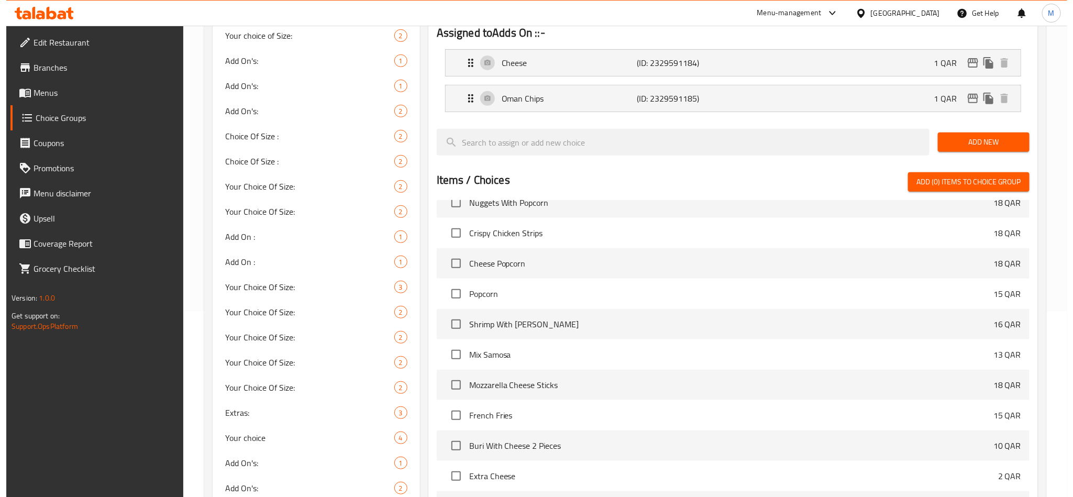
scroll to position [471, 0]
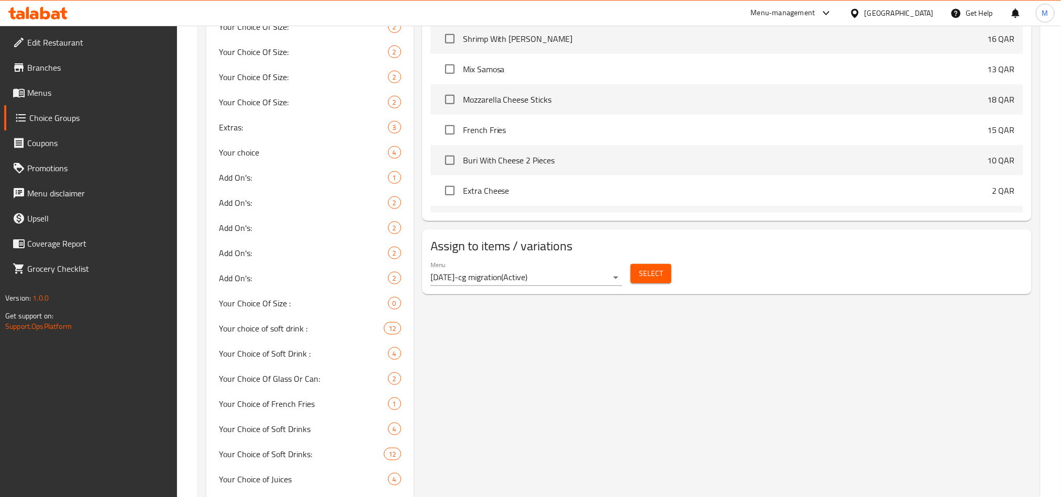
click at [636, 272] on button "Select" at bounding box center [651, 273] width 41 height 19
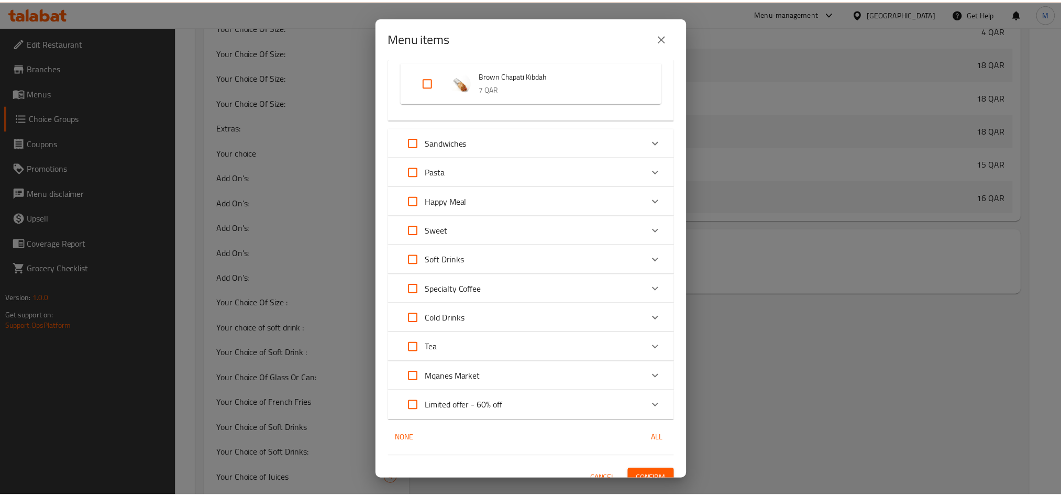
scroll to position [686, 0]
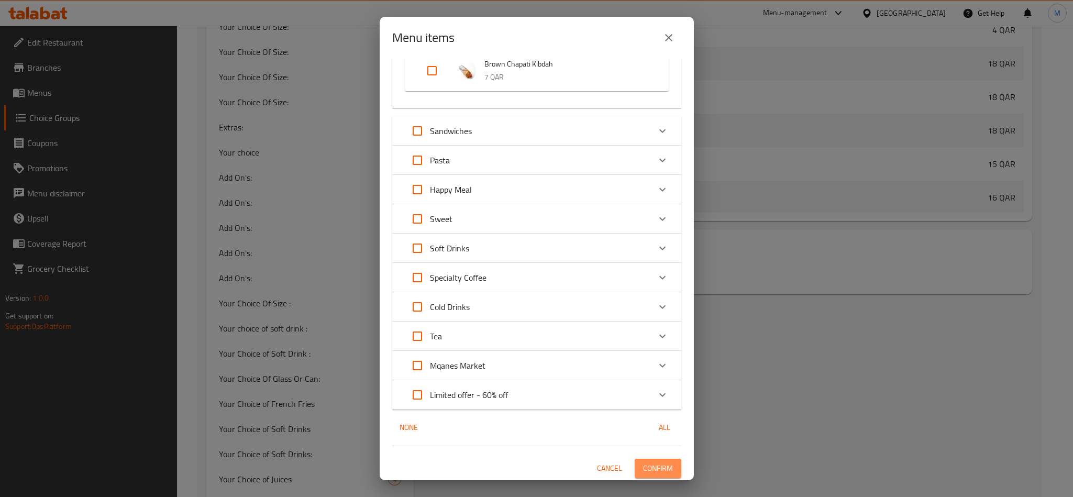
click at [655, 459] on button "Confirm" at bounding box center [658, 468] width 47 height 19
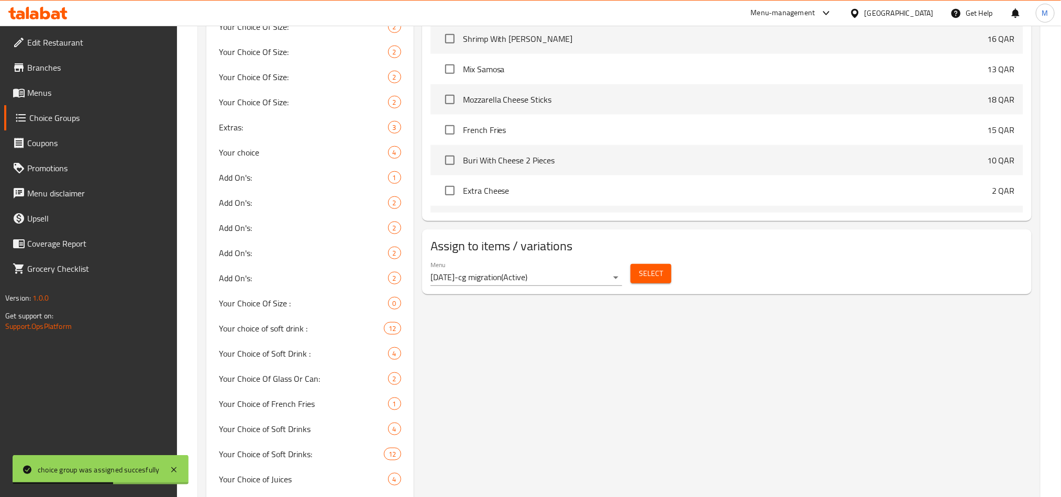
scroll to position [0, 0]
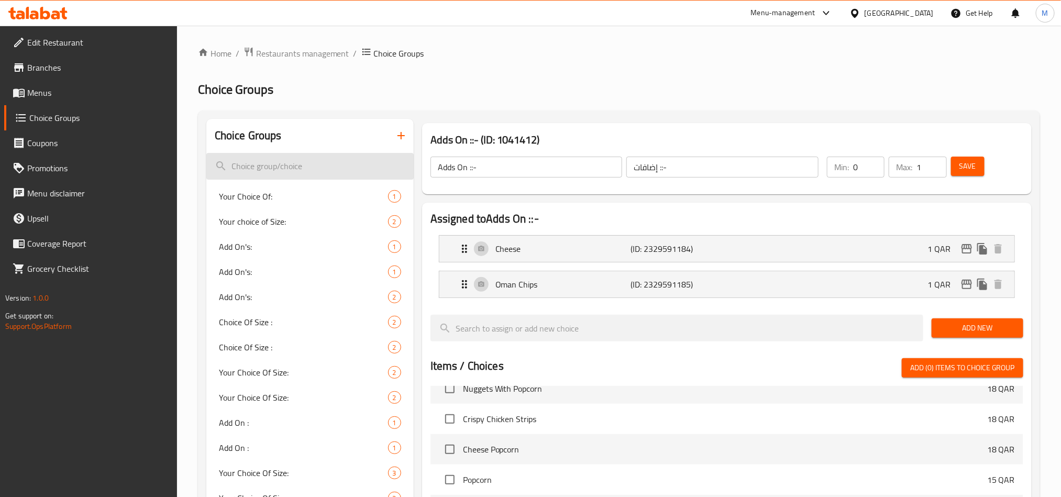
click at [301, 173] on input "search" at bounding box center [309, 166] width 207 height 27
type input "ش"
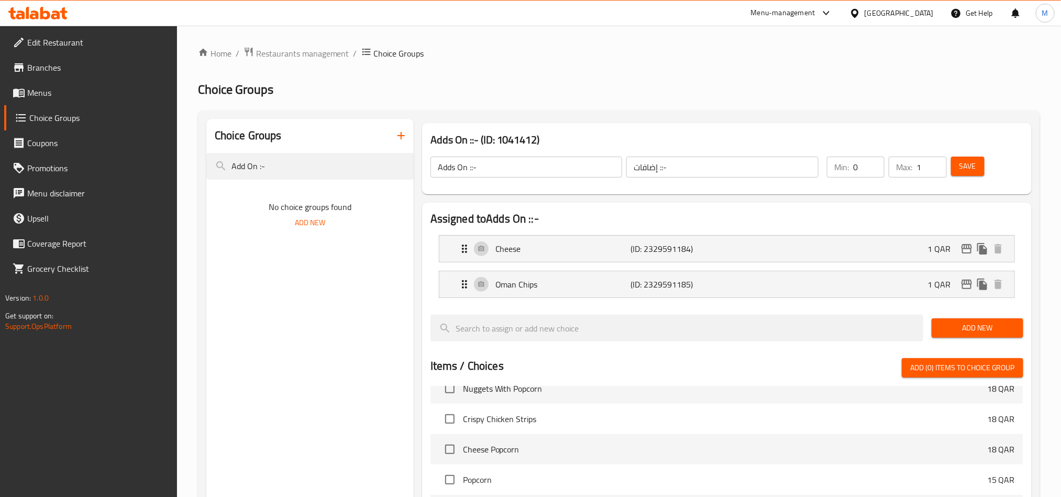
type input "Add On :-"
click at [404, 137] on icon "button" at bounding box center [401, 135] width 13 height 13
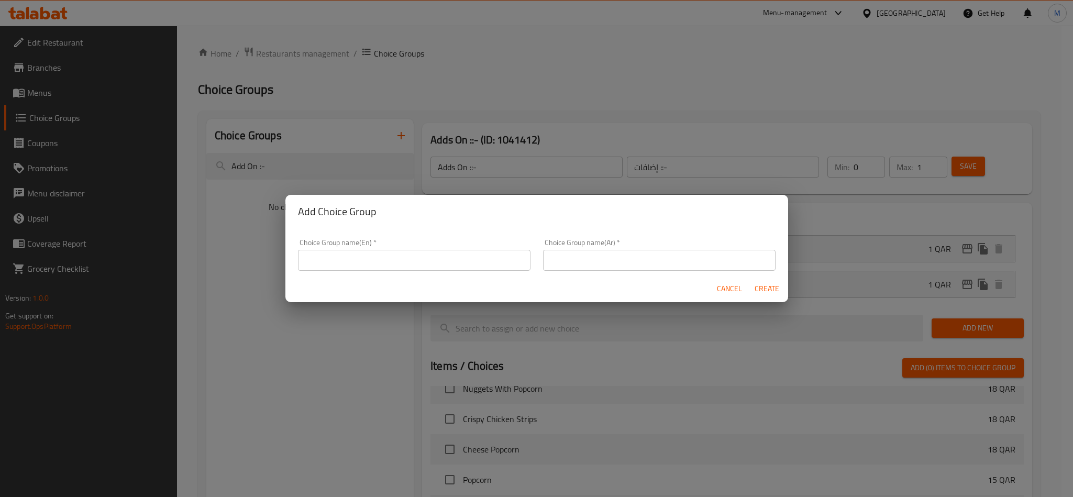
click at [359, 261] on input "text" at bounding box center [414, 260] width 233 height 21
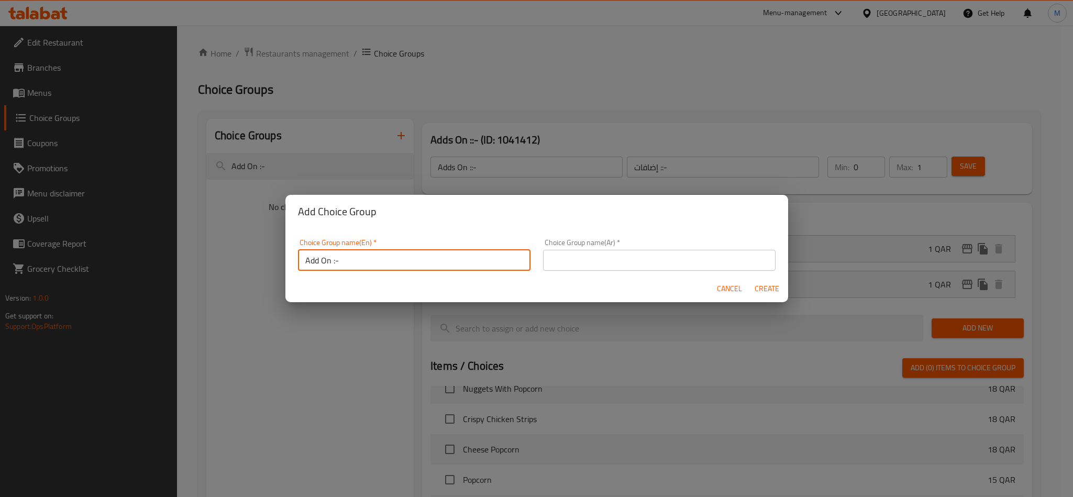
type input "Add On :-"
click at [543, 265] on input "text" at bounding box center [659, 260] width 233 height 21
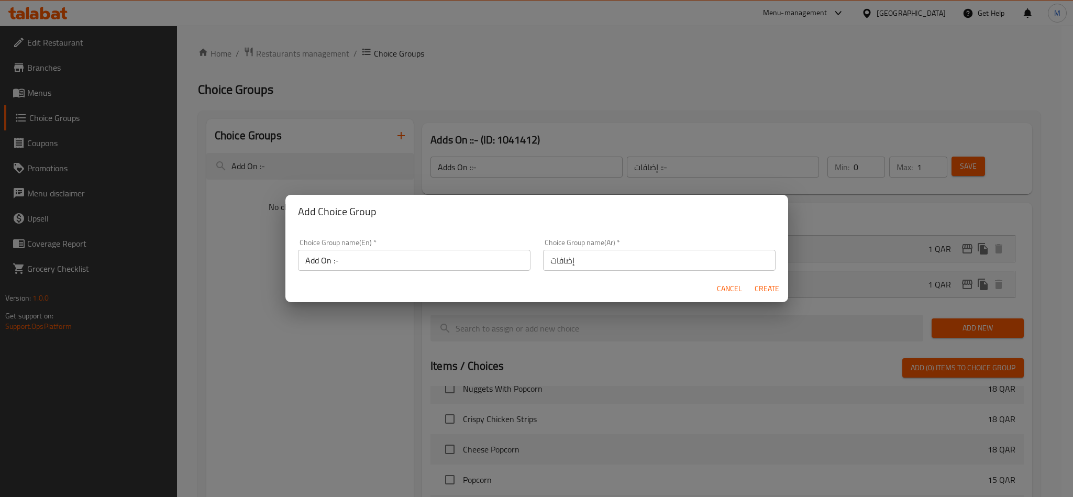
click at [536, 222] on div "Add Choice Group" at bounding box center [537, 212] width 503 height 34
click at [583, 255] on input "إضافات" at bounding box center [659, 260] width 233 height 21
type input "إضافات :-"
click at [760, 279] on button "Create" at bounding box center [768, 288] width 34 height 19
type input "Add On :-"
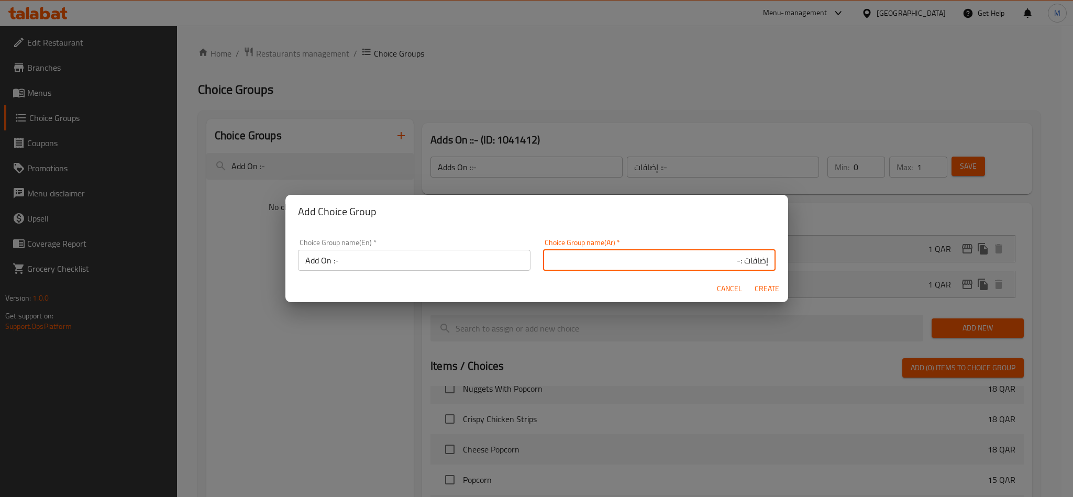
type input "إضافات :-"
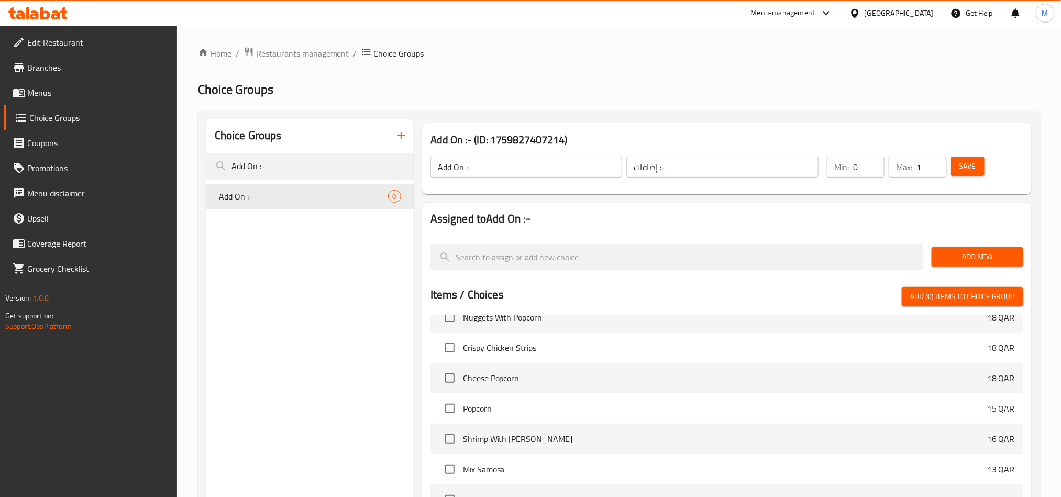
type input "1"
click at [935, 162] on input "1" at bounding box center [932, 167] width 30 height 21
click at [971, 167] on span "Save" at bounding box center [968, 166] width 17 height 13
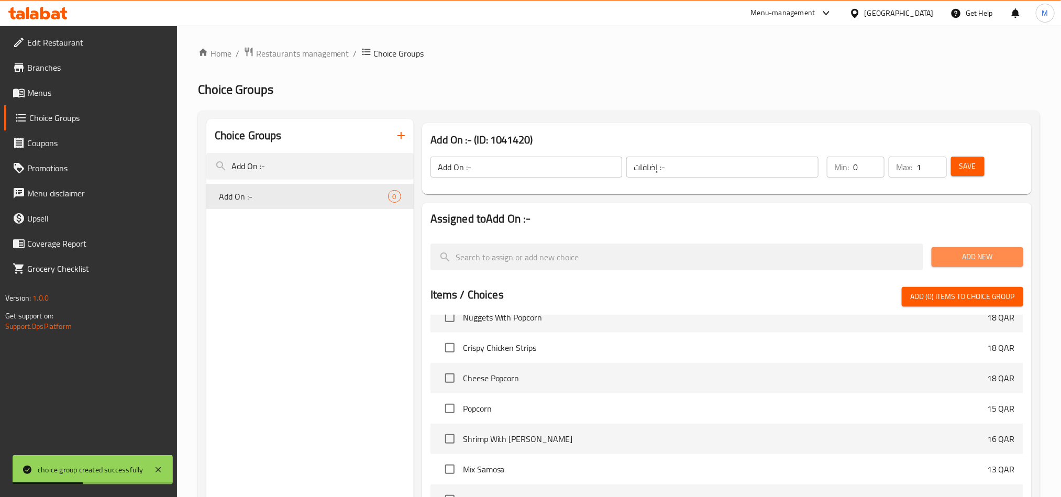
click at [979, 257] on span "Add New" at bounding box center [977, 256] width 75 height 13
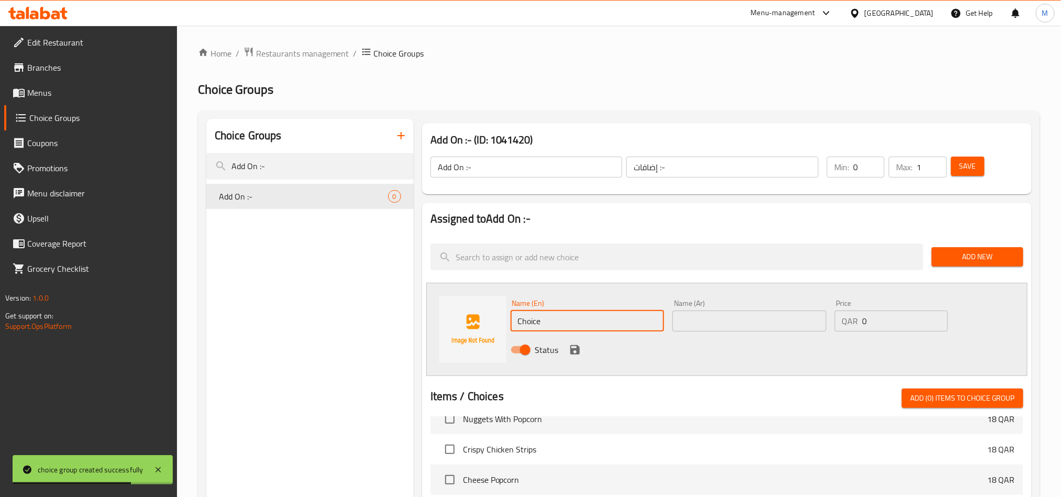
click at [577, 312] on input "Choice" at bounding box center [588, 321] width 154 height 21
paste input "ees"
type input "Cheese"
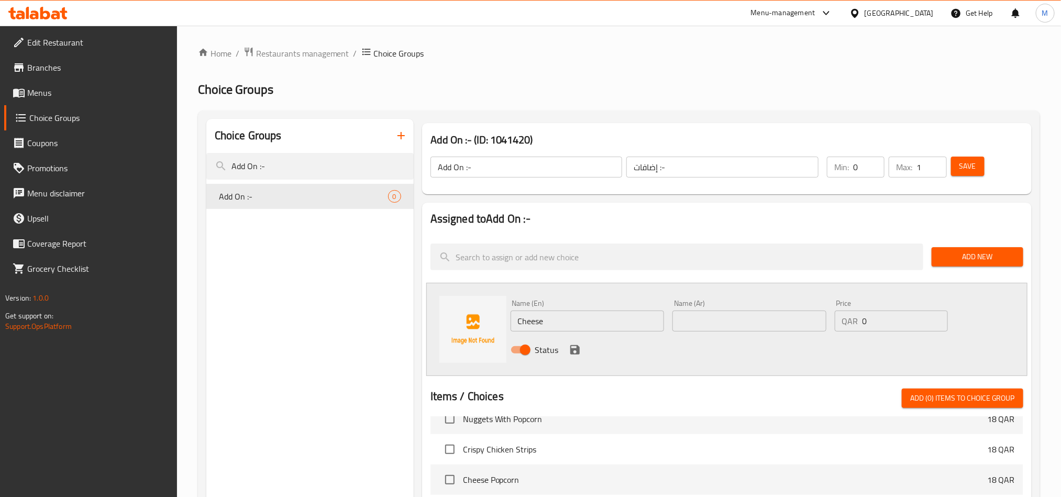
click at [726, 326] on input "text" at bounding box center [750, 321] width 154 height 21
paste input "إضافة جبنة"
type input "إضافة جبنة"
click at [883, 337] on div "Status" at bounding box center [750, 350] width 487 height 28
click at [890, 329] on input "0" at bounding box center [905, 321] width 85 height 21
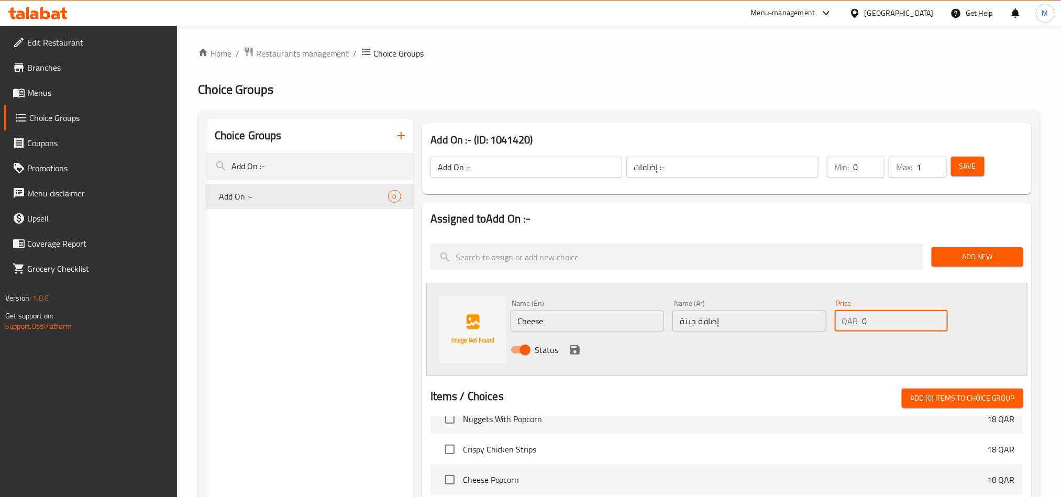
click at [890, 329] on input "0" at bounding box center [905, 321] width 85 height 21
type input "1"
click at [575, 353] on icon "save" at bounding box center [575, 350] width 13 height 13
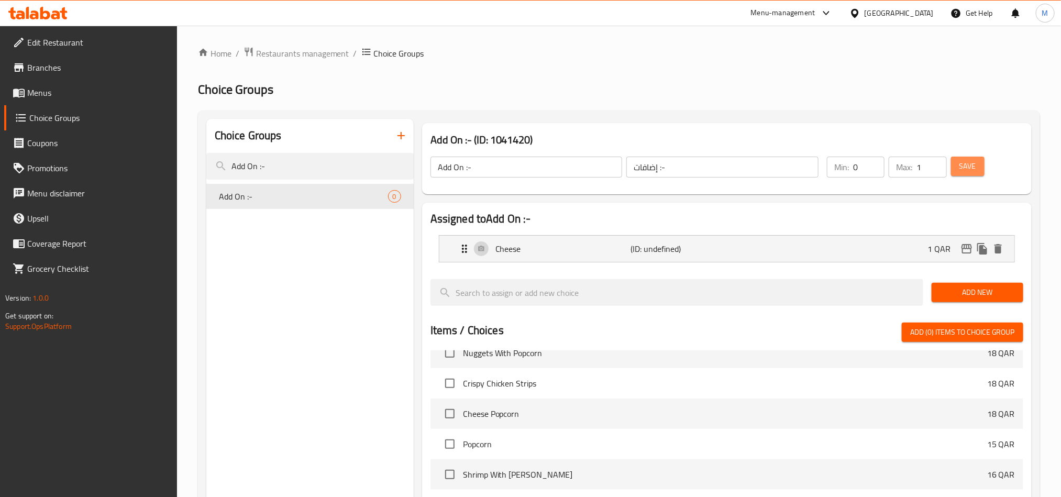
click at [976, 169] on button "Save" at bounding box center [968, 166] width 34 height 19
click at [979, 158] on button "Save" at bounding box center [968, 166] width 34 height 19
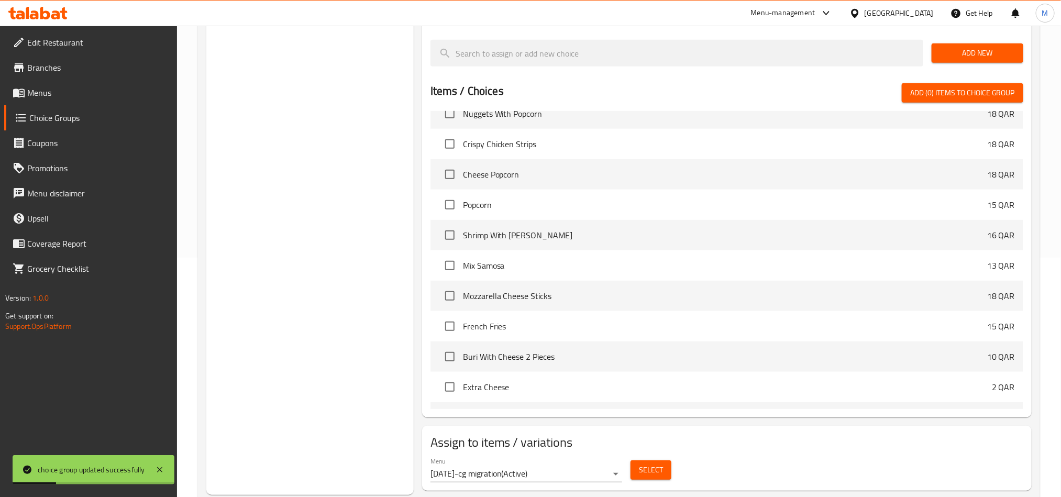
scroll to position [267, 0]
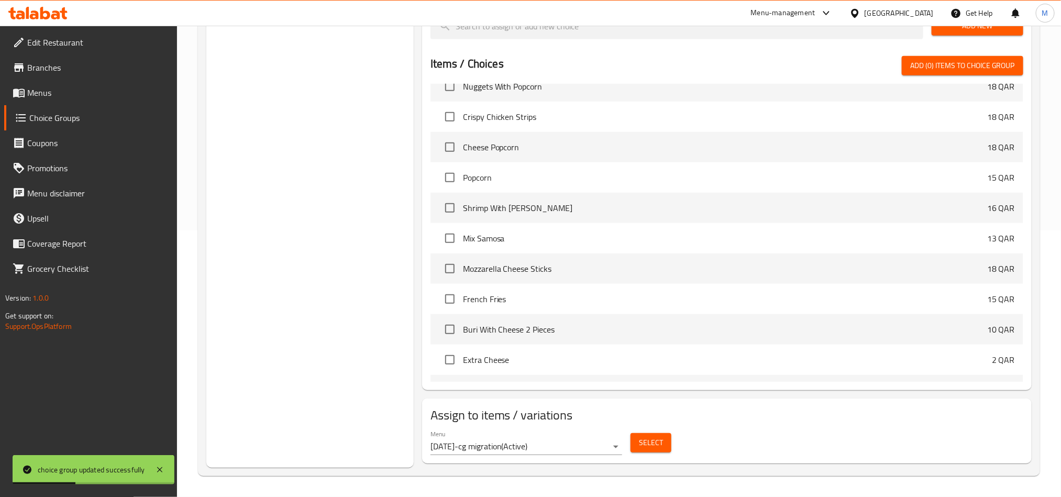
click at [652, 442] on span "Select" at bounding box center [651, 442] width 24 height 13
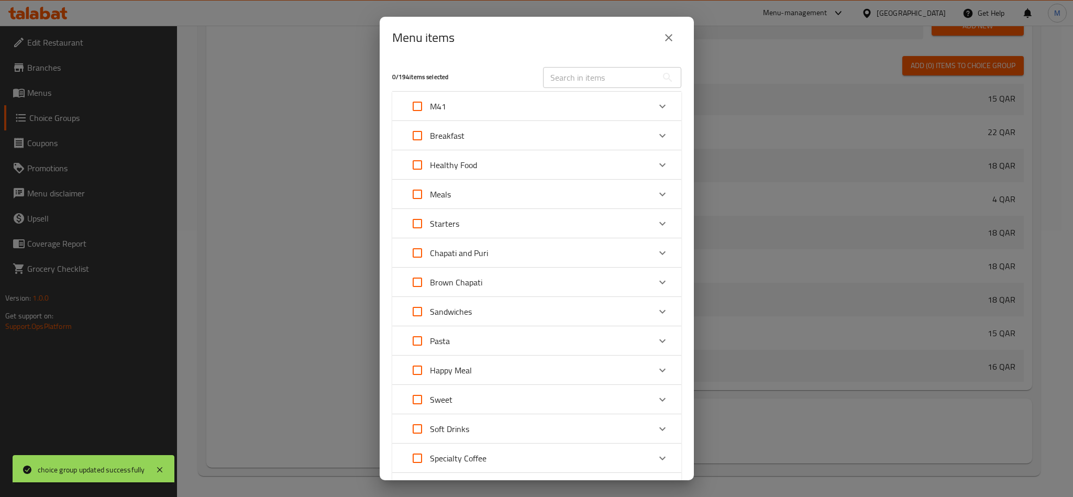
click at [577, 64] on div "​" at bounding box center [612, 78] width 151 height 34
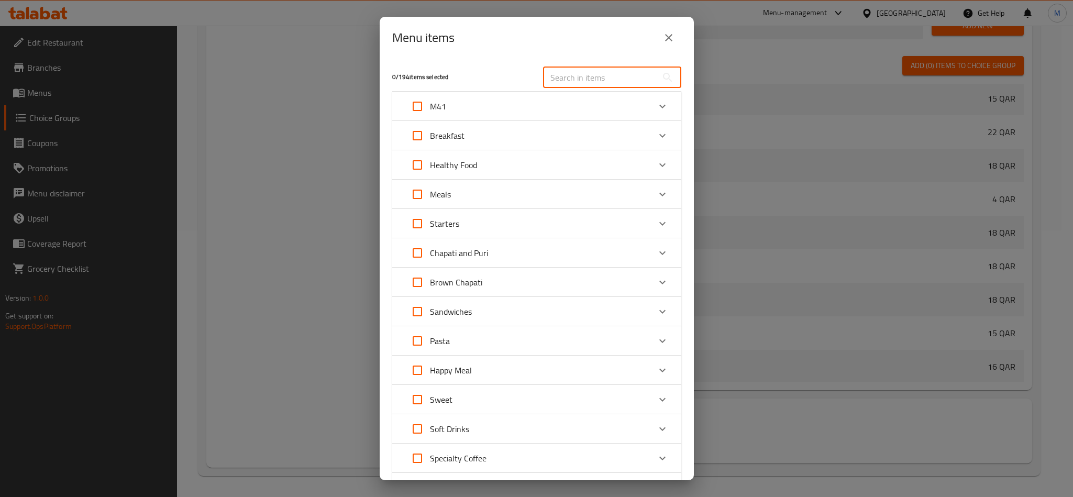
click at [577, 75] on input "text" at bounding box center [600, 77] width 114 height 21
paste input "Brown Chapati Liver"
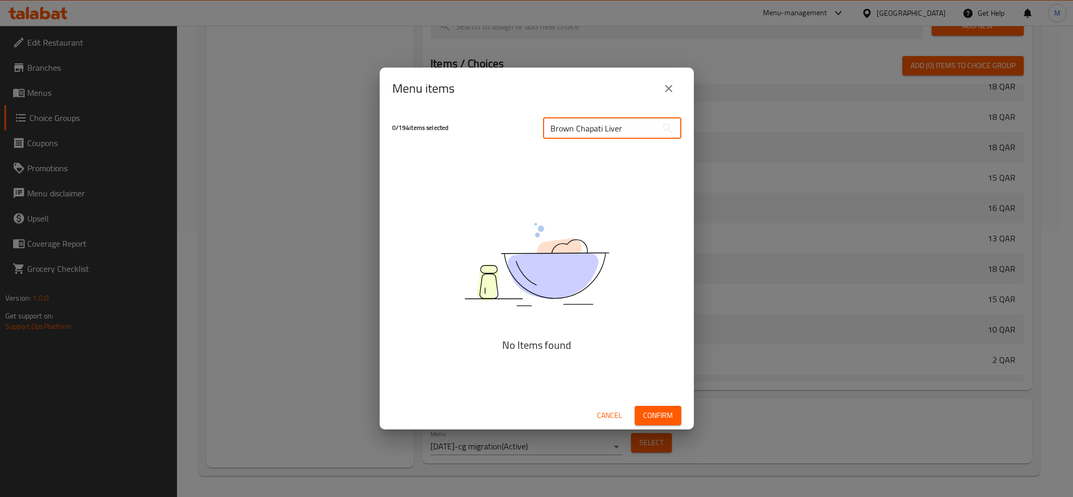
click at [547, 127] on input "Brown Chapati Liver" at bounding box center [600, 128] width 114 height 21
type input "Brown Chapati Liver"
click at [600, 420] on span "Cancel" at bounding box center [609, 415] width 25 height 13
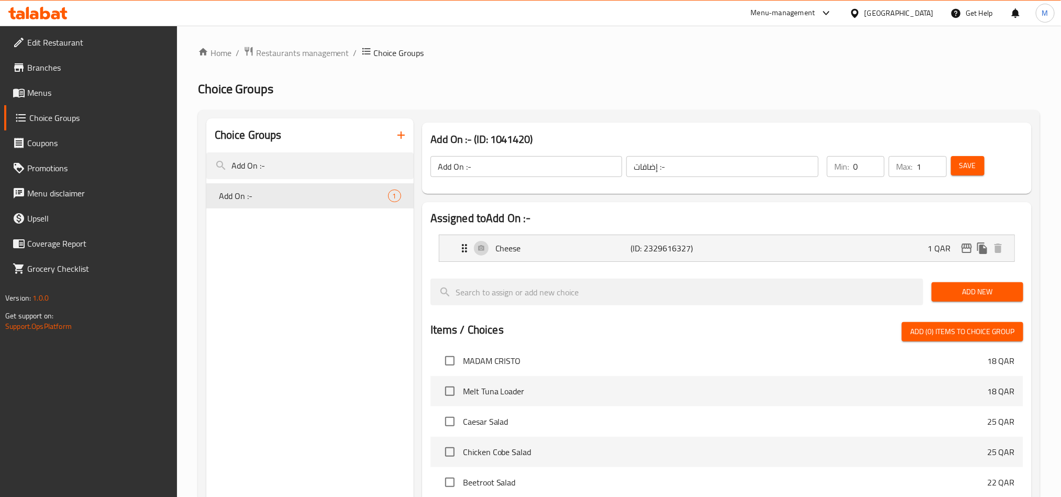
scroll to position [0, 0]
click at [976, 174] on button "Save" at bounding box center [968, 166] width 34 height 19
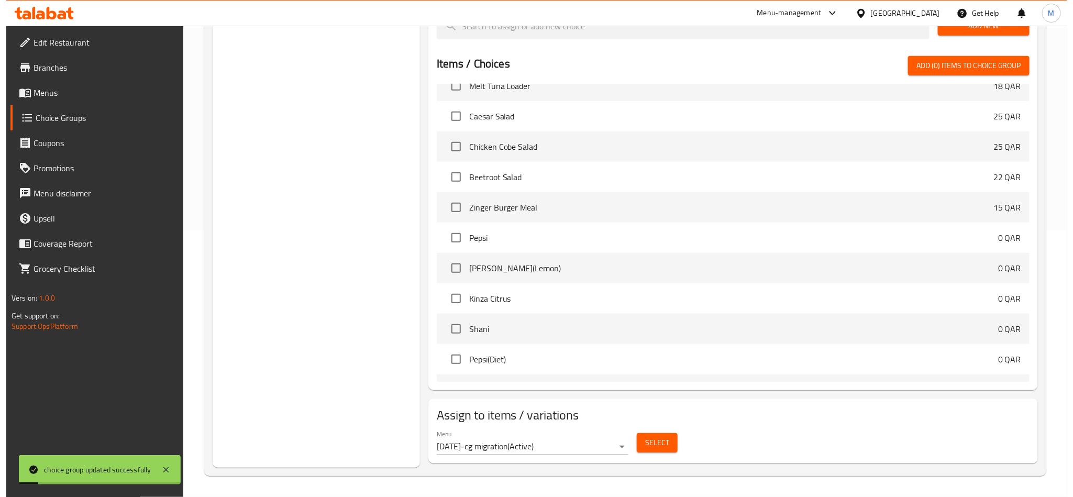
scroll to position [786, 0]
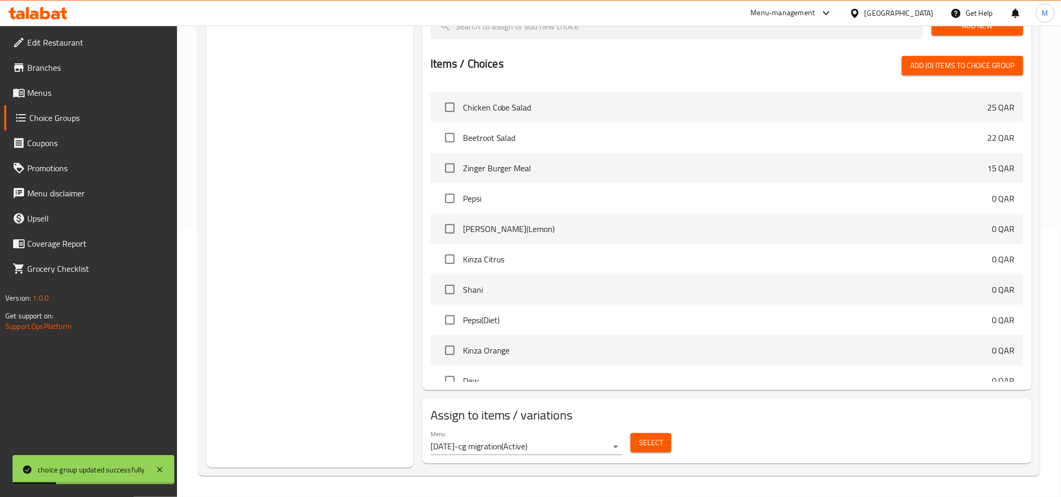
click at [658, 445] on span "Select" at bounding box center [651, 442] width 24 height 13
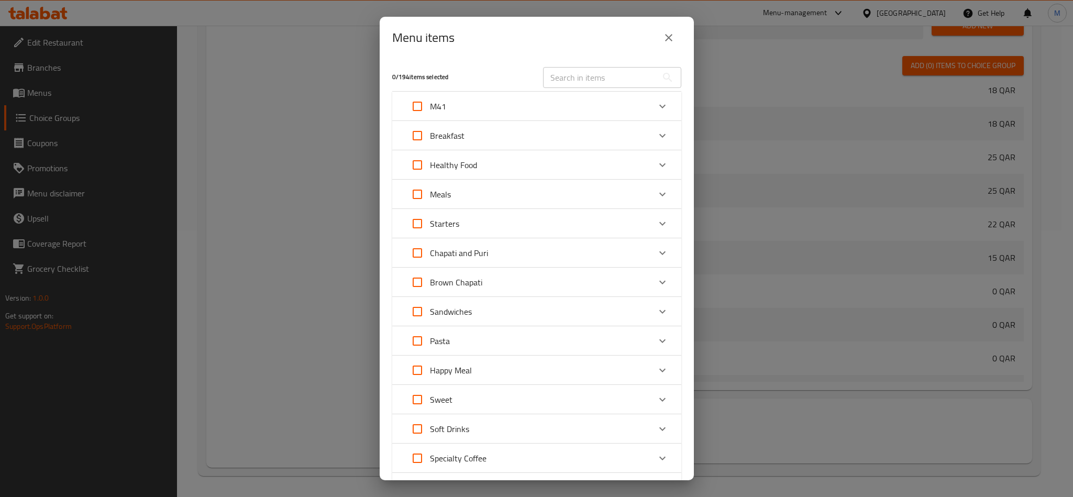
click at [621, 77] on input "text" at bounding box center [600, 77] width 114 height 21
paste input "Brown Chapati with Chicken"
type input "Brown Chapati with Chicken"
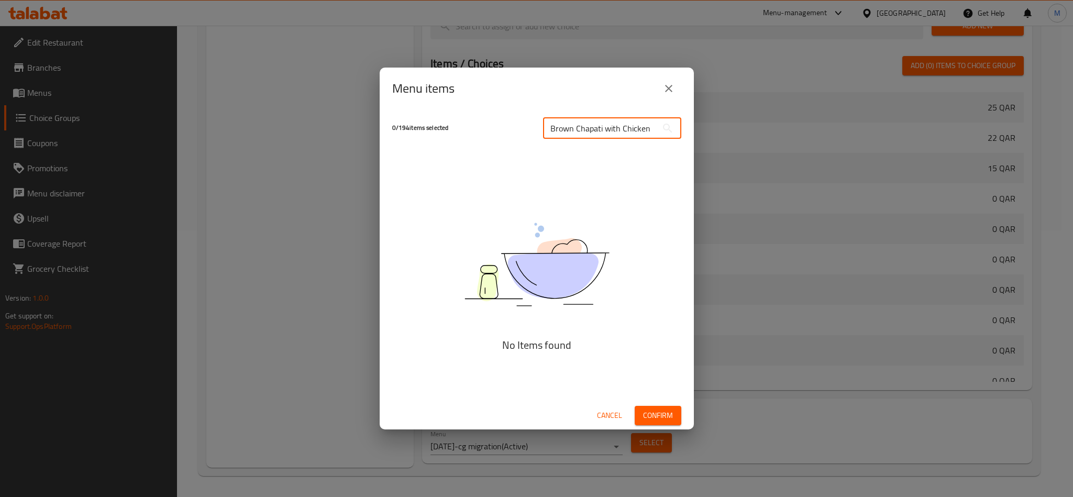
click at [548, 131] on input "Brown Chapati with Chicken" at bounding box center [600, 128] width 114 height 21
click at [630, 131] on input "Brown Chapati with Chicken" at bounding box center [600, 128] width 114 height 21
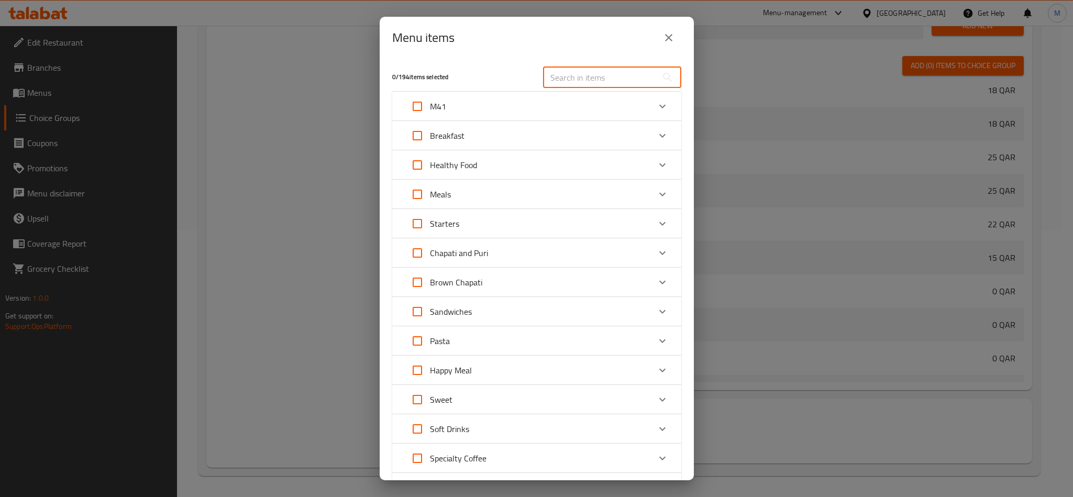
click at [608, 76] on input "text" at bounding box center [600, 77] width 114 height 21
paste input "Brown Chapati Foul"
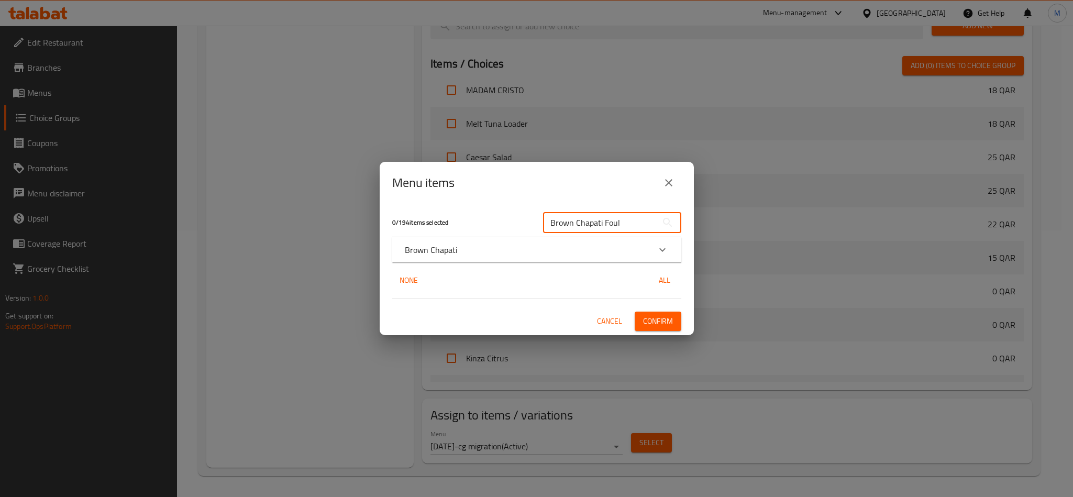
type input "Brown Chapati Foul"
click at [652, 257] on div "Expand" at bounding box center [662, 249] width 25 height 25
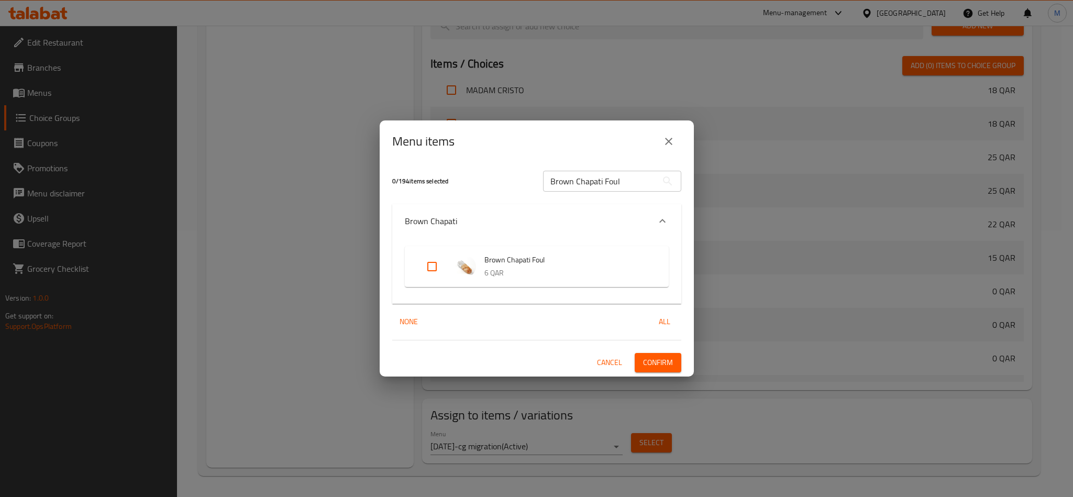
click at [637, 176] on input "Brown Chapati Foul" at bounding box center [600, 181] width 114 height 21
click at [437, 268] on input "Expand" at bounding box center [432, 266] width 25 height 25
checkbox input "true"
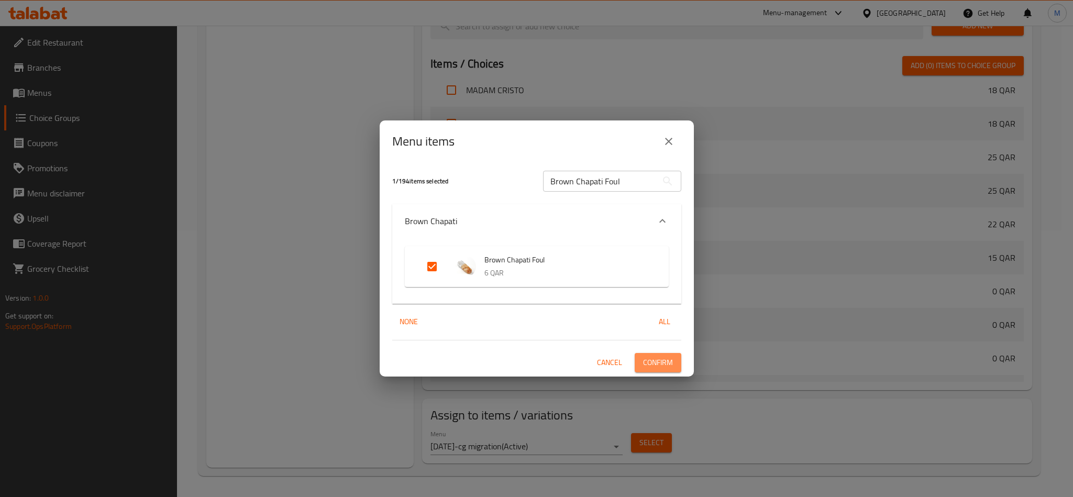
click at [668, 360] on span "Confirm" at bounding box center [658, 362] width 30 height 13
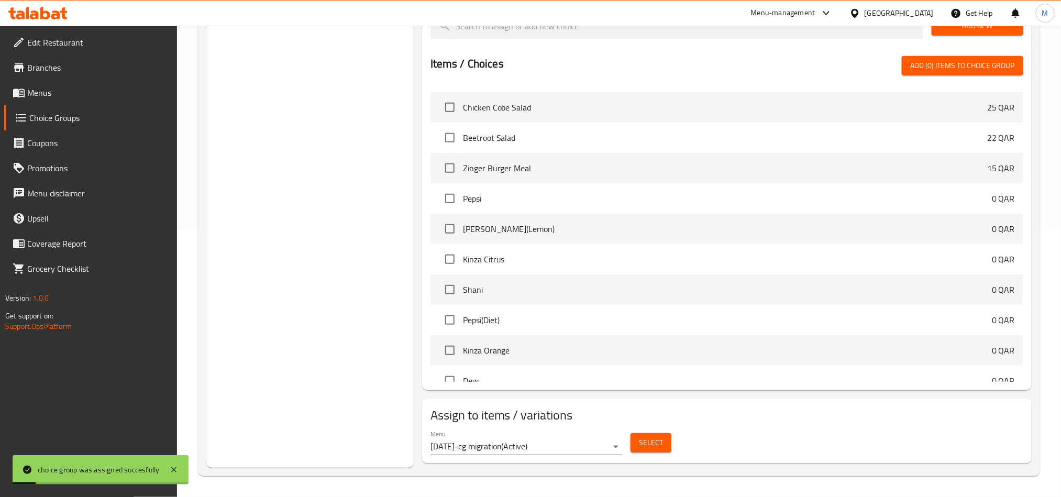
click at [669, 460] on div "Assign to items / variations Menu 16/05/2019-cg migration ( Active ) Select" at bounding box center [727, 431] width 610 height 65
click at [662, 446] on span "Select" at bounding box center [651, 442] width 24 height 13
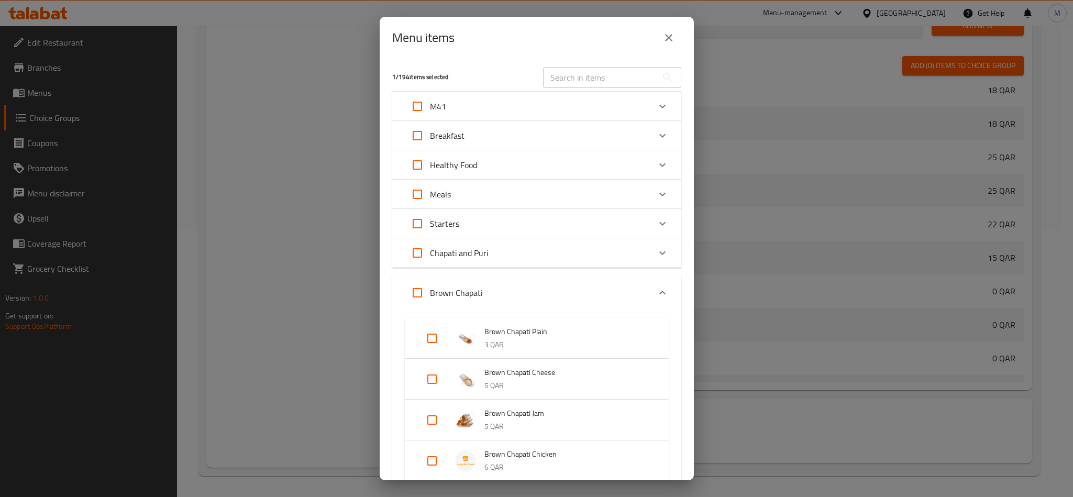
click at [608, 71] on input "text" at bounding box center [600, 77] width 114 height 21
paste input "Brown Chapati Jam"
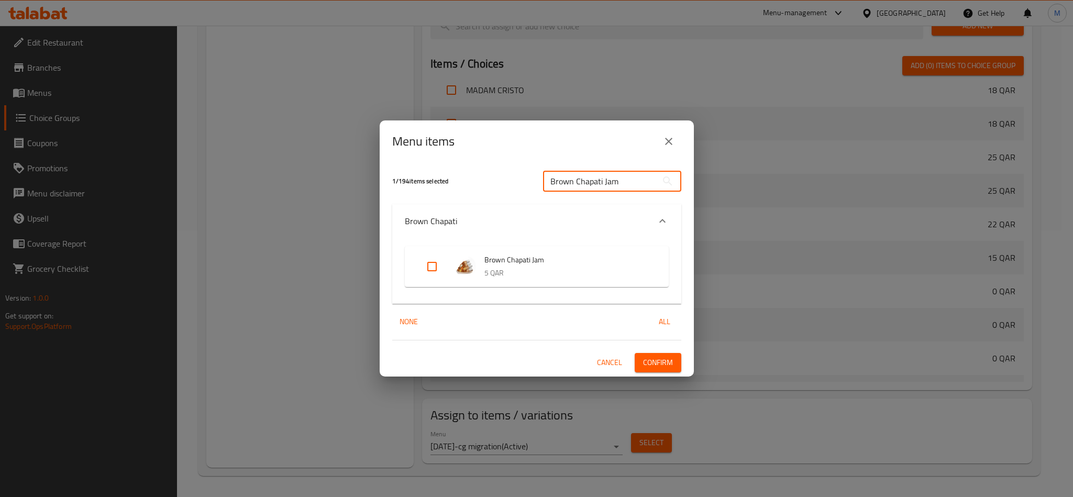
type input "Brown Chapati Jam"
click at [434, 276] on input "Expand" at bounding box center [432, 266] width 25 height 25
checkbox input "true"
click at [673, 365] on span "Confirm" at bounding box center [658, 362] width 30 height 13
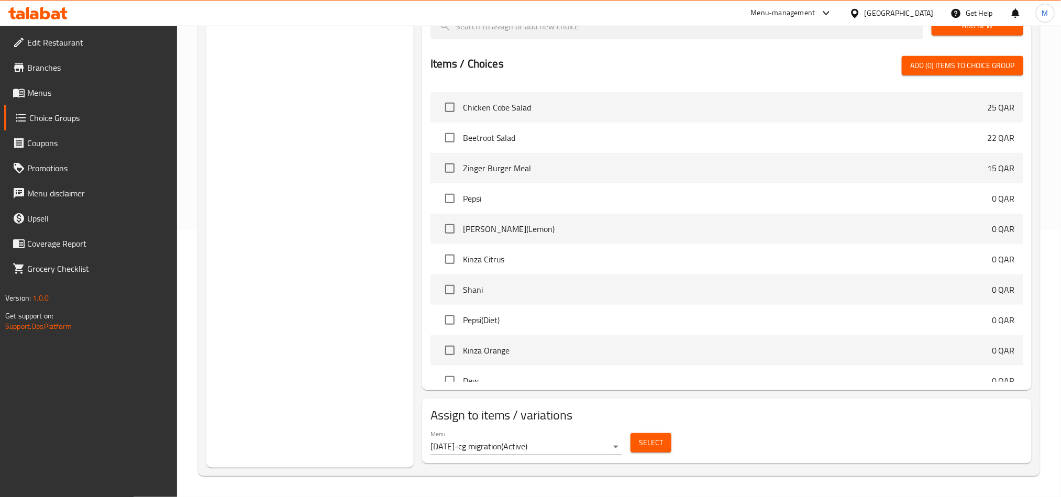
click at [656, 443] on span "Select" at bounding box center [651, 442] width 24 height 13
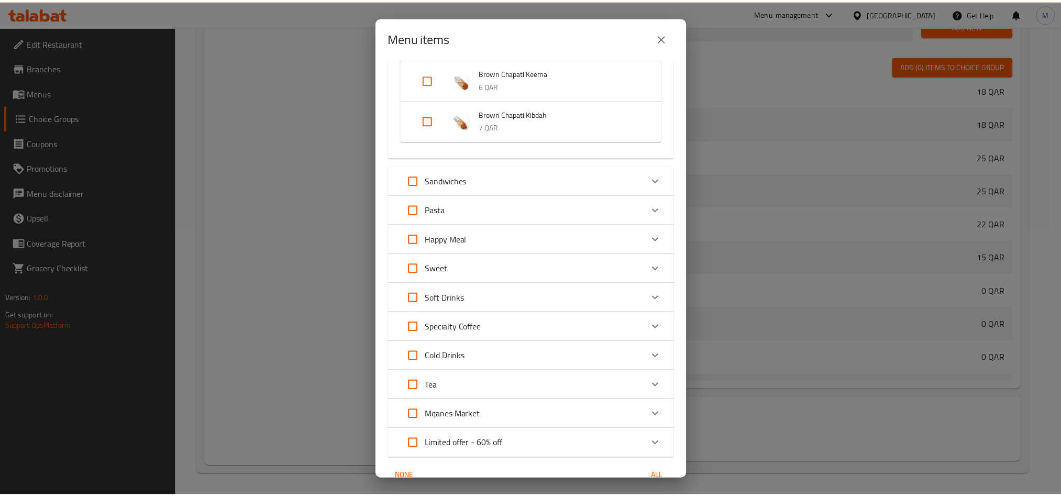
scroll to position [669, 0]
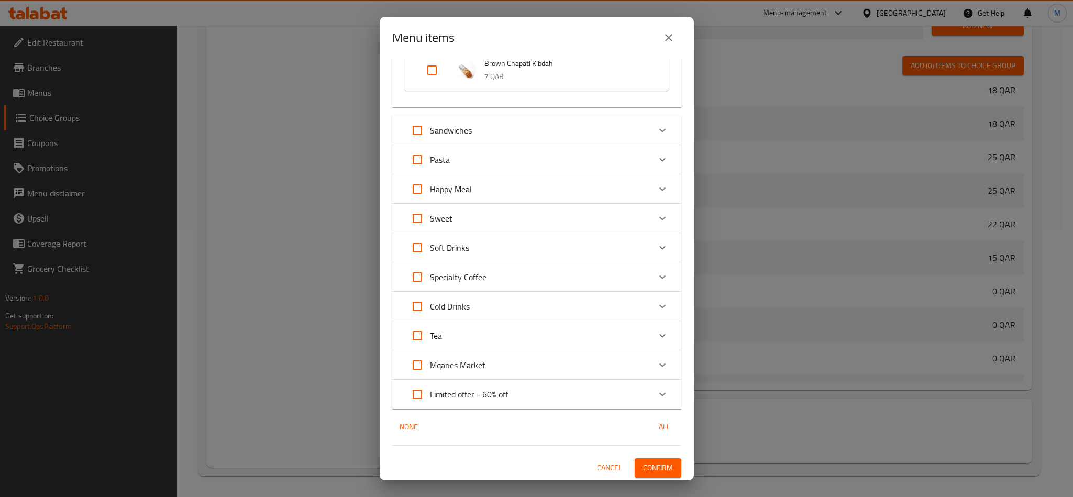
click at [669, 470] on div "2 / 194 items selected ​ M41 Club Mqanes Plus 7UP Mix 28 QAR Breakfast Mini Cha…" at bounding box center [537, 270] width 314 height 422
click at [663, 466] on button "Confirm" at bounding box center [658, 467] width 47 height 19
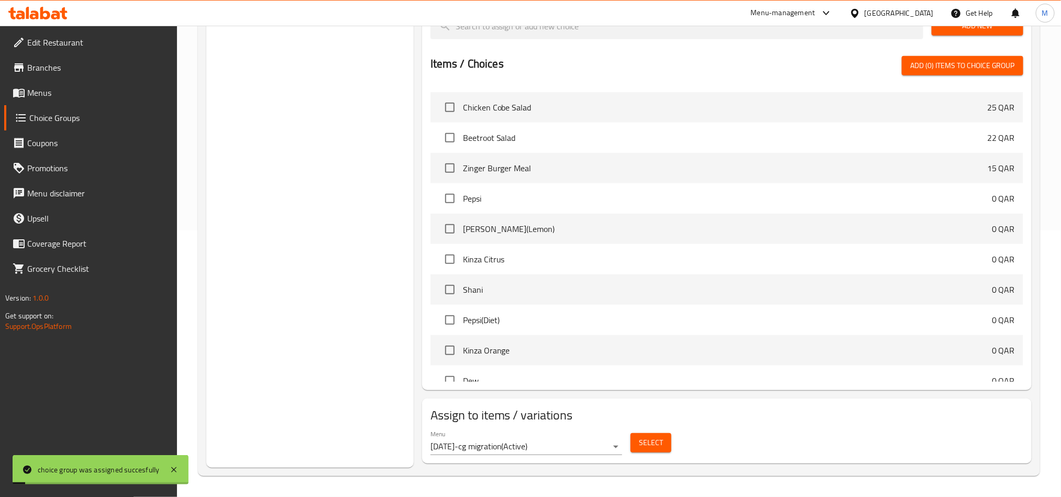
click at [325, 323] on div "Choice Groups Add On :- Add On :- 1" at bounding box center [309, 160] width 207 height 616
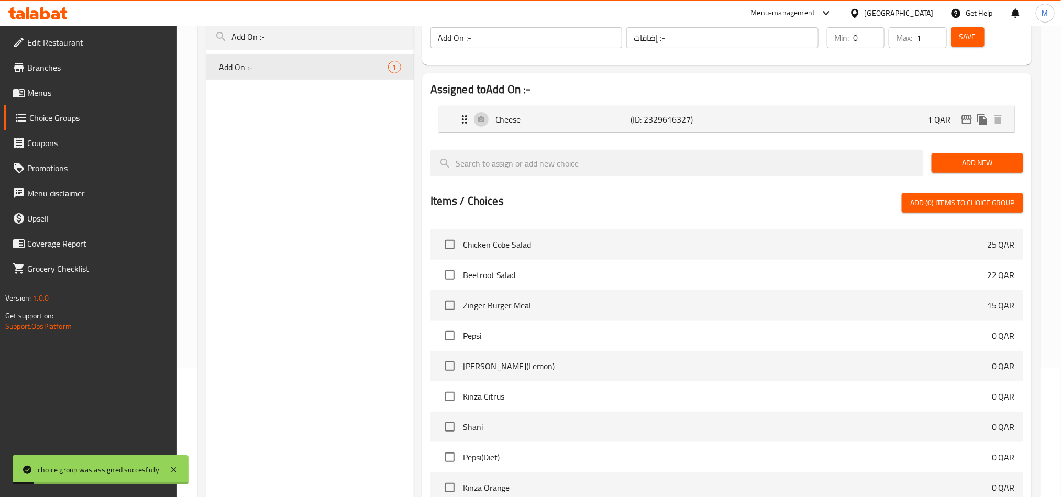
scroll to position [0, 0]
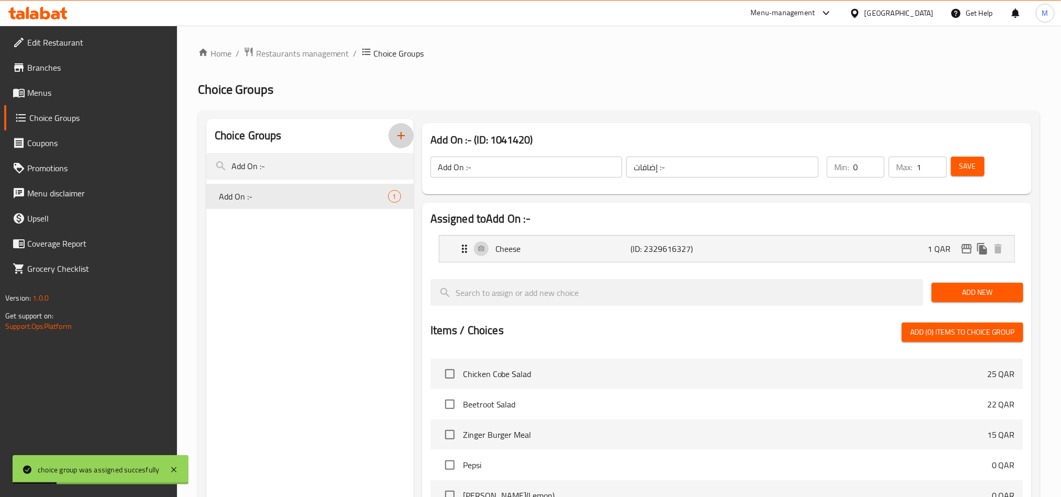
click at [402, 134] on icon "button" at bounding box center [401, 135] width 13 height 13
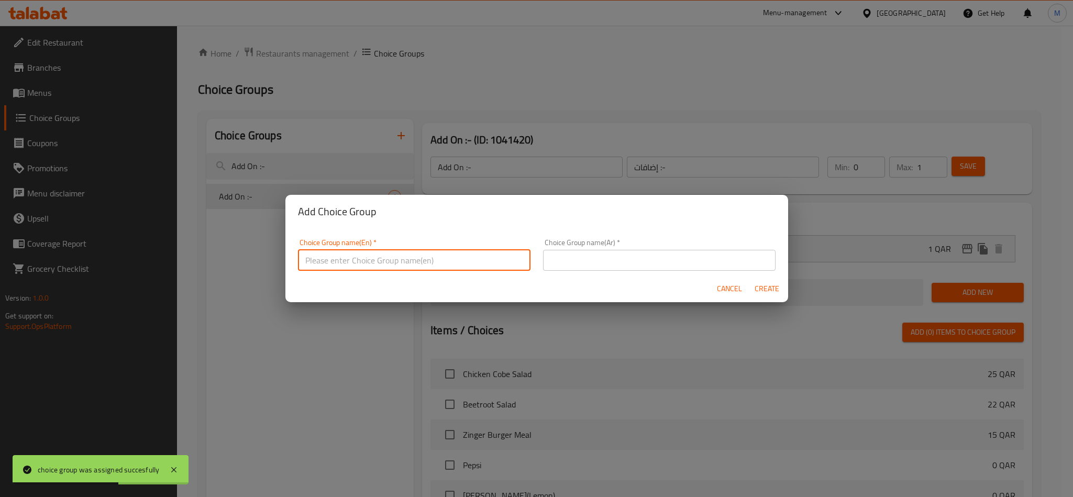
click at [415, 261] on input "text" at bounding box center [414, 260] width 233 height 21
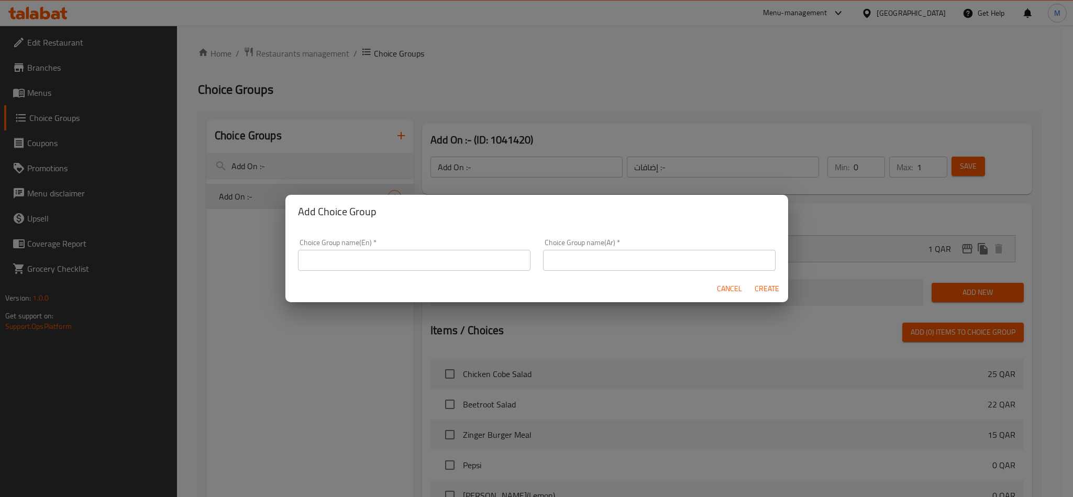
click at [332, 246] on div "Choice Group name(En)   * Choice Group name(En) *" at bounding box center [414, 255] width 233 height 32
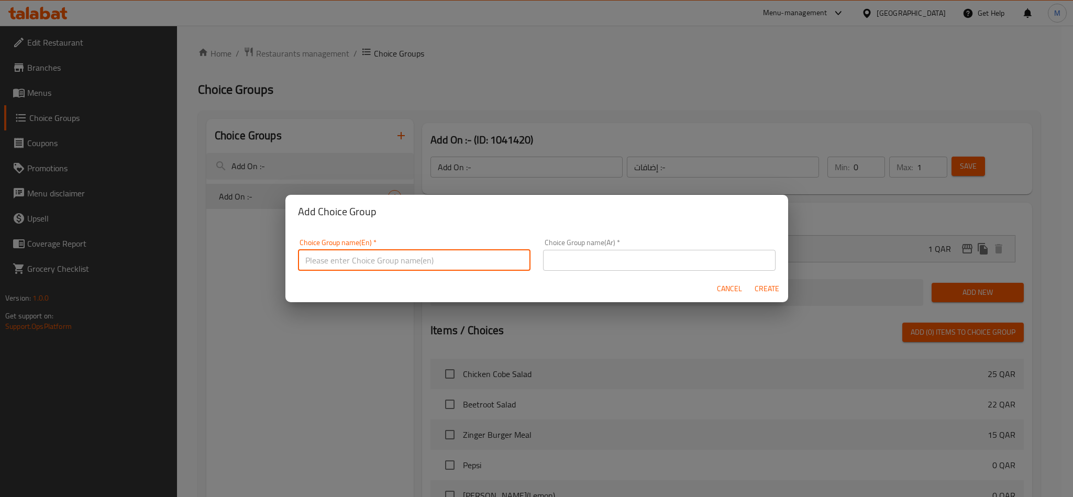
click at [332, 251] on input "text" at bounding box center [414, 260] width 233 height 21
type input "Add On's :-"
click at [574, 263] on input "text" at bounding box center [659, 260] width 233 height 21
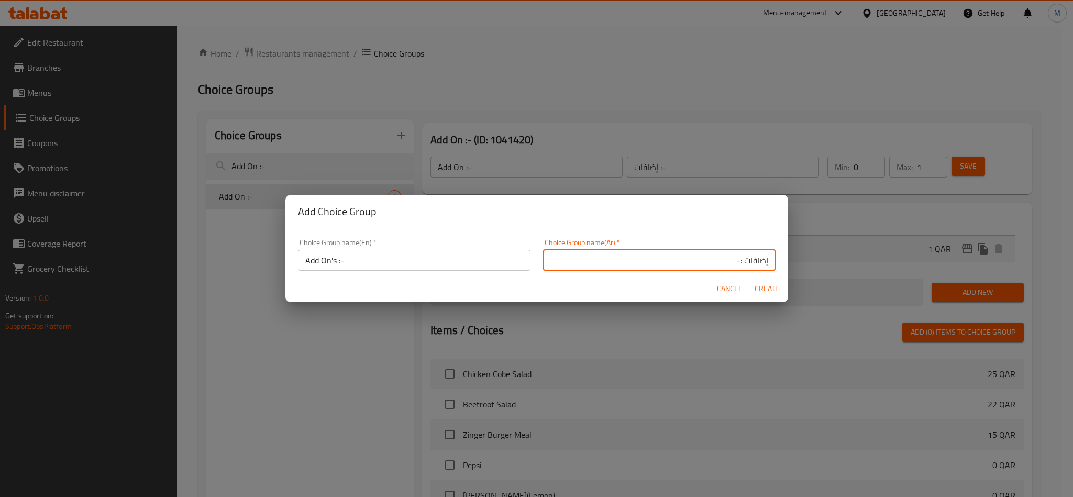
type input "إضافات :-"
click at [756, 288] on span "Create" at bounding box center [767, 288] width 25 height 13
type input "Add On's :-"
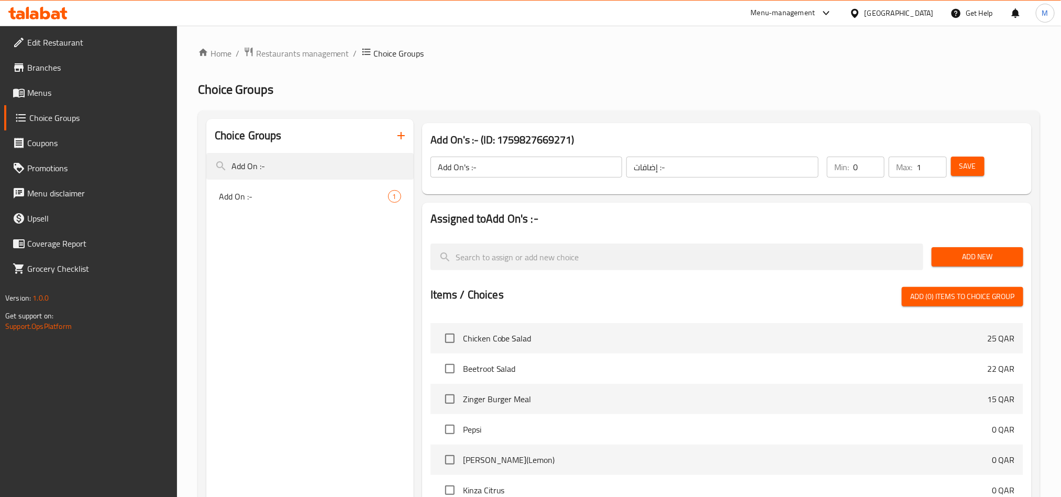
type input "1"
click at [938, 161] on input "1" at bounding box center [932, 167] width 30 height 21
click at [961, 172] on span "Save" at bounding box center [968, 166] width 17 height 13
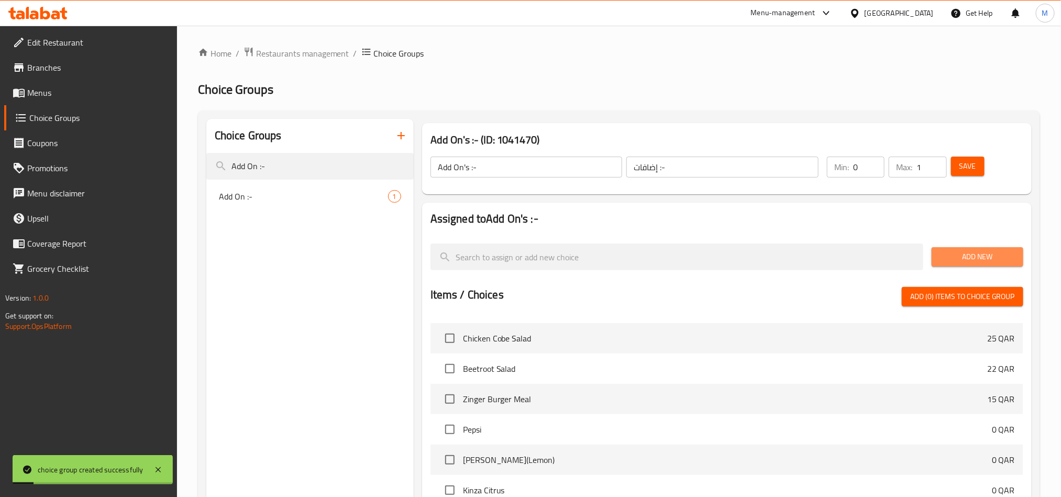
click at [996, 262] on span "Add New" at bounding box center [977, 256] width 75 height 13
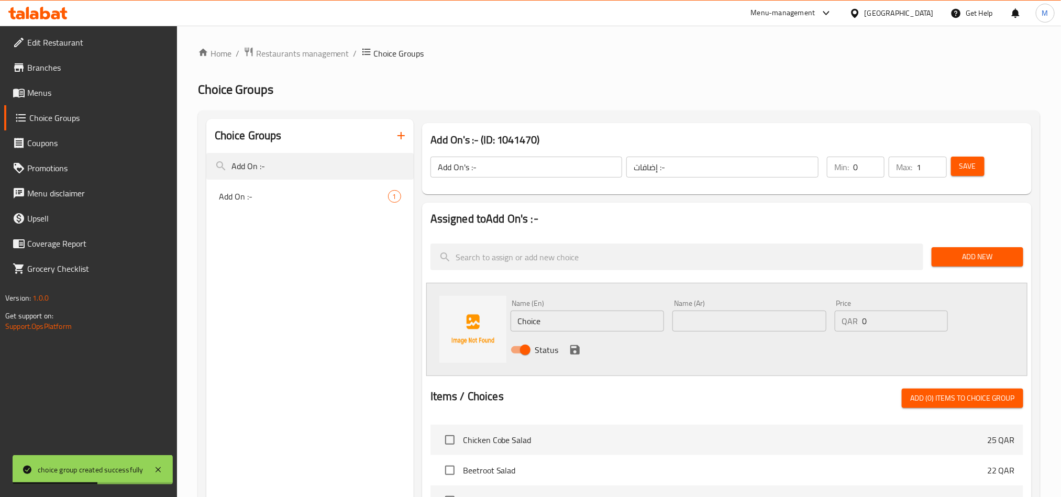
click at [596, 324] on input "Choice" at bounding box center [588, 321] width 154 height 21
paste input "Nutella"
type input "Nutella"
click at [715, 318] on input "text" at bounding box center [750, 321] width 154 height 21
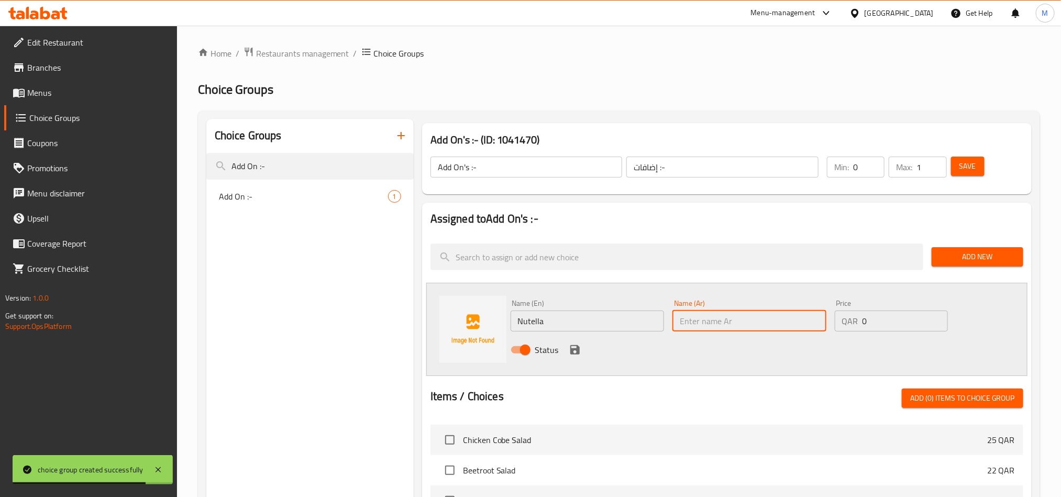
paste input "نوتيلا"
type input "نوتيلا"
click at [577, 352] on icon "save" at bounding box center [574, 349] width 9 height 9
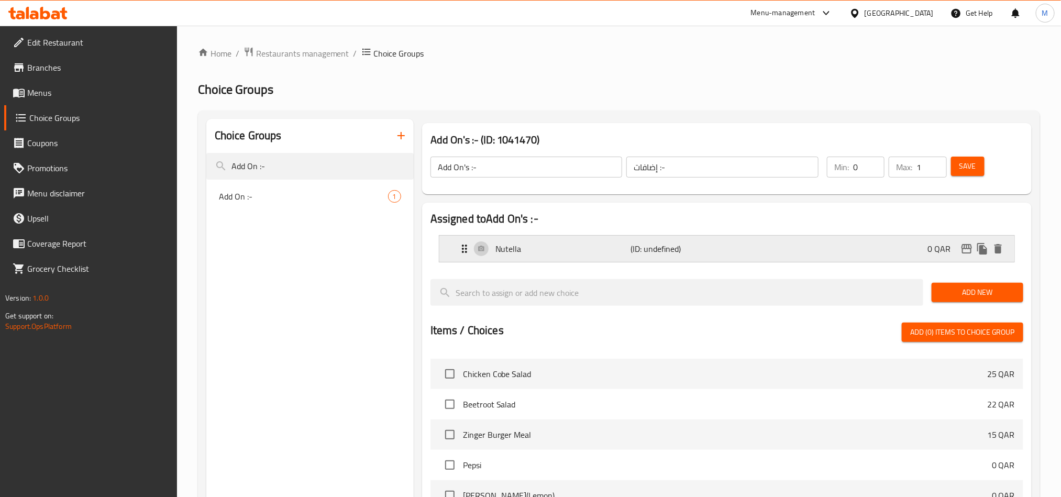
click at [767, 246] on div "Nutella (ID: undefined) 0 QAR" at bounding box center [730, 249] width 544 height 26
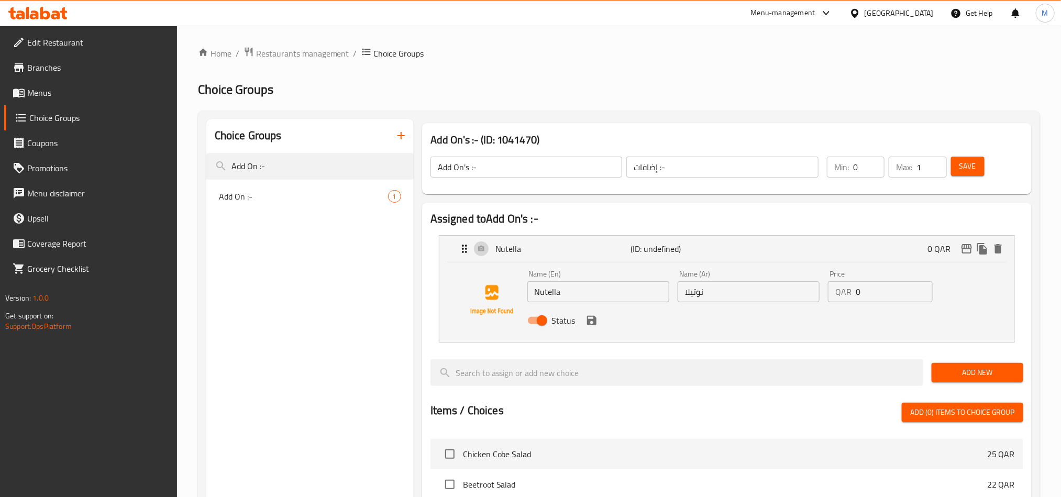
click at [882, 288] on input "0" at bounding box center [894, 291] width 76 height 21
click at [591, 322] on icon "save" at bounding box center [592, 320] width 13 height 13
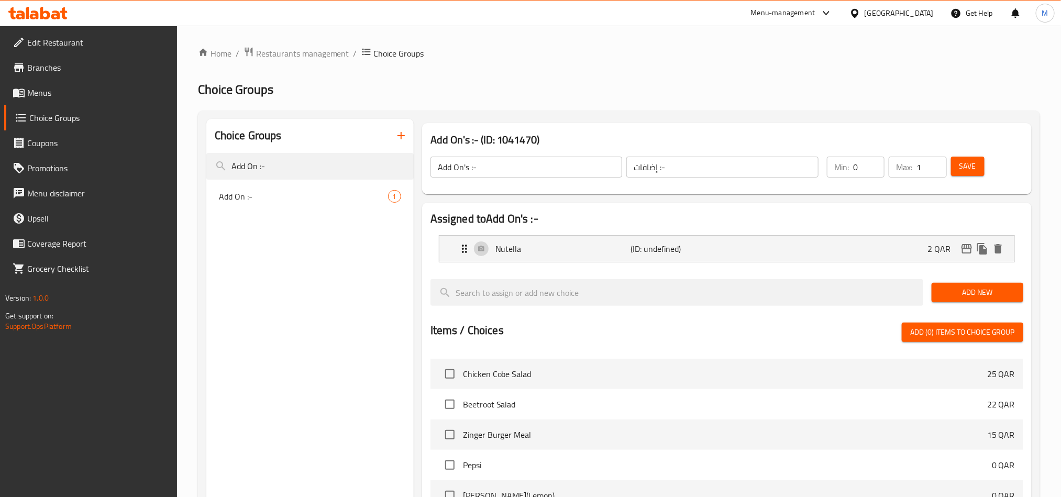
type input "2"
click at [974, 167] on span "Save" at bounding box center [968, 166] width 17 height 13
click at [984, 300] on button "Add New" at bounding box center [978, 292] width 92 height 19
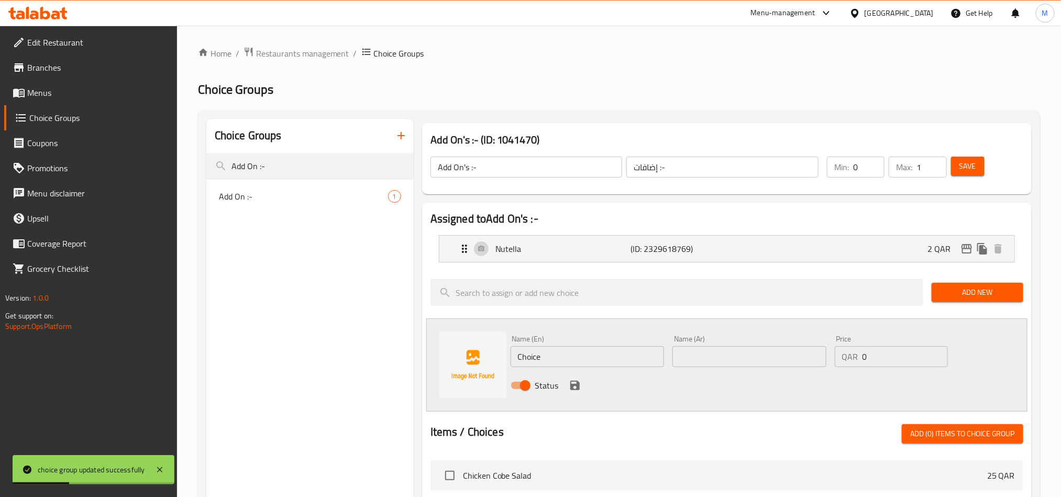
click at [566, 348] on input "Choice" at bounding box center [588, 356] width 154 height 21
paste input "Lotus"
type input "Lotus"
click at [698, 354] on input "text" at bounding box center [750, 356] width 154 height 21
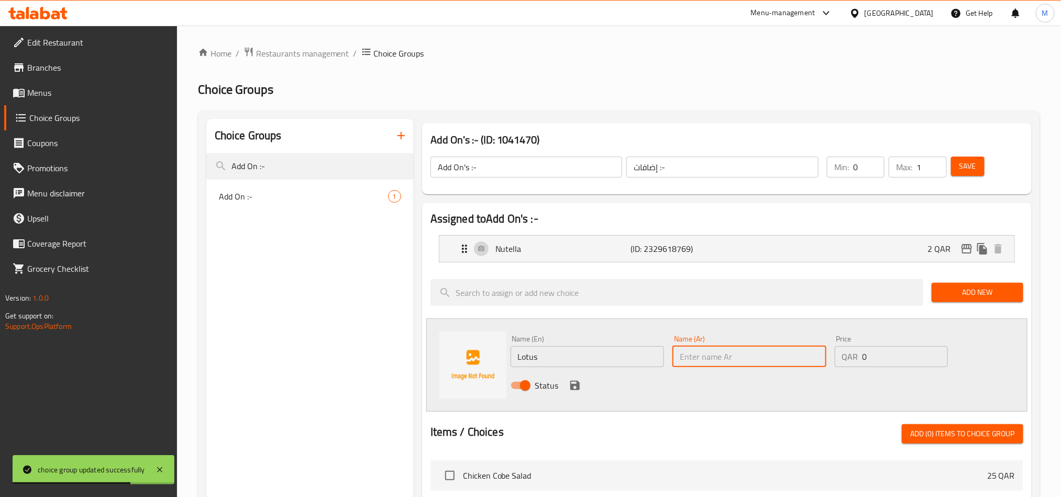
paste input "لوتس"
type input "لوتس"
click at [915, 365] on input "0" at bounding box center [905, 356] width 85 height 21
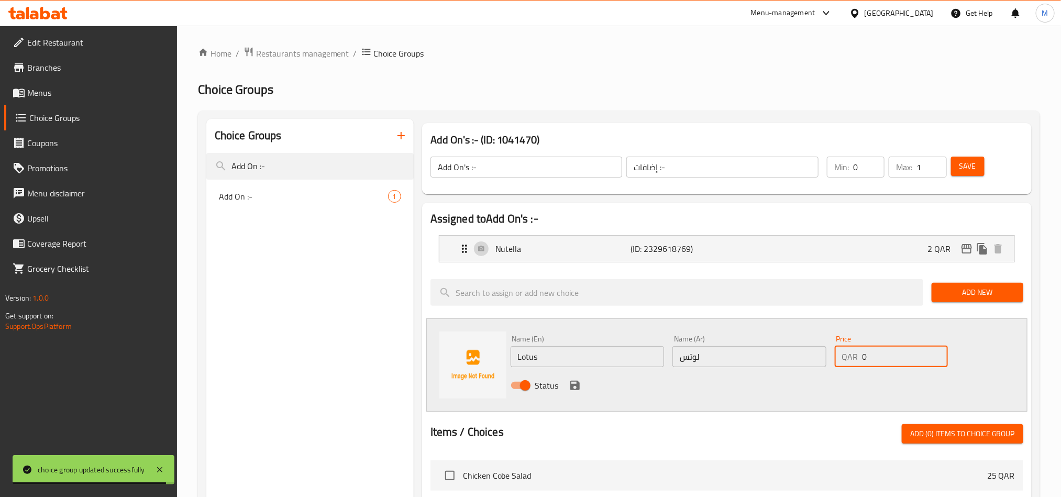
click at [909, 361] on input "0" at bounding box center [905, 356] width 85 height 21
type input "3"
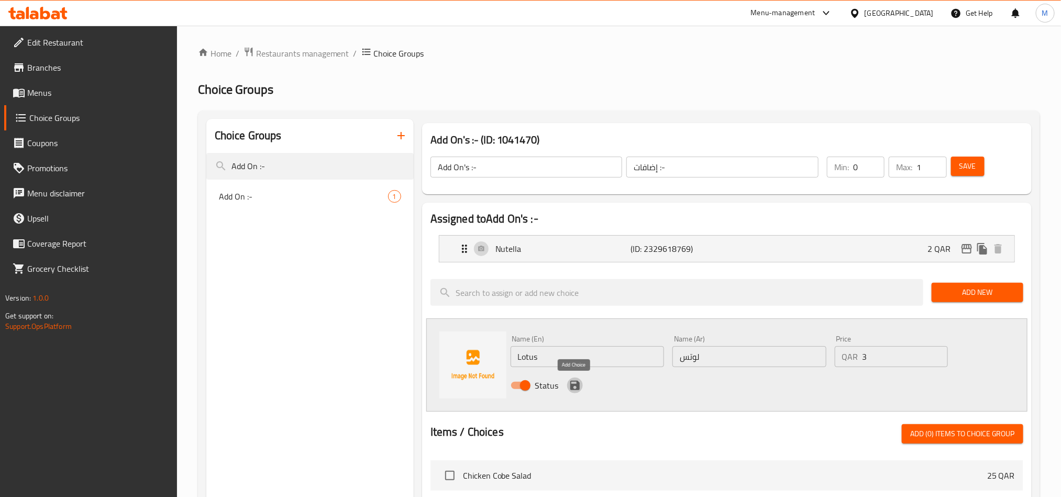
click at [569, 384] on icon "save" at bounding box center [575, 385] width 13 height 13
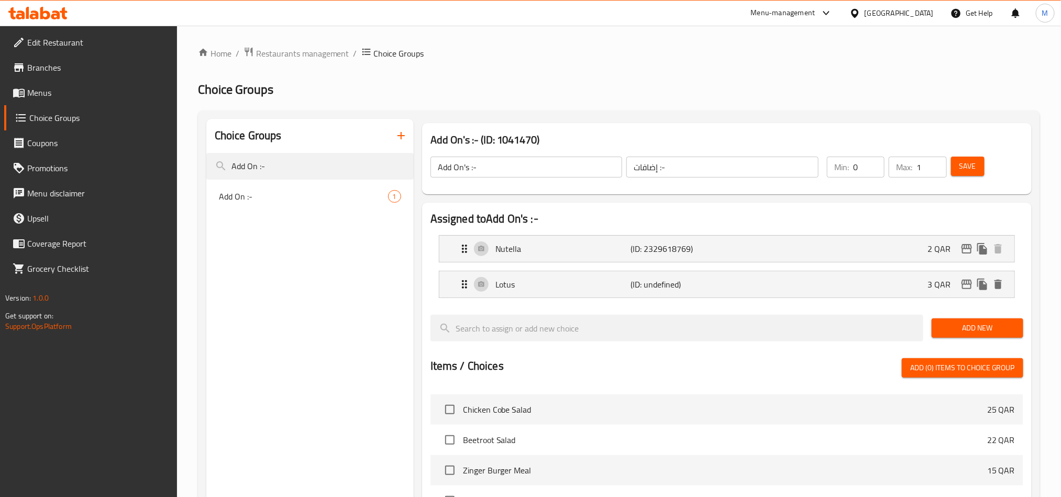
click at [995, 332] on span "Add New" at bounding box center [977, 328] width 75 height 13
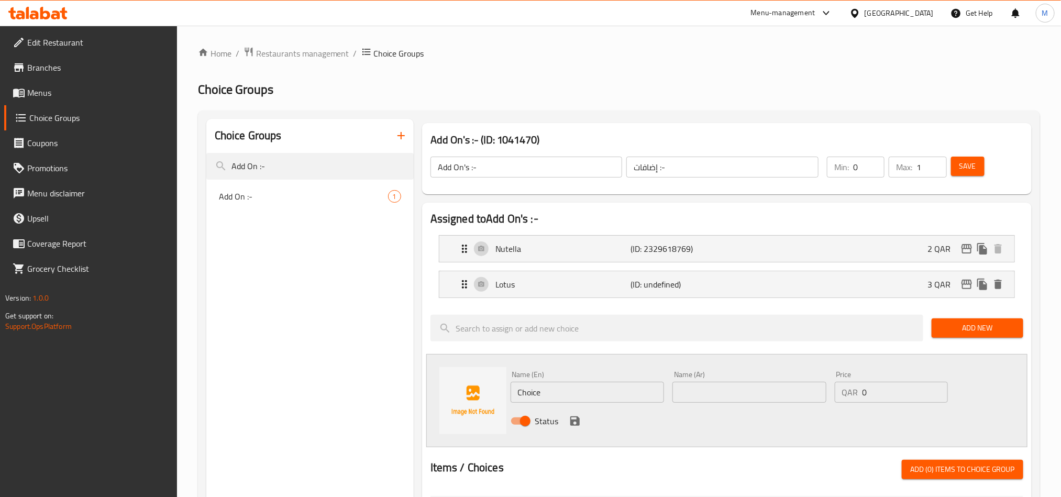
click at [565, 373] on div "Name (En) Choice Name (En)" at bounding box center [588, 387] width 154 height 32
click at [564, 379] on div "Name (En) Choice Name (En)" at bounding box center [588, 387] width 154 height 32
click at [563, 383] on input "Choice" at bounding box center [588, 392] width 154 height 21
click at [560, 389] on input "Choice" at bounding box center [588, 392] width 154 height 21
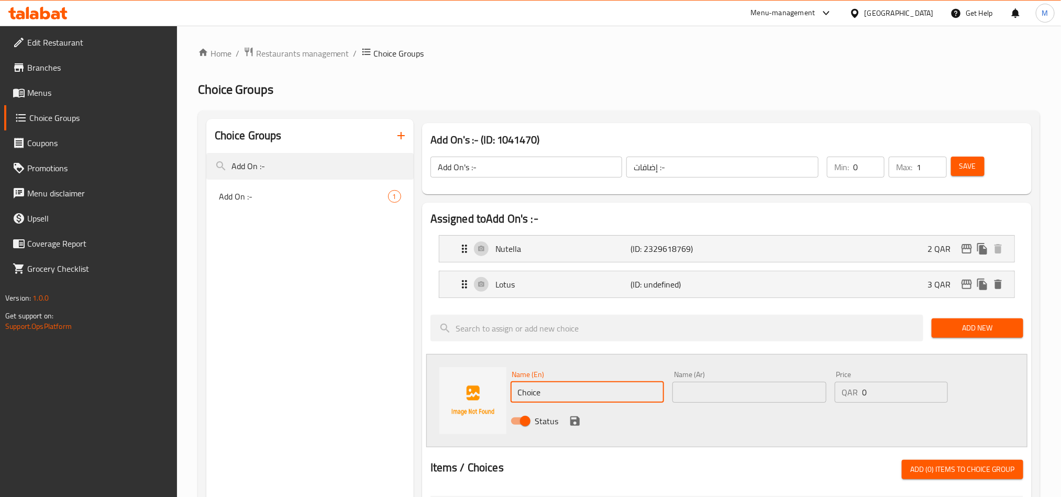
paste input "Kinder"
type input "Kinder"
drag, startPoint x: 728, startPoint y: 408, endPoint x: 722, endPoint y: 402, distance: 8.2
click at [728, 408] on div "Status" at bounding box center [750, 421] width 487 height 28
click at [721, 400] on input "text" at bounding box center [750, 392] width 154 height 21
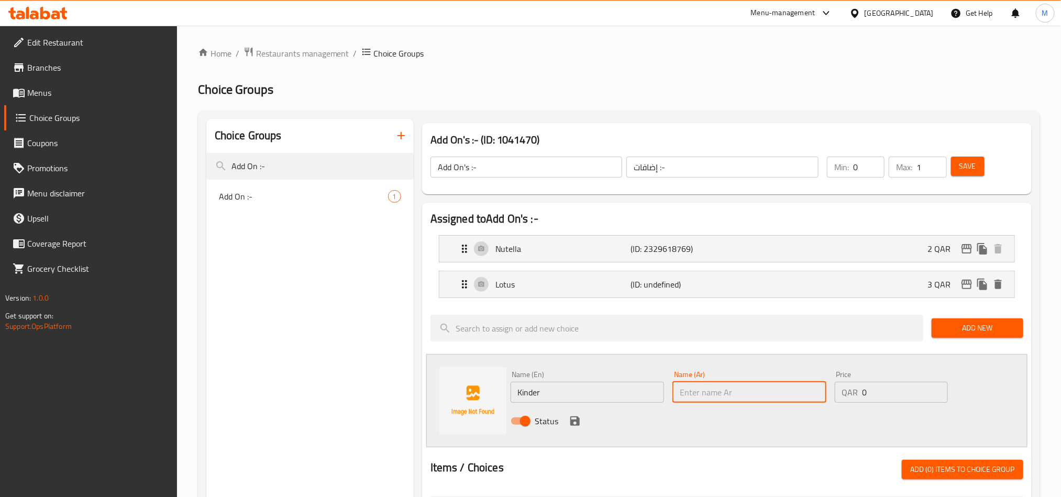
paste input "كيندر"
type input "كيندر"
click at [868, 382] on div "Price QAR 0 Price" at bounding box center [891, 387] width 113 height 32
click at [868, 387] on input "0" at bounding box center [905, 392] width 85 height 21
click at [868, 389] on input "0" at bounding box center [905, 392] width 85 height 21
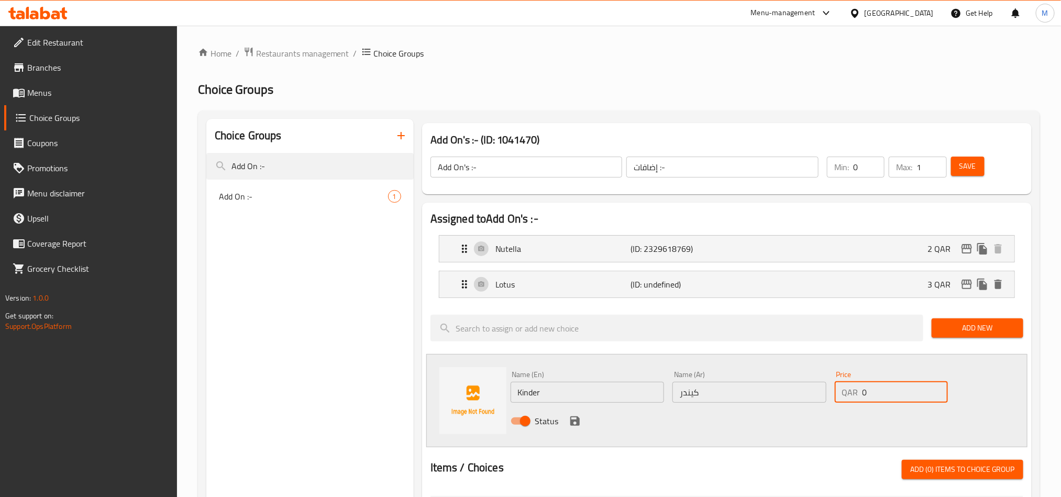
click at [868, 389] on input "0" at bounding box center [905, 392] width 85 height 21
click at [870, 390] on input "04" at bounding box center [905, 392] width 85 height 21
type input "4"
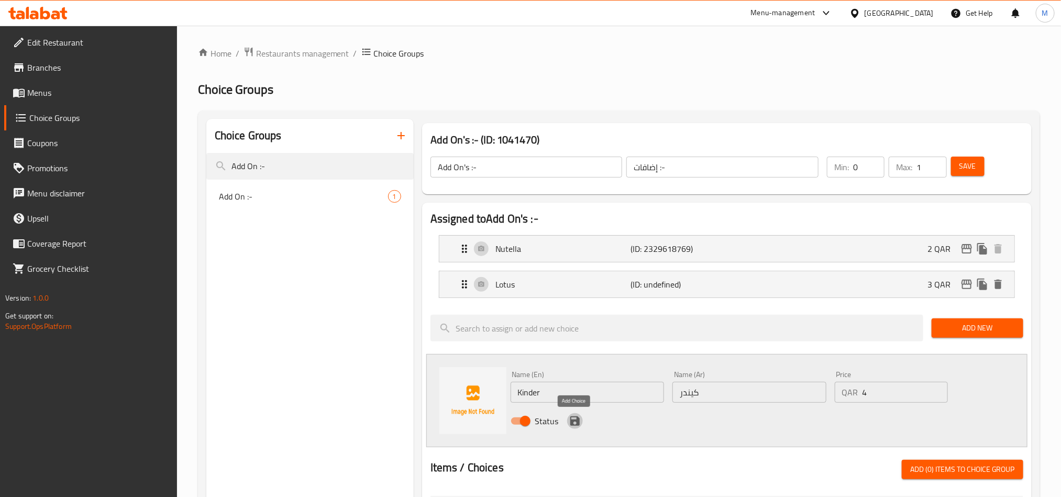
click at [577, 415] on icon "save" at bounding box center [575, 421] width 13 height 13
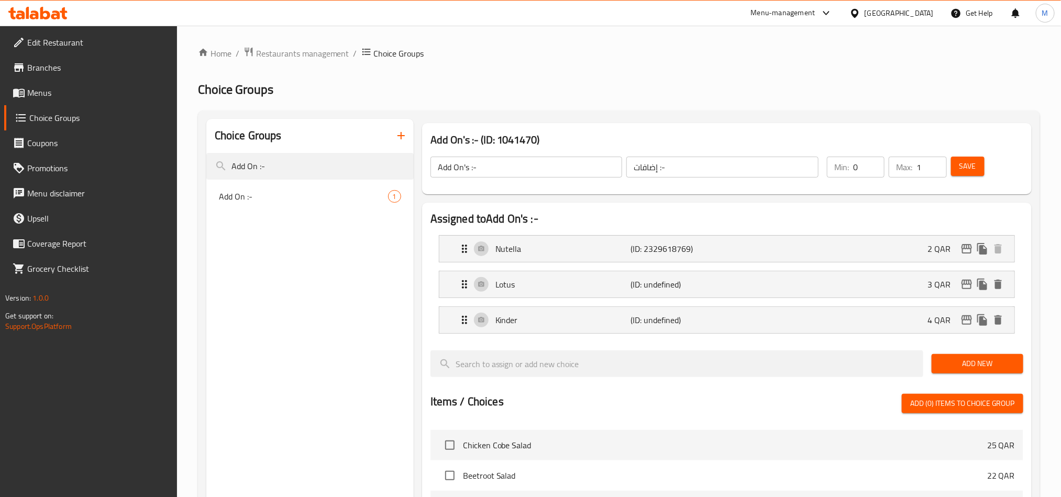
click at [976, 162] on button "Save" at bounding box center [968, 166] width 34 height 19
click at [961, 167] on span "Save" at bounding box center [968, 166] width 17 height 13
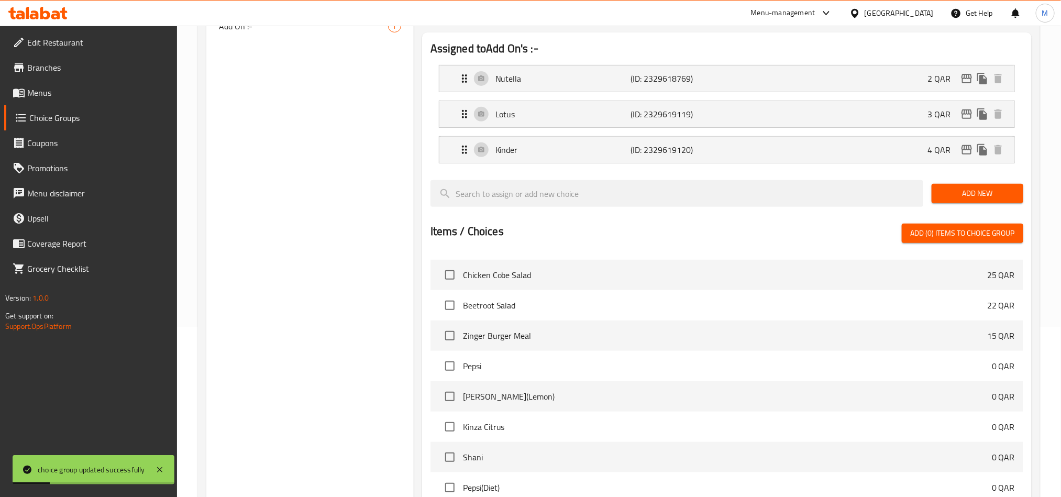
scroll to position [339, 0]
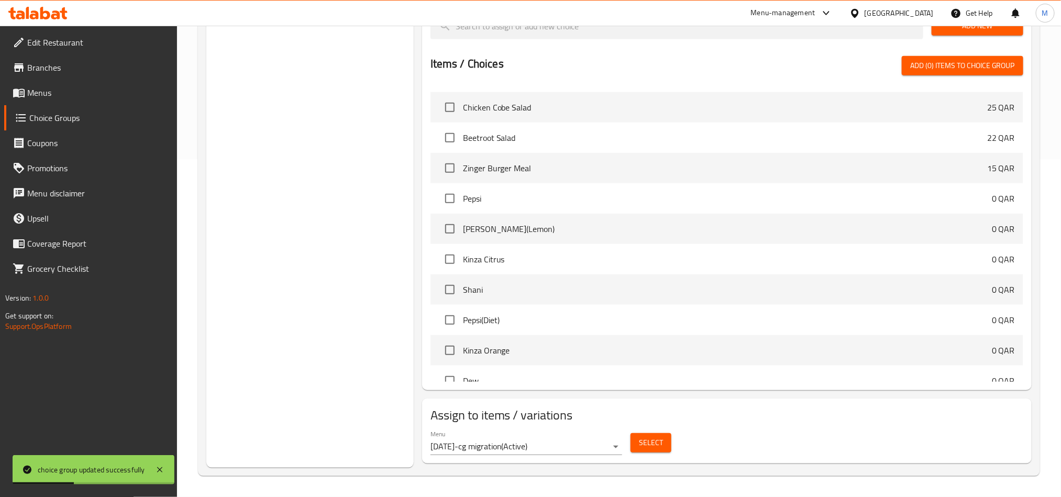
click at [662, 445] on span "Select" at bounding box center [651, 442] width 24 height 13
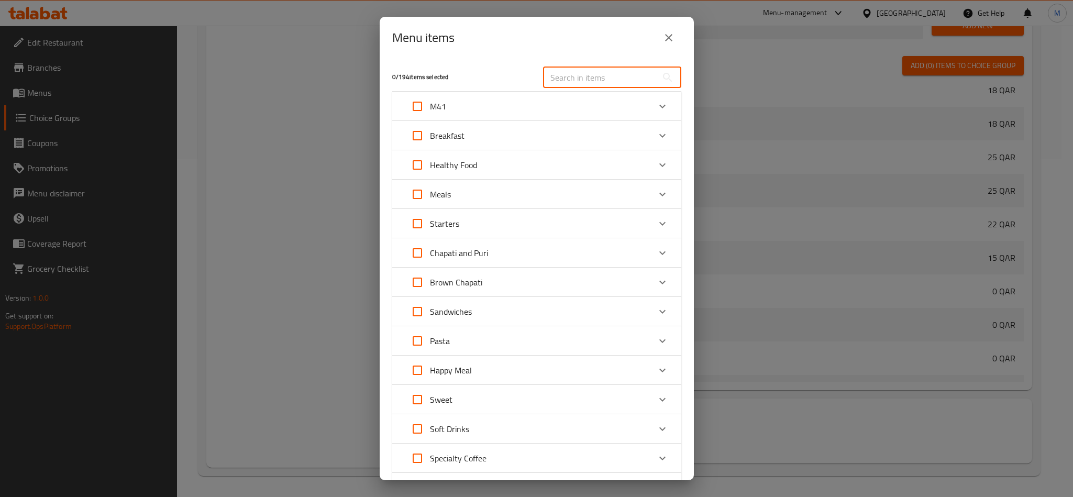
click at [589, 82] on input "text" at bounding box center [600, 77] width 114 height 21
paste input "Brown Chapati Nutella"
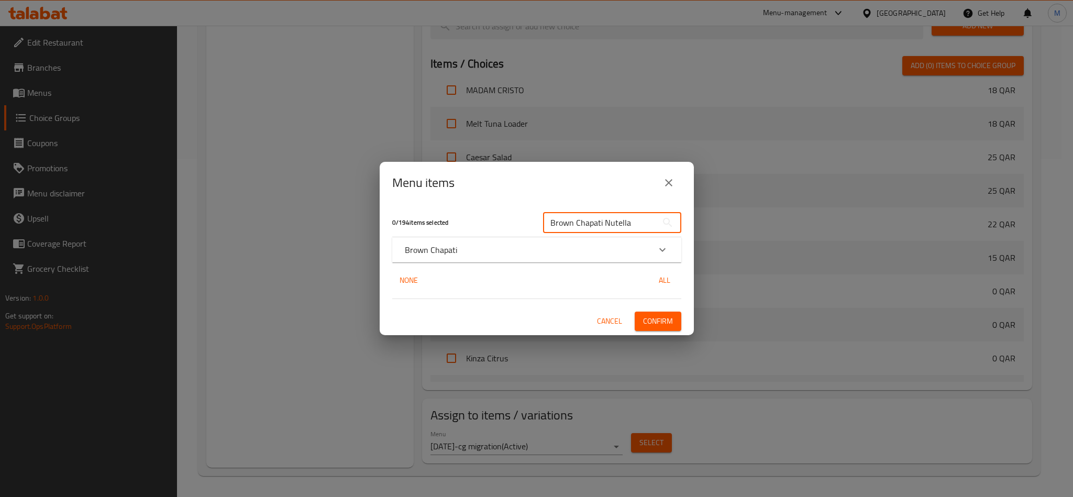
type input "Brown Chapati Nutella"
click at [663, 248] on icon "Expand" at bounding box center [662, 250] width 13 height 13
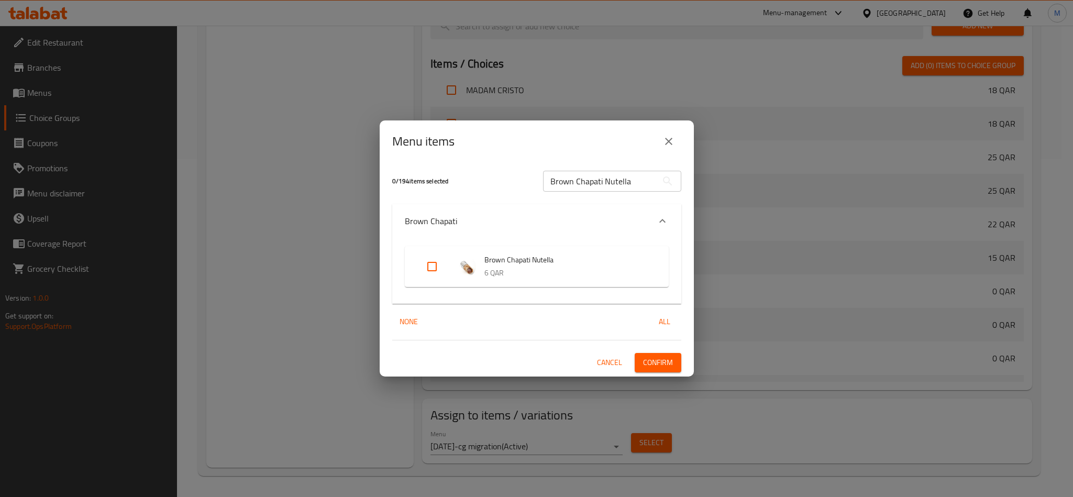
click at [423, 269] on input "Expand" at bounding box center [432, 266] width 25 height 25
checkbox input "true"
click at [675, 367] on button "Confirm" at bounding box center [658, 362] width 47 height 19
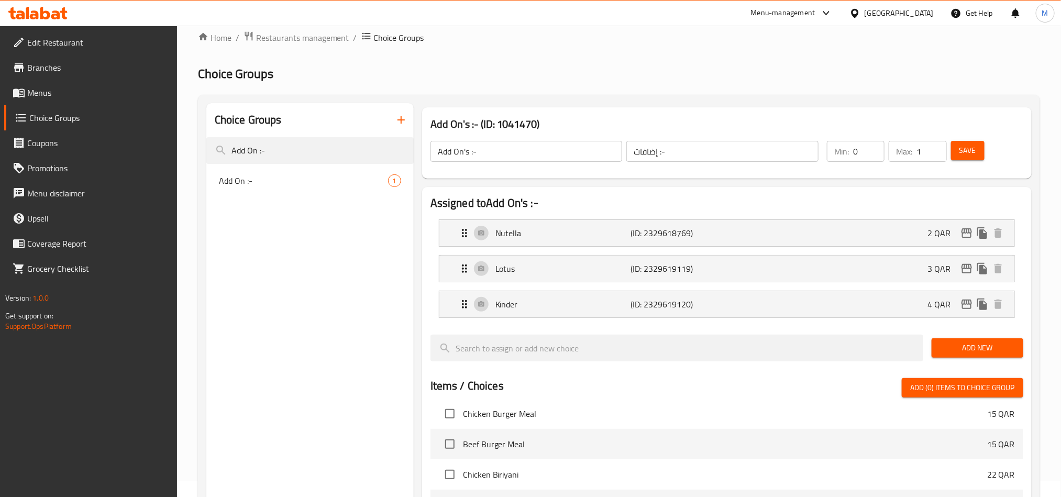
scroll to position [0, 0]
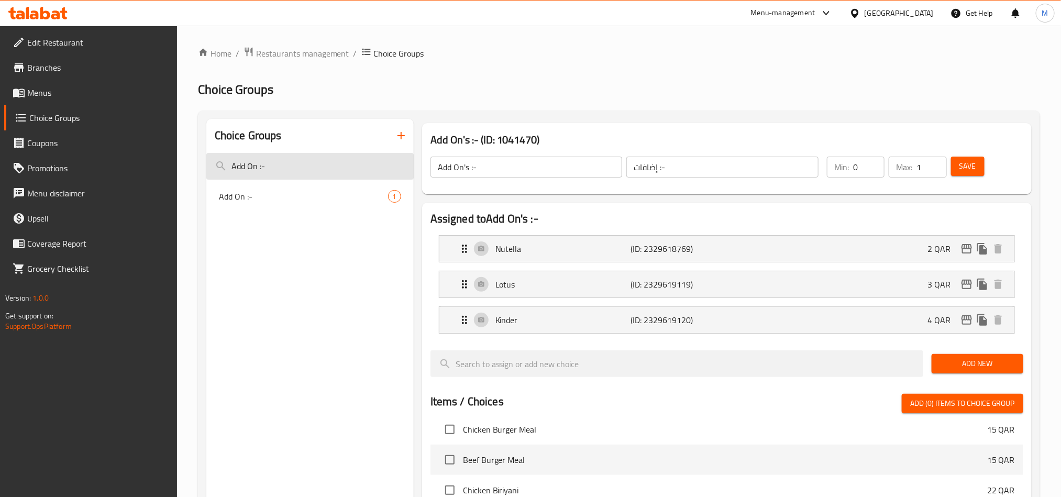
click at [280, 167] on input "Add On :-" at bounding box center [309, 166] width 207 height 27
type input "Add On"
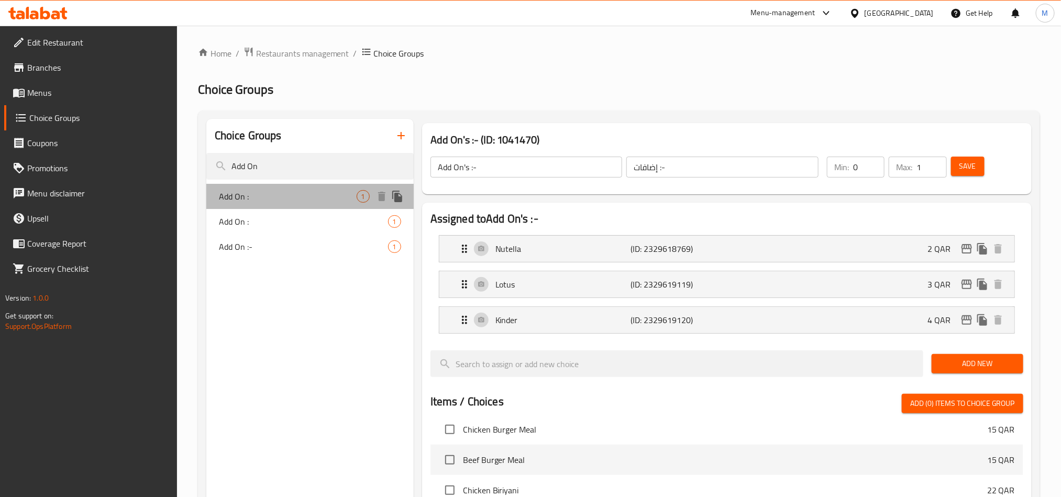
click at [285, 201] on span "Add On :" at bounding box center [288, 196] width 138 height 13
type input "Add On :"
type input "اضافه :"
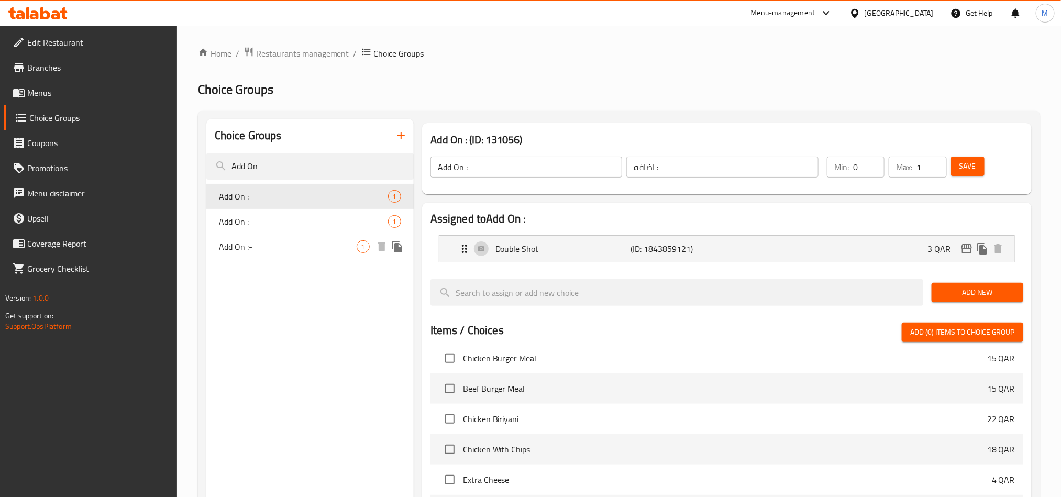
click at [261, 244] on span "Add On :-" at bounding box center [288, 246] width 138 height 13
type input "Add On :-"
type input "إضافات :-"
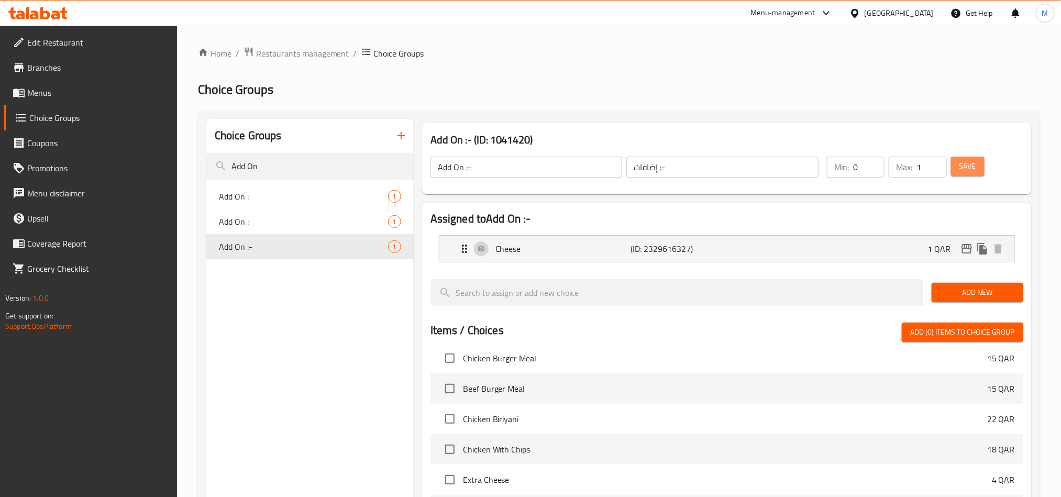
click at [970, 168] on span "Save" at bounding box center [968, 166] width 17 height 13
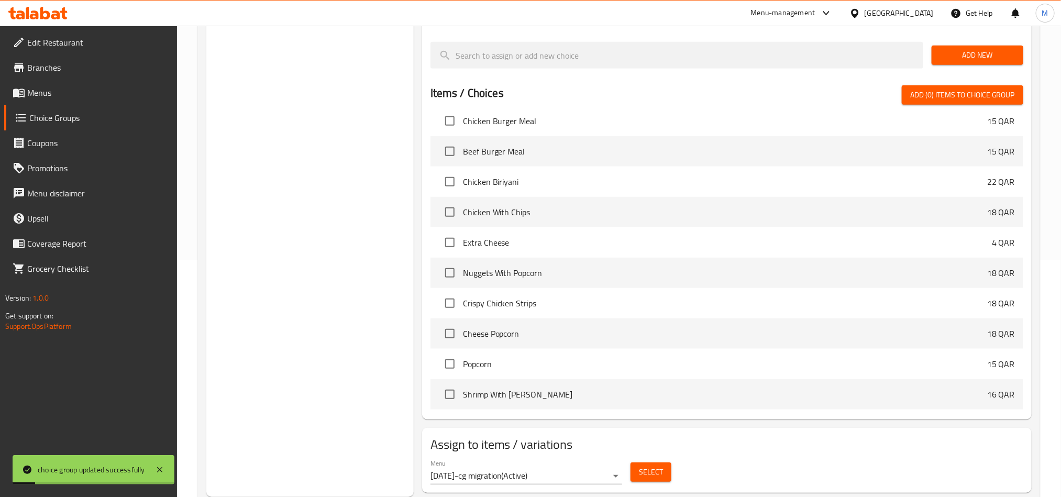
scroll to position [267, 0]
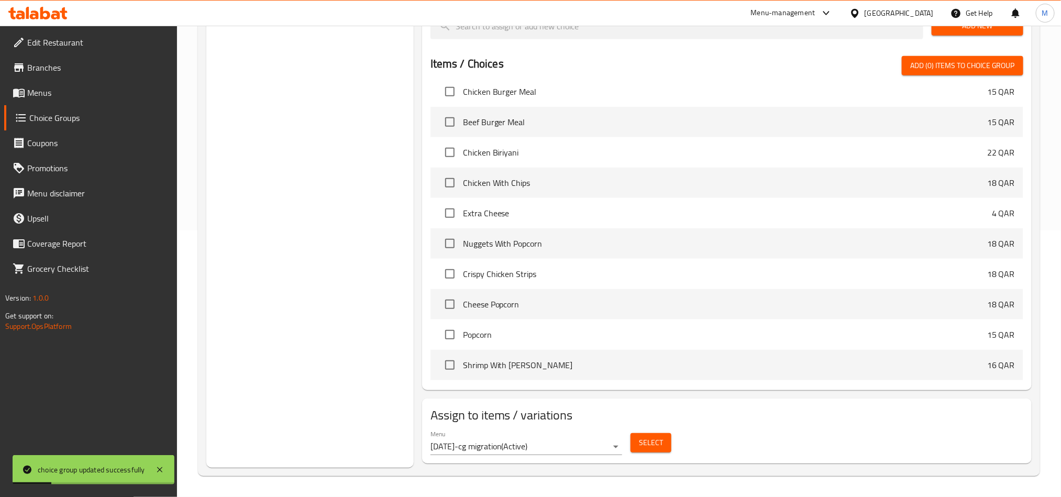
click at [658, 453] on div "Select" at bounding box center [651, 443] width 49 height 28
click at [657, 443] on span "Select" at bounding box center [651, 442] width 24 height 13
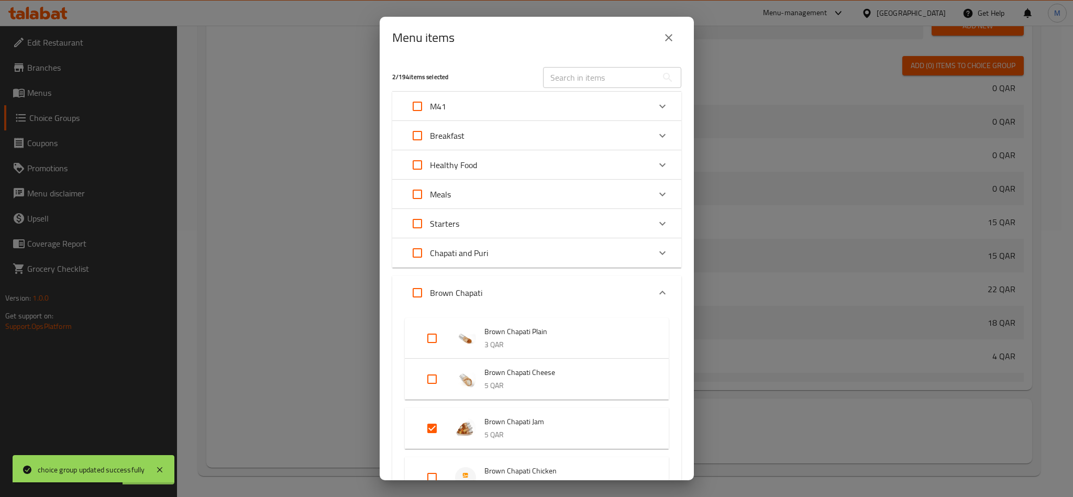
click at [586, 82] on input "text" at bounding box center [600, 77] width 114 height 21
paste input "Brown Chapati with Chicken"
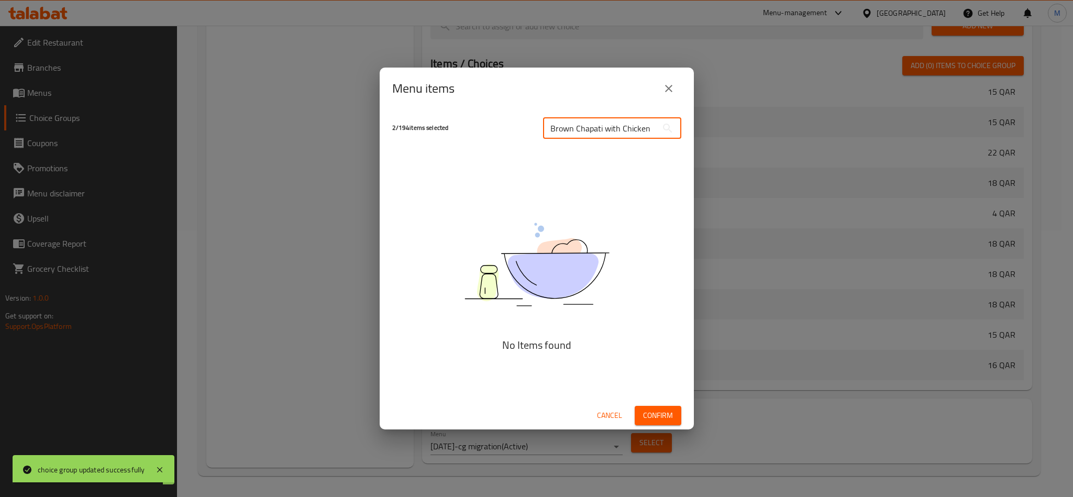
click at [548, 132] on input "Brown Chapati with Chicken" at bounding box center [600, 128] width 114 height 21
click at [599, 126] on input "Brown Chapati with Chicken" at bounding box center [600, 128] width 114 height 21
paste input "Chicken"
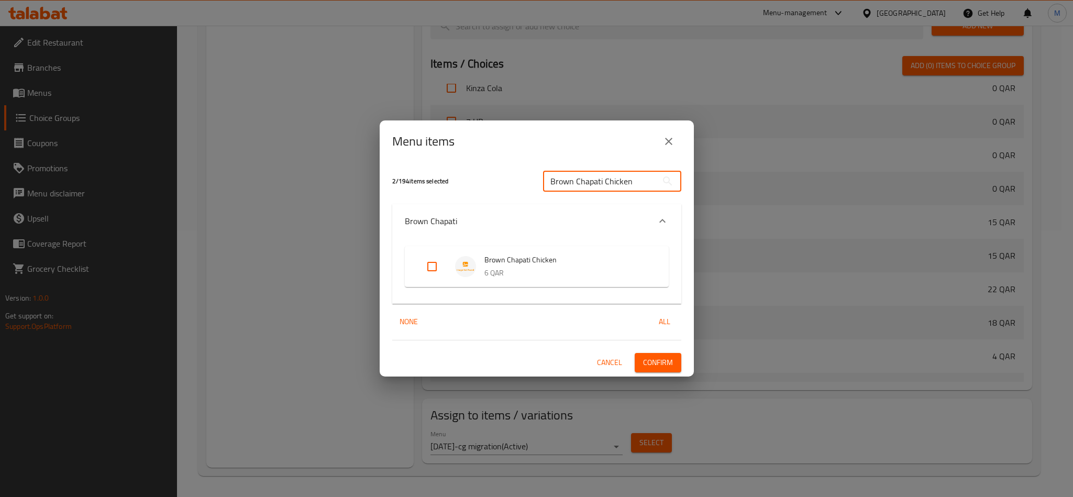
type input "Brown Chapati Chicken"
click at [429, 269] on input "Expand" at bounding box center [432, 266] width 25 height 25
checkbox input "true"
click at [661, 353] on button "Confirm" at bounding box center [658, 362] width 47 height 19
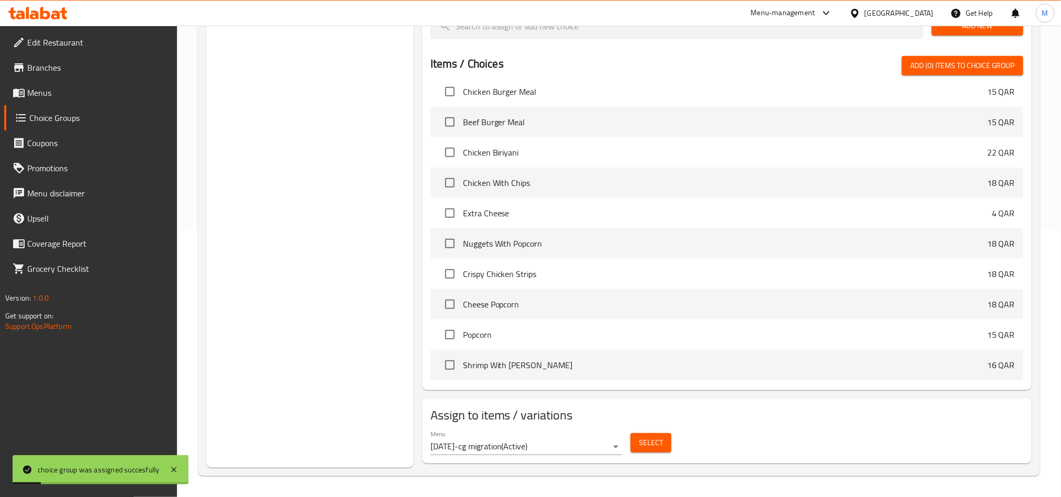
click at [666, 441] on button "Select" at bounding box center [651, 442] width 41 height 19
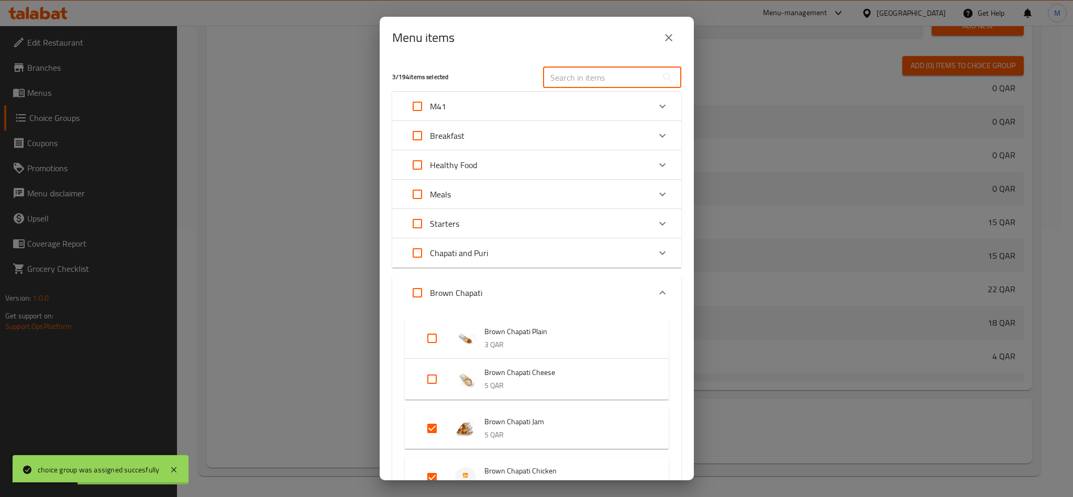
click at [583, 77] on input "text" at bounding box center [600, 77] width 114 height 21
paste input "Brown Chapati Foul"
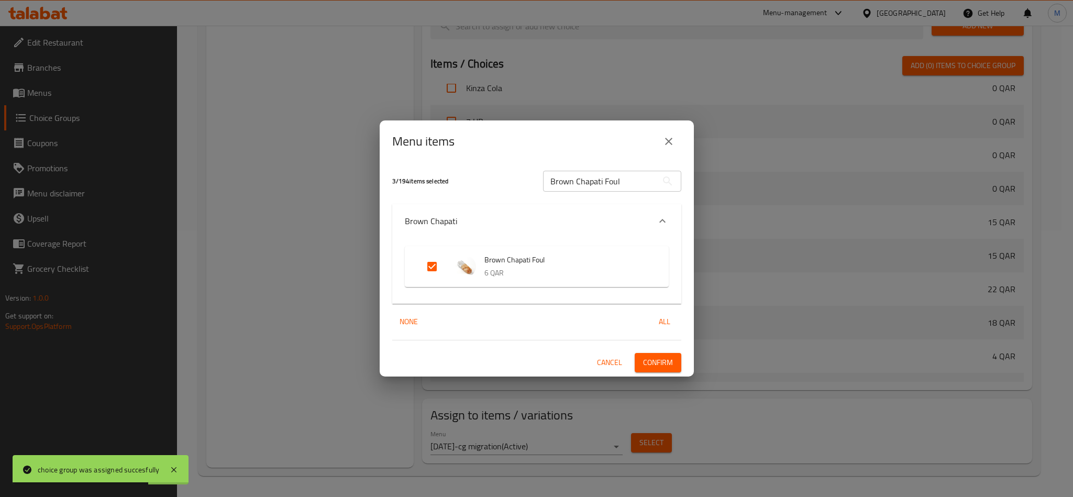
click at [591, 179] on input "Brown Chapati Foul" at bounding box center [600, 181] width 114 height 21
paste input "Jam"
type input "Brown Chapati Jam"
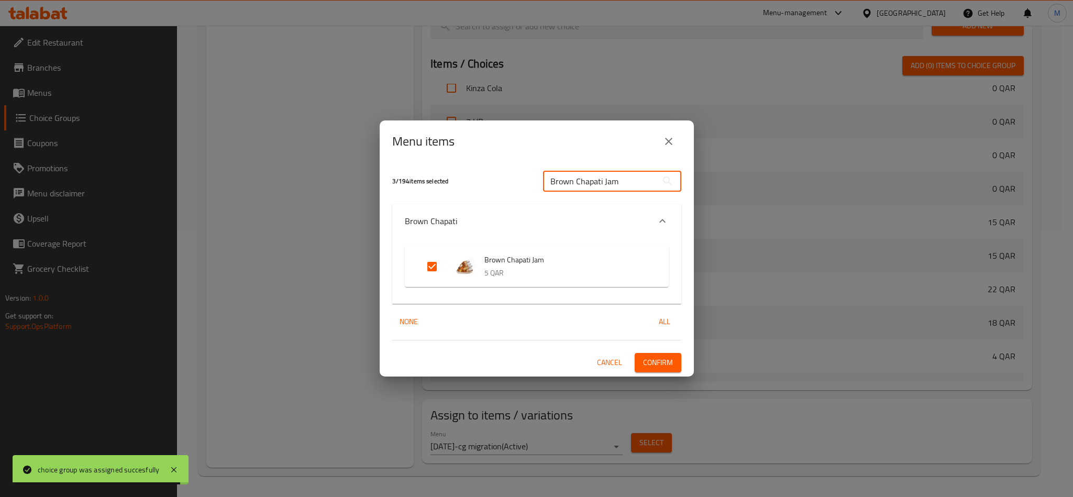
click at [607, 365] on span "Cancel" at bounding box center [609, 362] width 25 height 13
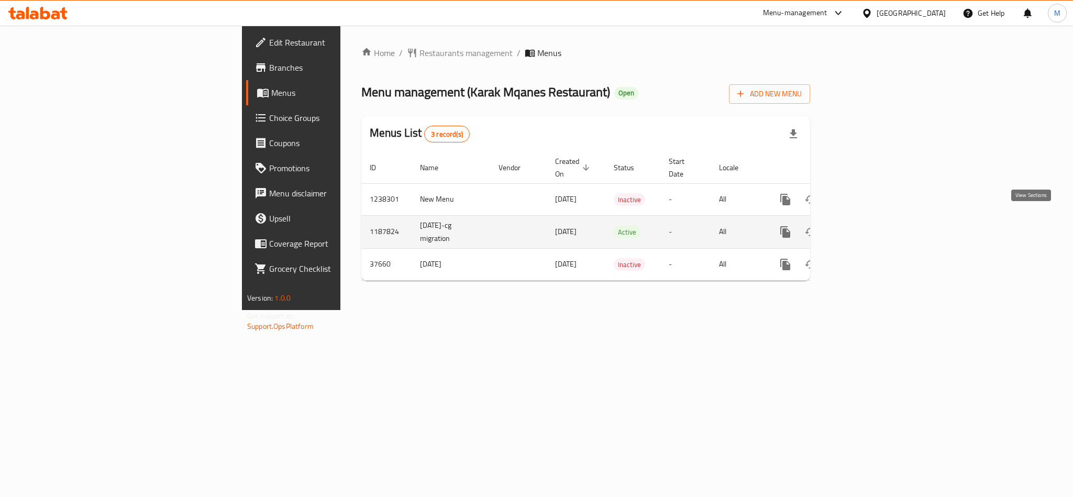
click at [874, 223] on link "enhanced table" at bounding box center [861, 231] width 25 height 25
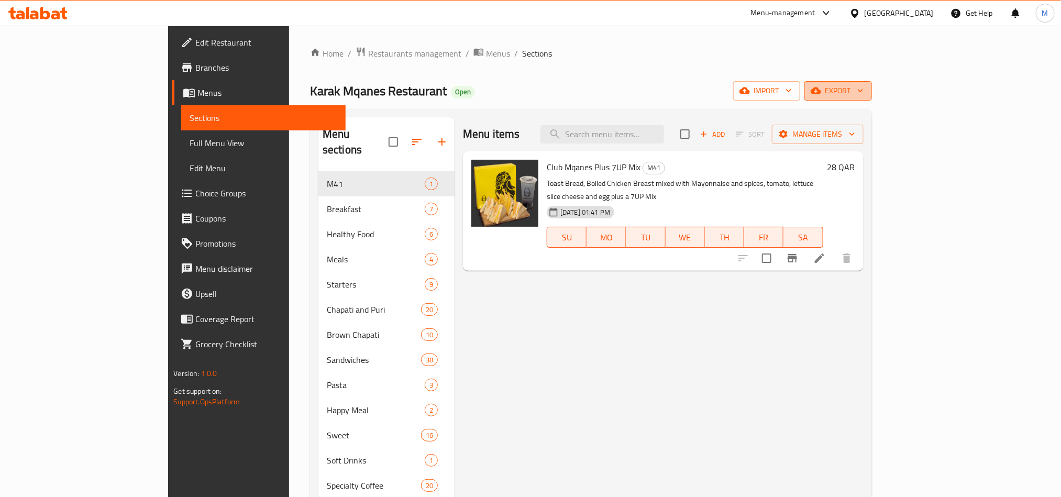
click at [864, 84] on span "export" at bounding box center [838, 90] width 51 height 13
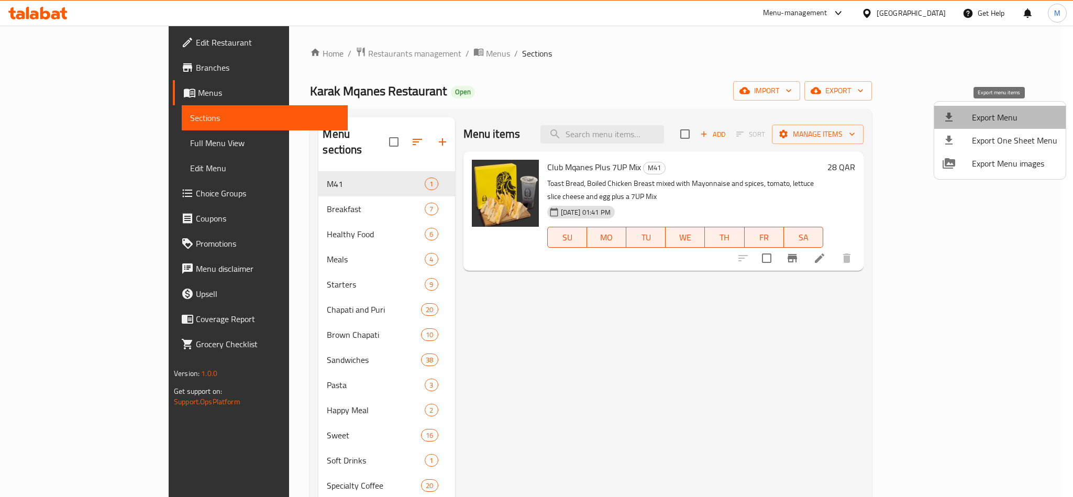
click at [1034, 111] on span "Export Menu" at bounding box center [1014, 117] width 85 height 13
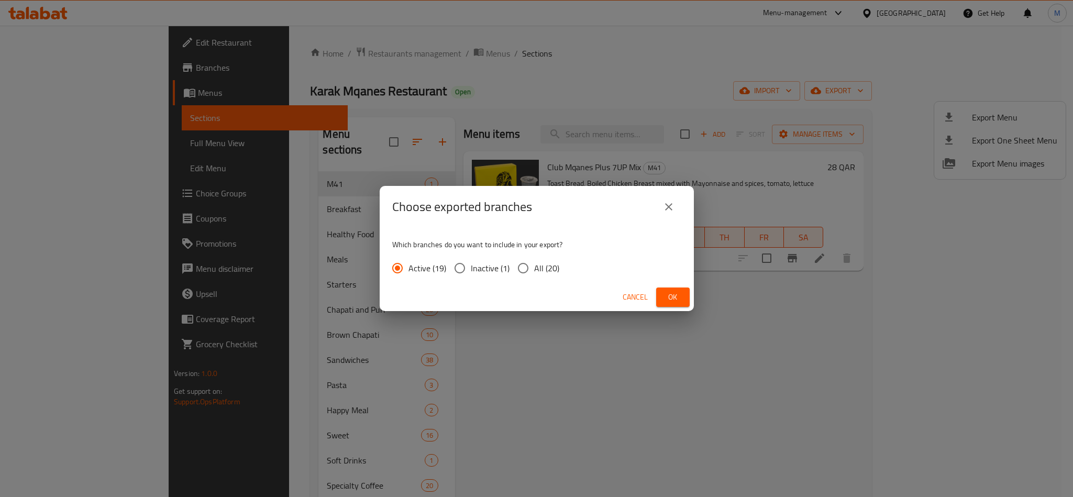
click at [523, 272] on input "All (20)" at bounding box center [523, 268] width 22 height 22
radio input "true"
click at [672, 294] on span "Ok" at bounding box center [673, 297] width 17 height 13
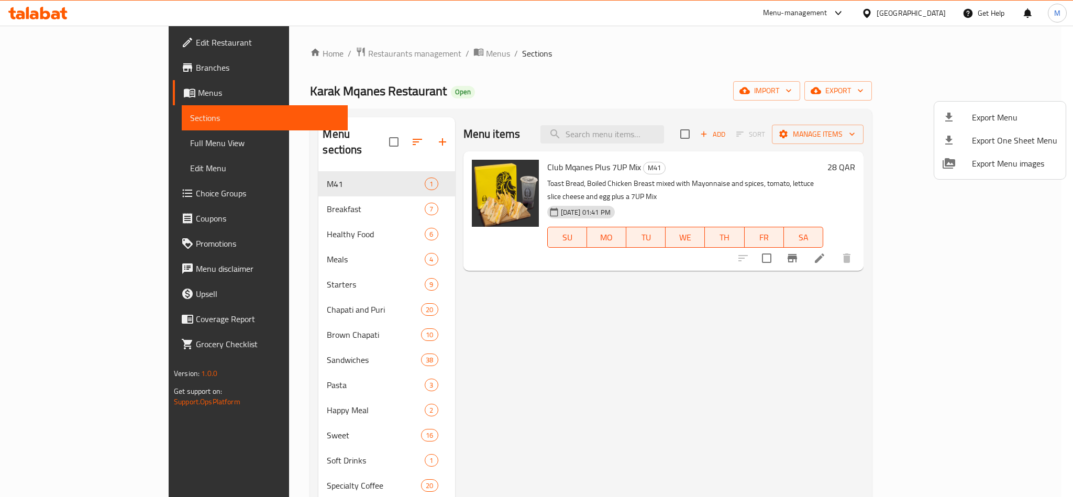
click at [937, 15] on div at bounding box center [536, 248] width 1073 height 497
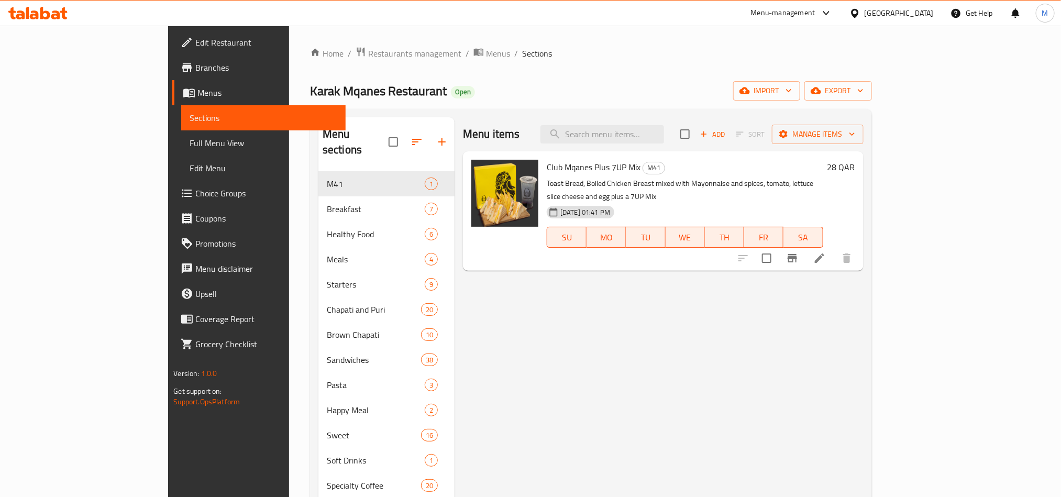
click at [926, 12] on div "Qatar" at bounding box center [899, 13] width 69 height 12
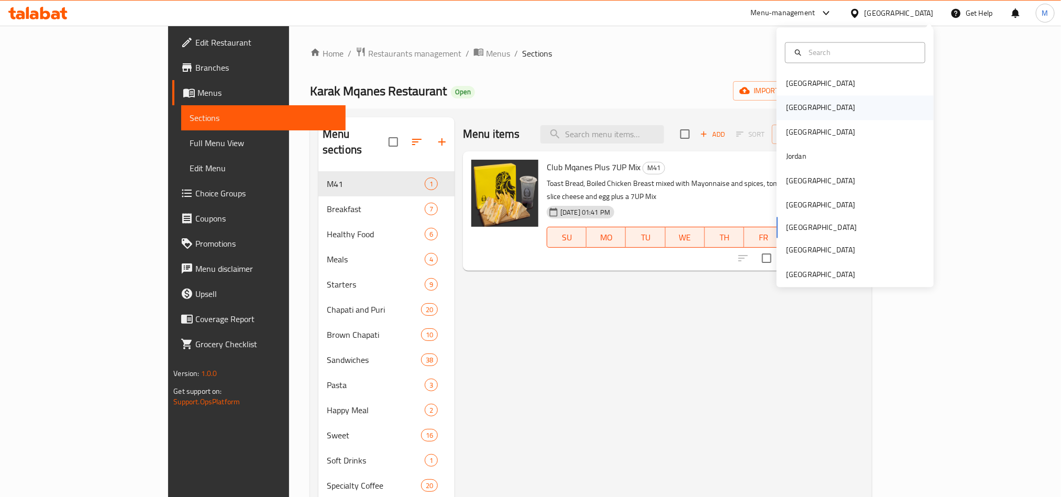
click at [800, 111] on div "[GEOGRAPHIC_DATA]" at bounding box center [821, 108] width 86 height 24
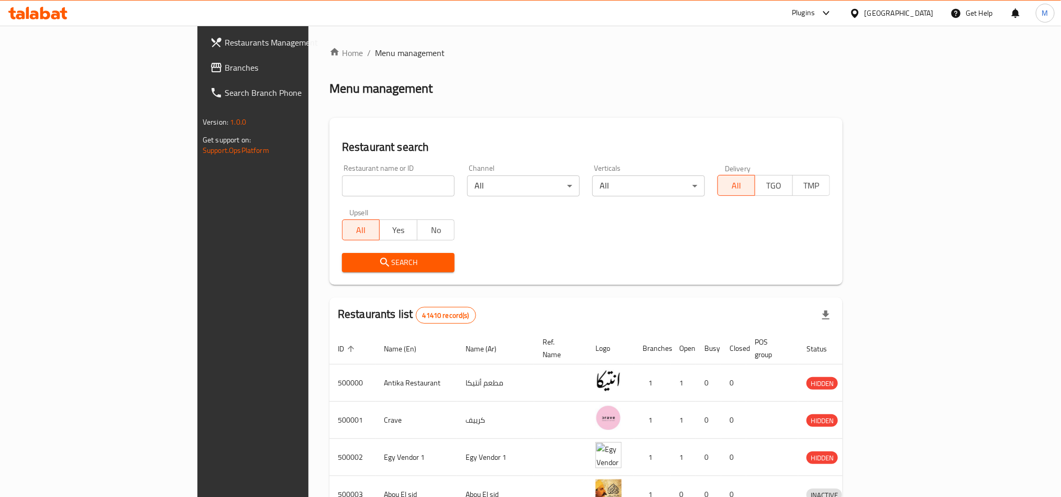
click at [833, 10] on icon at bounding box center [826, 13] width 13 height 13
click at [764, 195] on div "Restaurant-Management" at bounding box center [777, 192] width 82 height 12
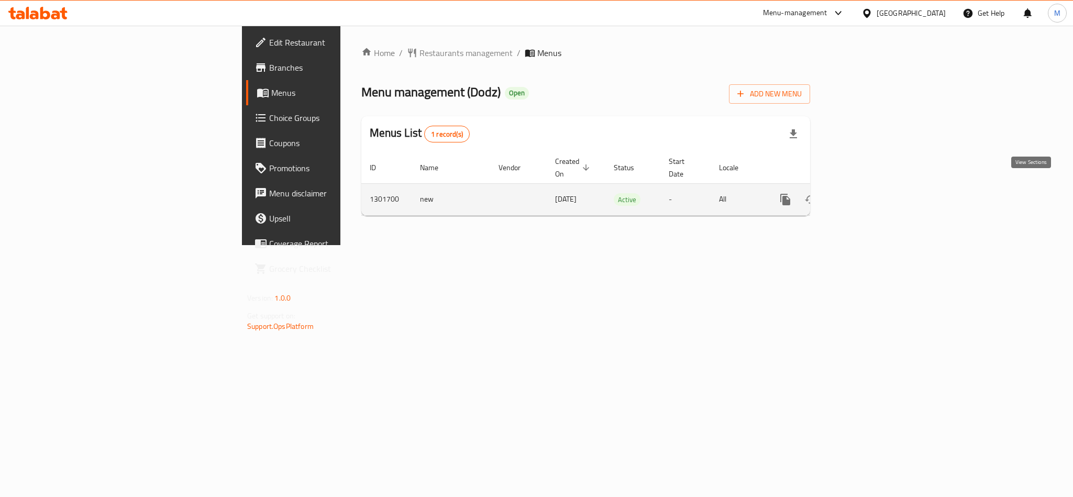
click at [868, 193] on icon "enhanced table" at bounding box center [861, 199] width 13 height 13
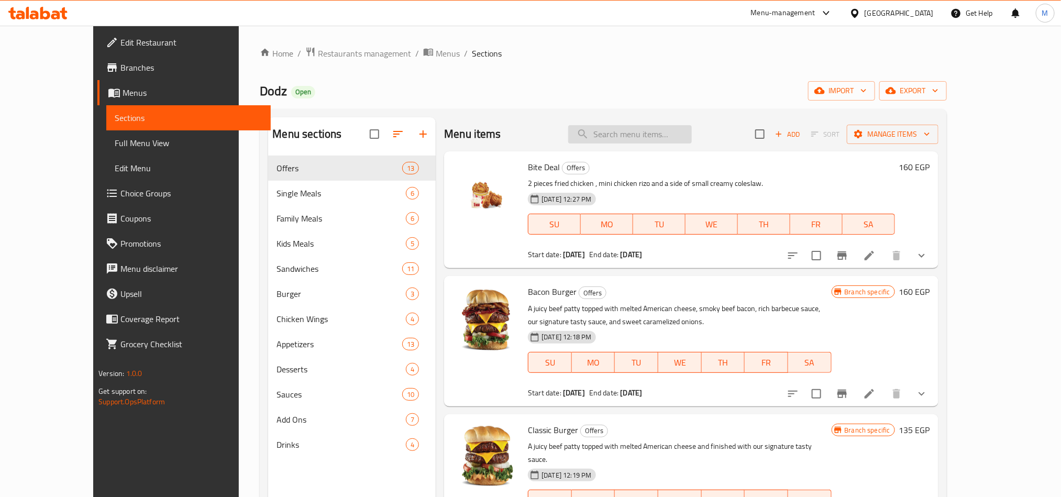
click at [670, 135] on input "search" at bounding box center [630, 134] width 124 height 18
paste input "Roller Crispy Chicken"
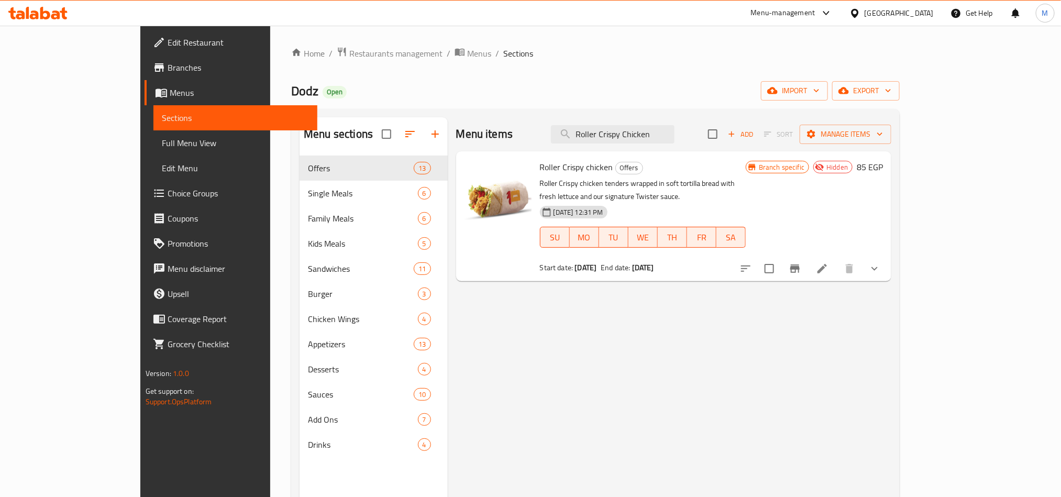
type input "Roller Crispy Chicken"
click at [781, 258] on input "checkbox" at bounding box center [770, 269] width 22 height 22
checkbox input "true"
click at [883, 132] on span "Manage items" at bounding box center [845, 134] width 75 height 13
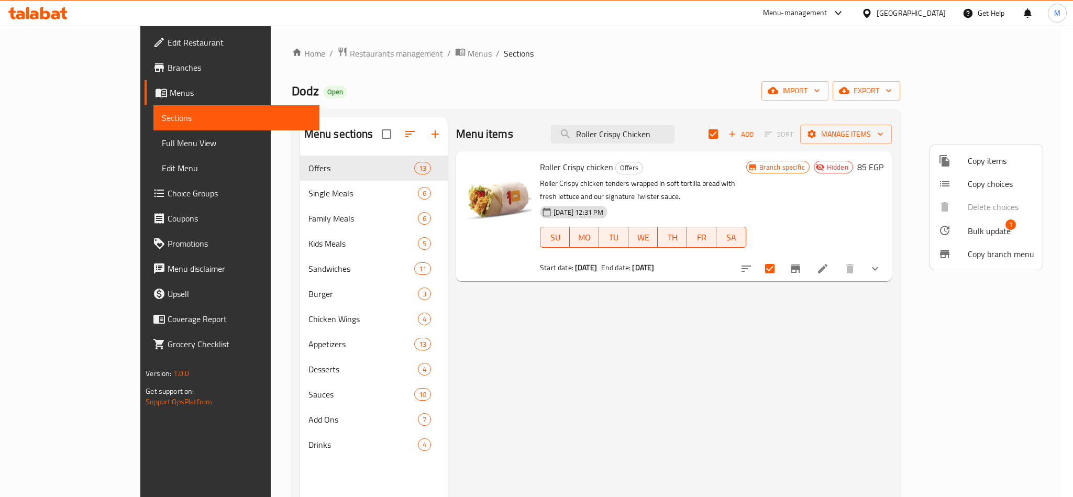
click at [1006, 221] on span "1" at bounding box center [1011, 224] width 10 height 10
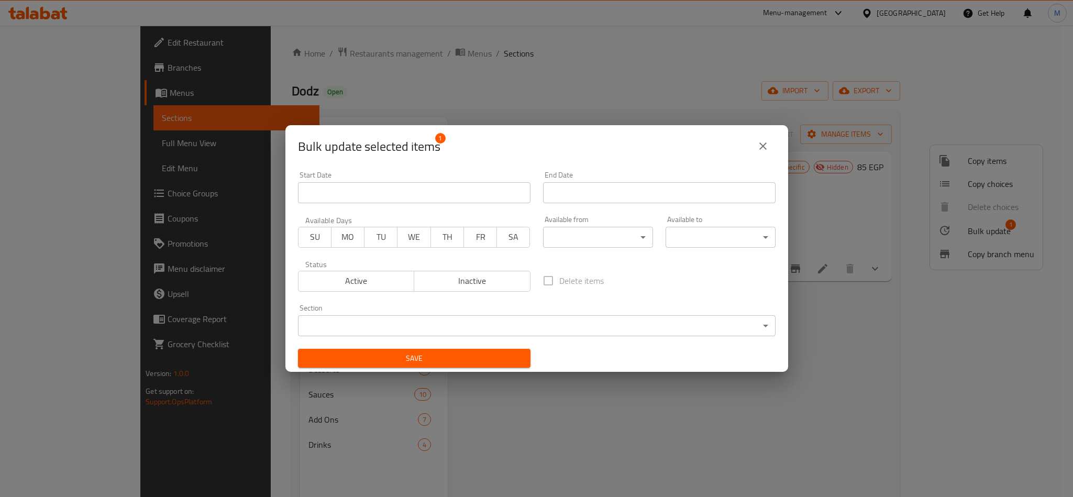
drag, startPoint x: 351, startPoint y: 275, endPoint x: 369, endPoint y: 327, distance: 55.5
click at [350, 275] on span "Active" at bounding box center [357, 280] width 108 height 15
click at [394, 363] on span "Save" at bounding box center [414, 358] width 216 height 13
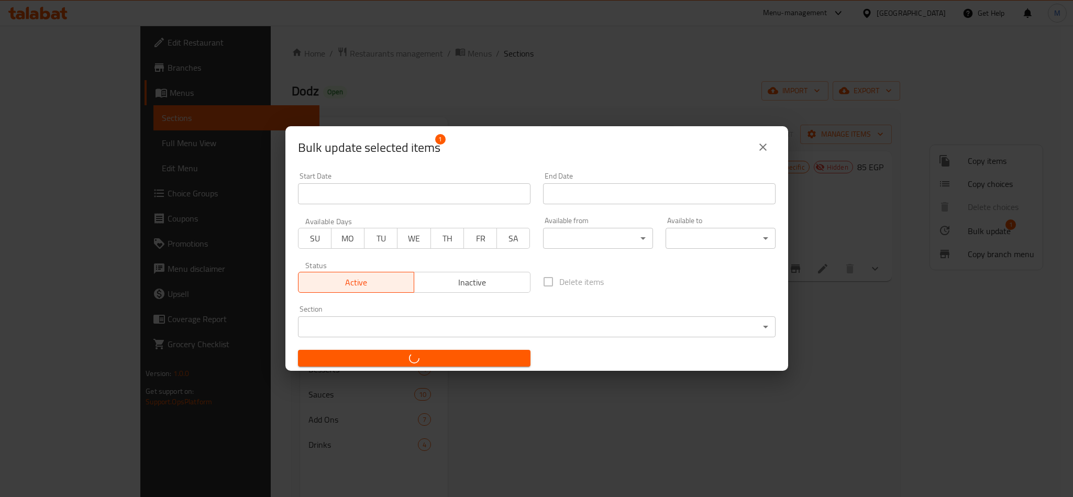
checkbox input "false"
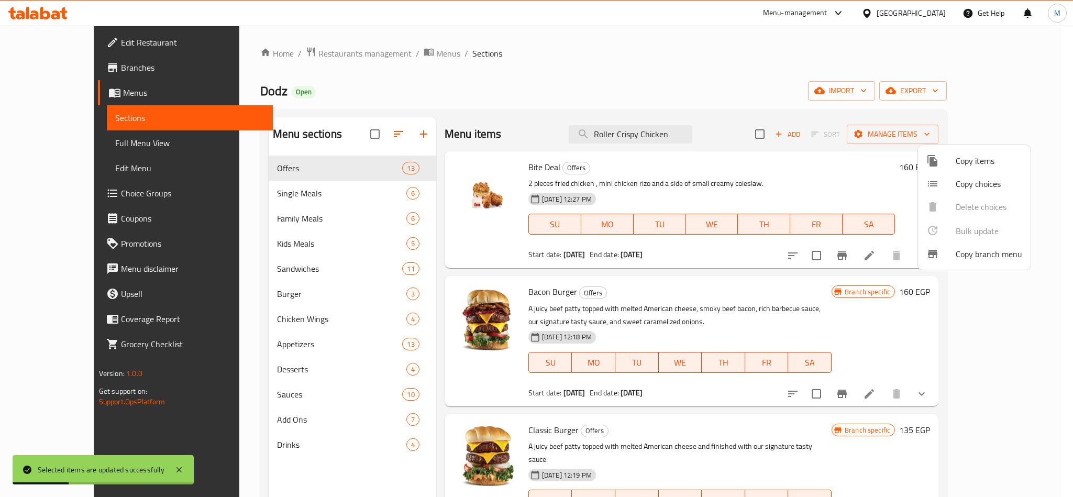
click at [676, 140] on div at bounding box center [536, 248] width 1073 height 497
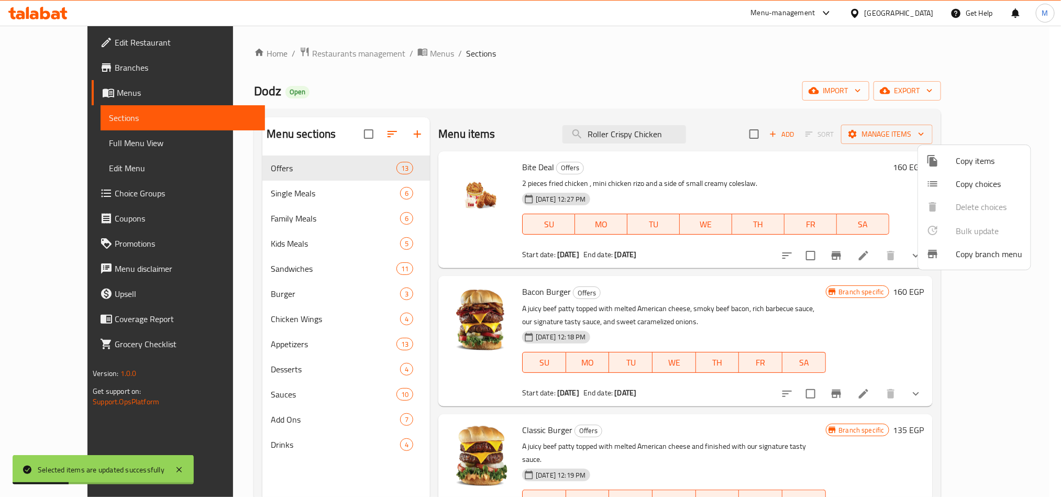
click at [676, 140] on input "Roller Crispy Chicken" at bounding box center [625, 134] width 124 height 18
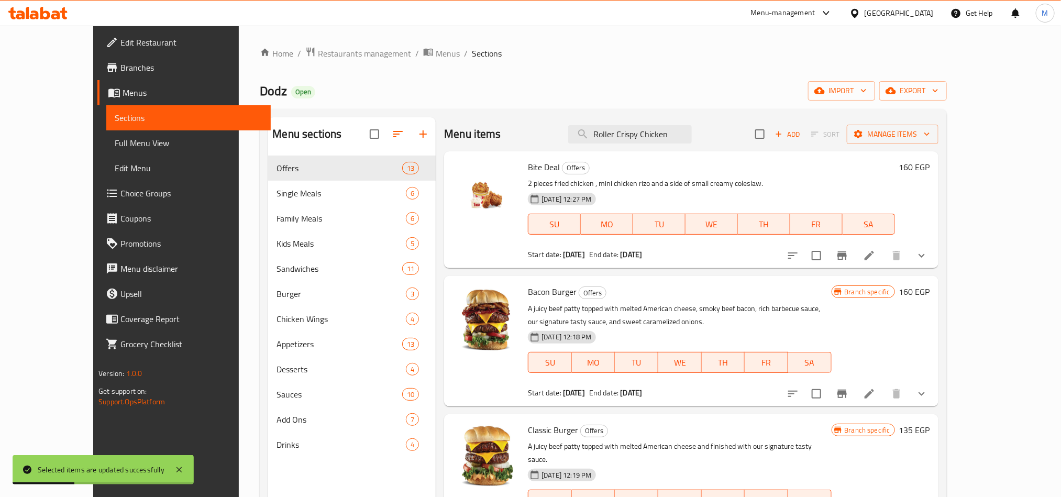
click at [676, 140] on input "Roller Crispy Chicken" at bounding box center [630, 134] width 124 height 18
click at [767, 318] on p "A juicy beef patty topped with melted American cheese, smoky beef bacon, rich b…" at bounding box center [679, 315] width 303 height 26
click at [660, 134] on input "search" at bounding box center [630, 134] width 124 height 18
paste input "Roller Crispy Chicken"
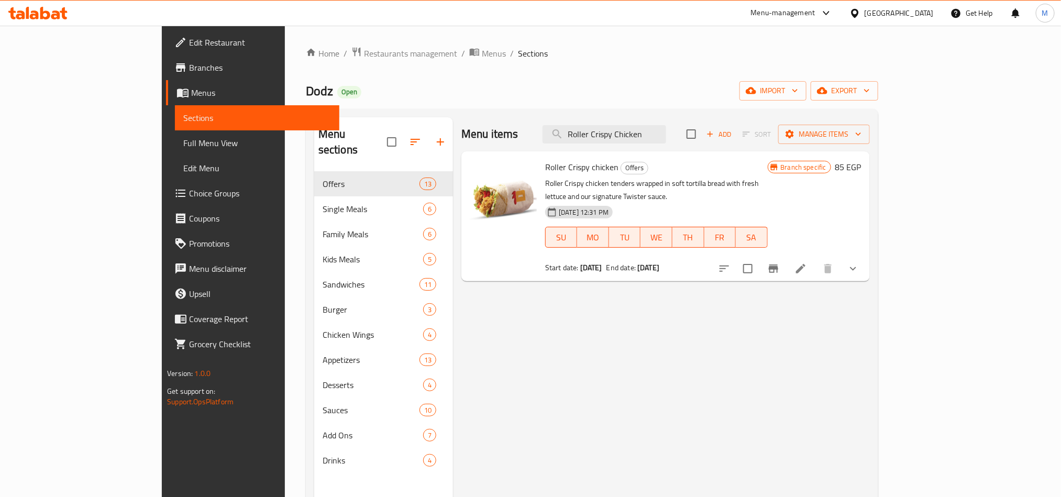
type input "Roller Crispy Chicken"
click at [545, 170] on span "Roller Crispy chicken" at bounding box center [581, 167] width 73 height 16
copy h6 "Roller Crispy chicken"
